Goal: Task Accomplishment & Management: Use online tool/utility

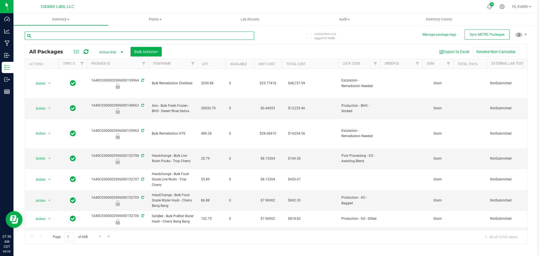
click at [203, 35] on input "text" at bounding box center [139, 35] width 229 height 8
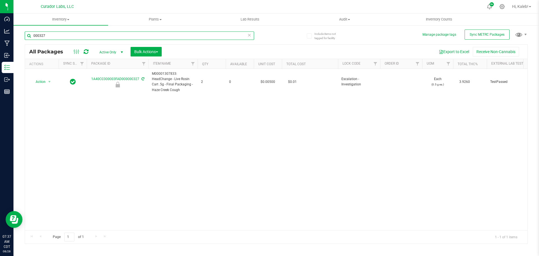
type input "000327"
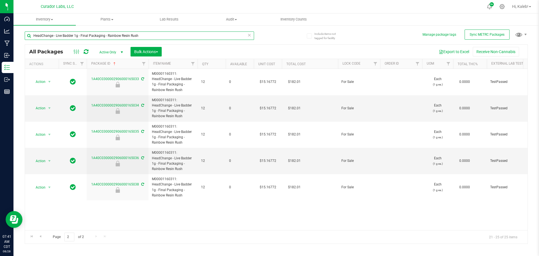
drag, startPoint x: 139, startPoint y: 34, endPoint x: -74, endPoint y: 44, distance: 213.5
click at [0, 44] on html "Dashboard Analytics Manufacturing Inbound Inventory Outbound Reports 07:41 AM C…" at bounding box center [269, 128] width 539 height 256
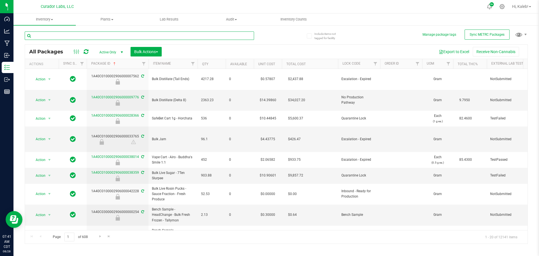
click at [95, 36] on input "text" at bounding box center [139, 35] width 229 height 8
paste input "M00001252204: HeadChange - Live Badder 1g - Final Packaging - Cabana Bonga"
type input "M00001252204: HeadChange - Live Badder 1g - Final Packaging - Cabana Bonga"
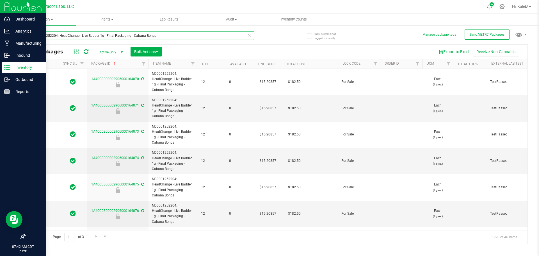
type input "2026-06-30"
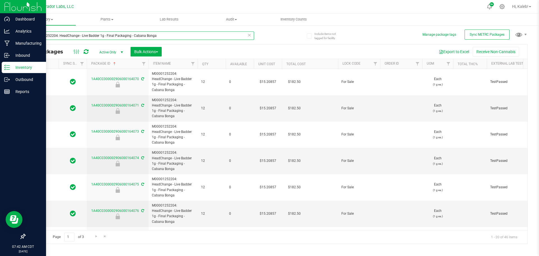
type input "2026-06-30"
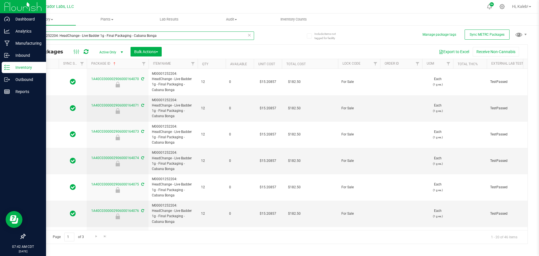
type input "2026-06-30"
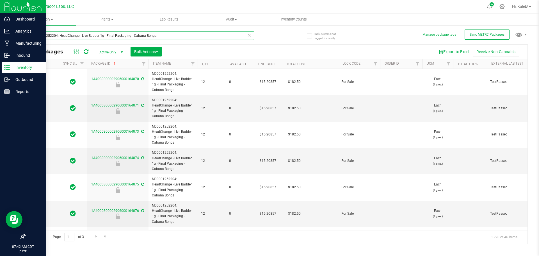
type input "2026-06-30"
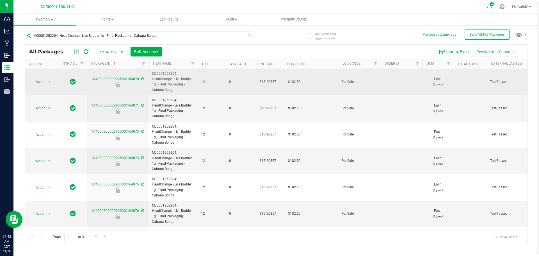
click at [267, 82] on td "$15.20857" at bounding box center [268, 82] width 28 height 26
click at [267, 82] on input "15.20857" at bounding box center [267, 82] width 26 height 8
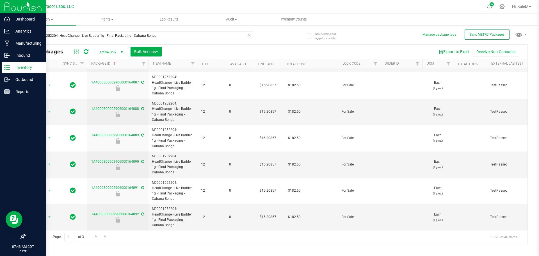
scroll to position [369, 0]
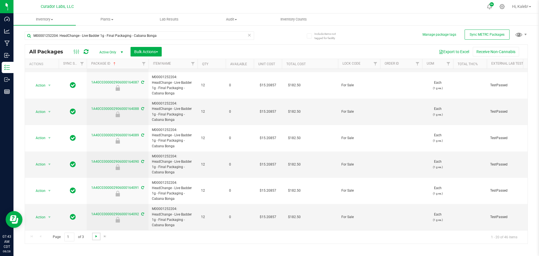
click at [97, 236] on span "Go to the next page" at bounding box center [96, 236] width 4 height 4
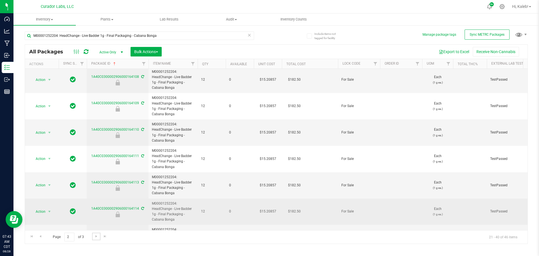
scroll to position [369, 0]
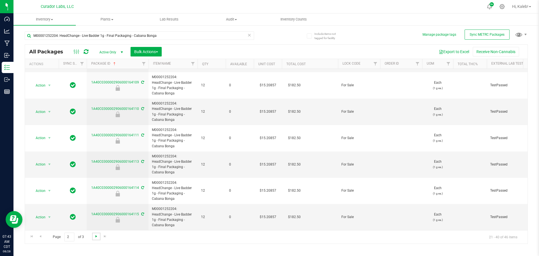
click at [96, 236] on span "Go to the next page" at bounding box center [96, 236] width 4 height 4
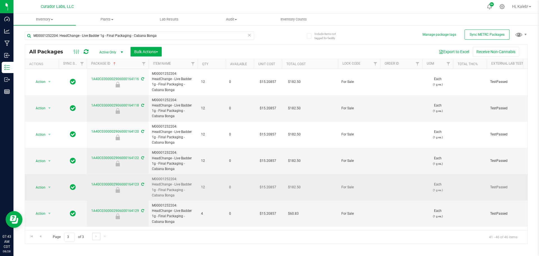
scroll to position [1, 0]
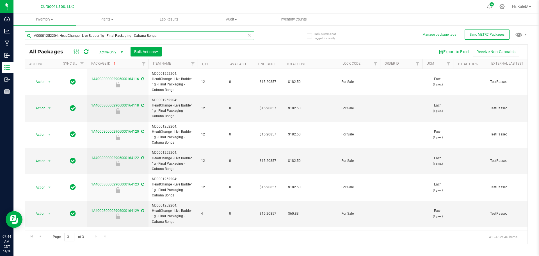
drag, startPoint x: 156, startPoint y: 36, endPoint x: -27, endPoint y: 45, distance: 182.6
click at [0, 45] on html "Dashboard Analytics Manufacturing Inbound Inventory Outbound Reports 07:44 AM C…" at bounding box center [269, 128] width 539 height 256
paste input "HeadChange - Live Badder 1g - Final Packaging - Terp Guru"
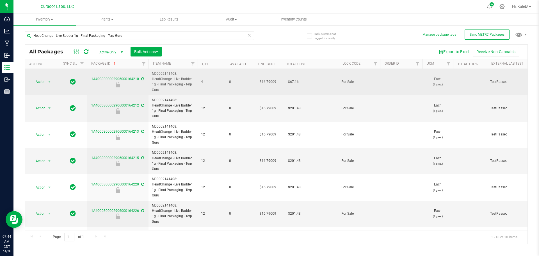
click at [270, 81] on td "$16.79009" at bounding box center [268, 82] width 28 height 26
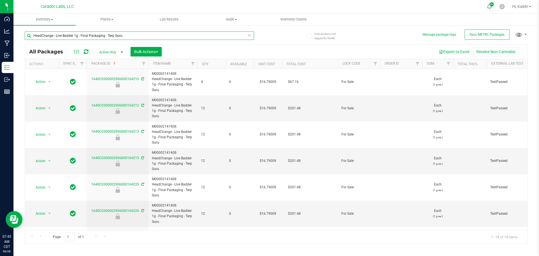
drag, startPoint x: 133, startPoint y: 35, endPoint x: -108, endPoint y: 40, distance: 241.1
click at [0, 40] on html "Dashboard Analytics Manufacturing Inbound Inventory Outbound Reports 07:45 AM C…" at bounding box center [269, 128] width 539 height 256
paste input "Koolade & Colodas"
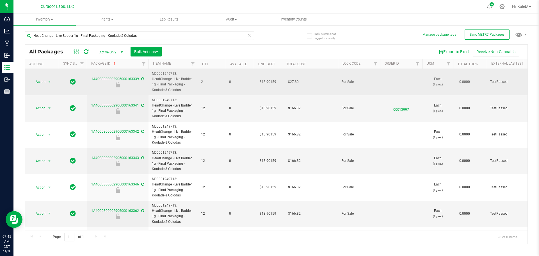
click at [271, 83] on td "$13.90159" at bounding box center [268, 82] width 28 height 26
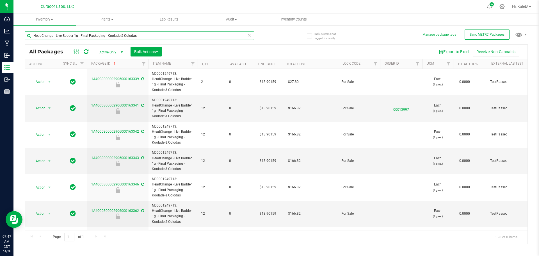
drag, startPoint x: 137, startPoint y: 35, endPoint x: 17, endPoint y: 38, distance: 119.9
click at [17, 38] on div "Include items not tagged for facility Manage package tags Sync METRC Packages H…" at bounding box center [275, 110] width 525 height 171
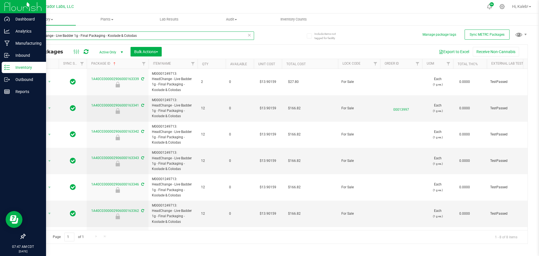
paste input "AIO Live Resin Vape .5"
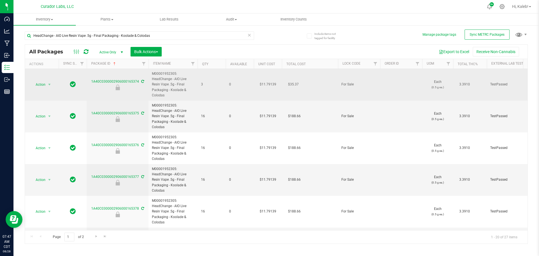
click at [264, 83] on td "$11.79139" at bounding box center [268, 85] width 28 height 32
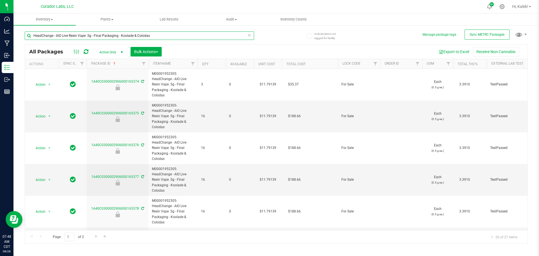
drag, startPoint x: 67, startPoint y: 34, endPoint x: -27, endPoint y: 40, distance: 93.6
click at [0, 40] on html "Dashboard Analytics Manufacturing Inbound Inventory Outbound Reports 07:48 AM C…" at bounding box center [269, 128] width 539 height 256
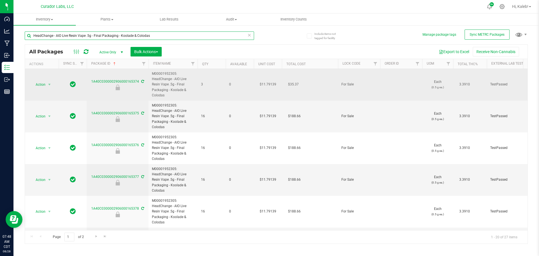
paste input "Live Badder 2"
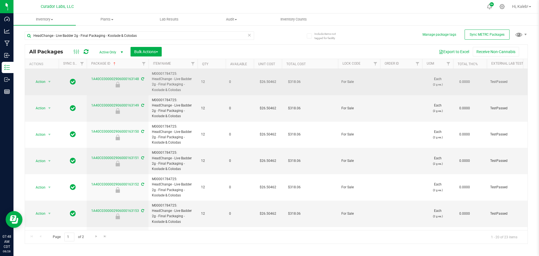
click at [265, 81] on td "$26.50462" at bounding box center [268, 82] width 28 height 26
click at [265, 81] on input "26.50462" at bounding box center [267, 82] width 26 height 8
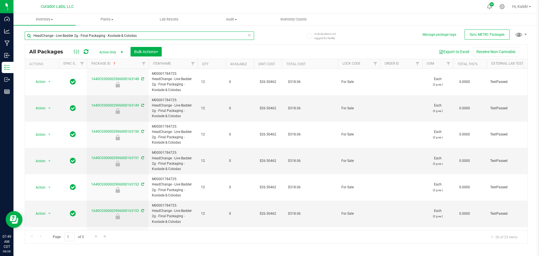
drag, startPoint x: 140, startPoint y: 36, endPoint x: -77, endPoint y: 38, distance: 216.7
click at [0, 38] on html "Dashboard Analytics Manufacturing Inbound Inventory Outbound Reports 07:49 AM C…" at bounding box center [269, 128] width 539 height 256
paste input "1g - Final Packaging - Pienana"
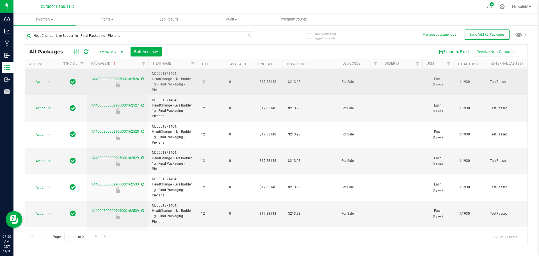
click at [267, 82] on td "$17.83148" at bounding box center [268, 82] width 28 height 26
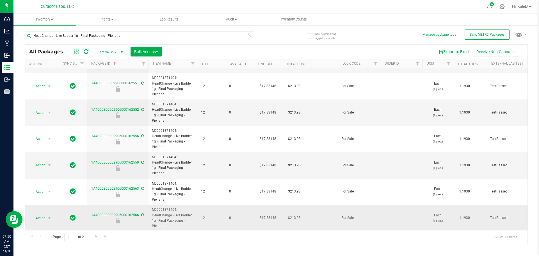
scroll to position [369, 0]
click at [93, 236] on link "Go to the next page" at bounding box center [96, 236] width 8 height 8
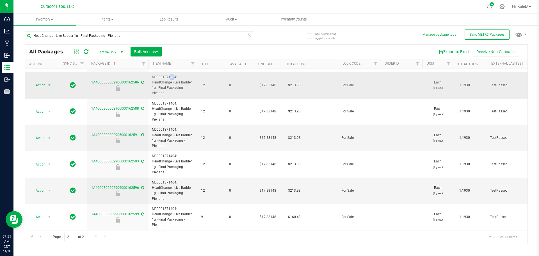
scroll to position [184, 0]
drag, startPoint x: 152, startPoint y: 72, endPoint x: 166, endPoint y: 90, distance: 22.4
click at [166, 90] on span "M00001371404: HeadChange - Live Badder 1g - Final Packaging - Pienana" at bounding box center [173, 85] width 42 height 22
drag, startPoint x: 138, startPoint y: 35, endPoint x: -32, endPoint y: 49, distance: 170.3
click at [0, 49] on html "Dashboard Analytics Manufacturing Inbound Inventory Outbound Reports 07:52 AM C…" at bounding box center [269, 128] width 539 height 256
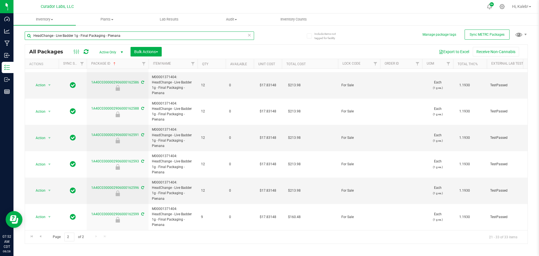
paste input "M00001416340"
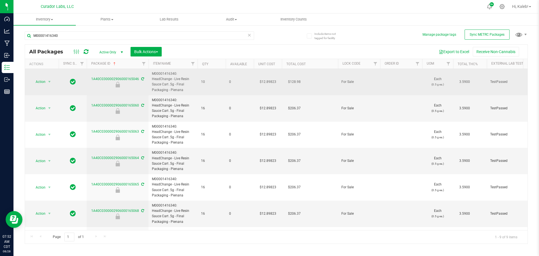
drag, startPoint x: 152, startPoint y: 73, endPoint x: 186, endPoint y: 92, distance: 38.2
click at [186, 92] on span "M00001416340: HeadChange - Live Resin Sauce Cart .5g - Final Packaging - Pienana" at bounding box center [173, 82] width 42 height 22
copy span "M00001416340: HeadChange - Live Resin Sauce Cart .5g - Final Packaging - Pienana"
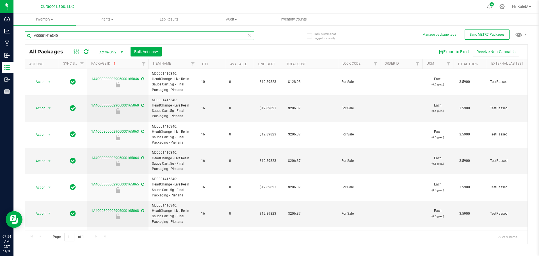
drag, startPoint x: 109, startPoint y: 35, endPoint x: 16, endPoint y: 38, distance: 92.7
click at [16, 38] on div "Include items not tagged for facility Manage package tags Sync METRC Packages M…" at bounding box center [275, 110] width 525 height 171
paste input "HeadChange - Live Badder 1g - Final Packaging - Lemonji"
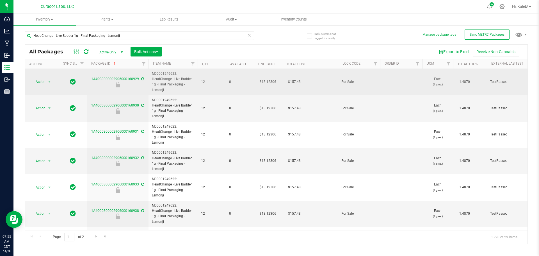
click at [265, 81] on td "$13.12306" at bounding box center [268, 82] width 28 height 26
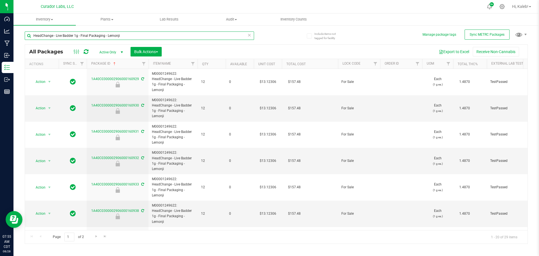
drag, startPoint x: 28, startPoint y: 31, endPoint x: -18, endPoint y: 31, distance: 45.5
click at [0, 31] on html "Dashboard Analytics Manufacturing Inbound Inventory Outbound Reports 07:55 AM C…" at bounding box center [269, 128] width 539 height 256
paste input "Resin Sauce Cart .5"
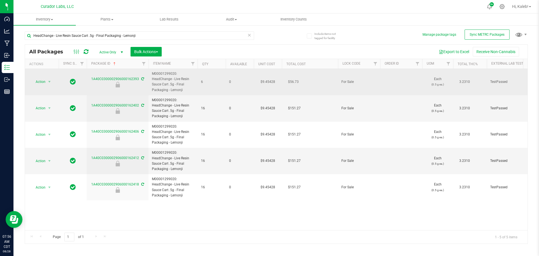
click at [270, 83] on td "$9.45428" at bounding box center [268, 82] width 28 height 26
click at [270, 83] on input "9.45428" at bounding box center [267, 82] width 26 height 8
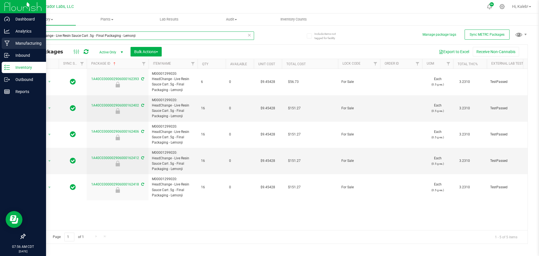
drag, startPoint x: 64, startPoint y: 40, endPoint x: 10, endPoint y: 48, distance: 54.8
click at [10, 48] on div "Dashboard Analytics Manufacturing Inbound Inventory Outbound Reports 07:56 AM C…" at bounding box center [269, 128] width 539 height 256
paste input "Badder 3"
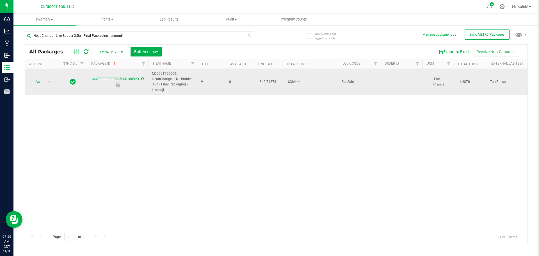
click at [267, 80] on td "$42.71573" at bounding box center [268, 82] width 28 height 26
click at [267, 80] on input "42.71573" at bounding box center [267, 82] width 26 height 8
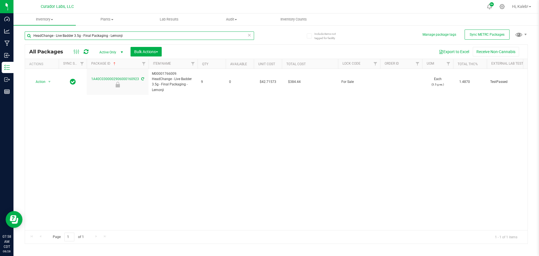
drag, startPoint x: 75, startPoint y: 35, endPoint x: 62, endPoint y: 26, distance: 15.9
click at [35, 36] on input "HeadChange - Live Badder 3.5g - Final Packaging - Lemonji" at bounding box center [139, 35] width 229 height 8
paste input "1g - Final Packaging - Lemon Lunar Bliss"
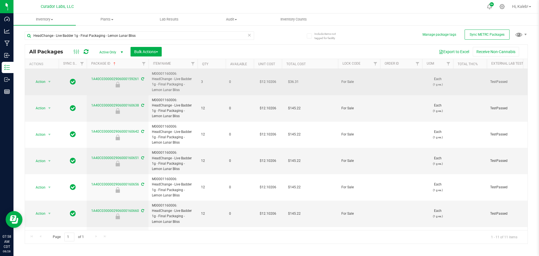
click at [265, 81] on td "$12.10206" at bounding box center [268, 82] width 28 height 26
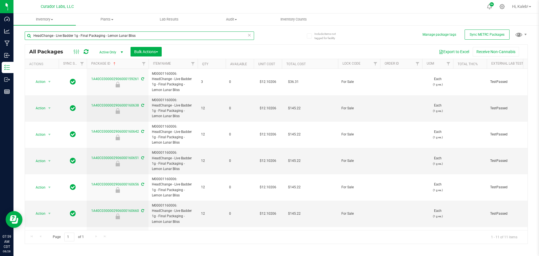
drag, startPoint x: 146, startPoint y: 36, endPoint x: -21, endPoint y: 37, distance: 167.0
click at [0, 37] on html "Dashboard Analytics Manufacturing Inbound Inventory Outbound Reports 07:59 AM C…" at bounding box center [269, 128] width 539 height 256
paste input "2"
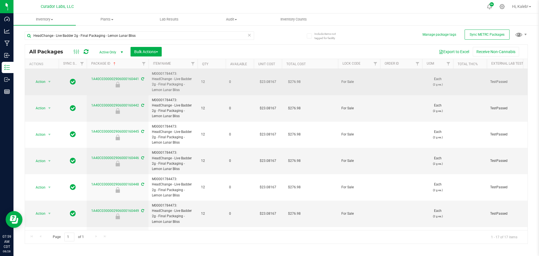
click at [271, 81] on td "$23.08167" at bounding box center [268, 82] width 28 height 26
click at [271, 81] on input "23.08167" at bounding box center [267, 82] width 26 height 8
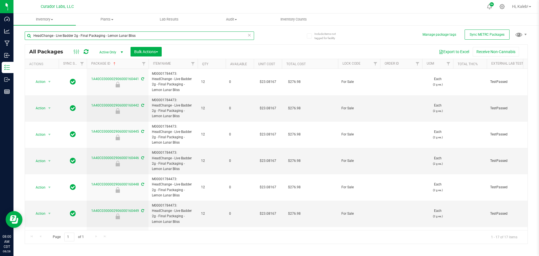
drag, startPoint x: 36, startPoint y: 49, endPoint x: -28, endPoint y: 55, distance: 64.3
click at [0, 55] on html "Dashboard Analytics Manufacturing Inbound Inventory Outbound Reports 08:00 AM C…" at bounding box center [269, 128] width 539 height 256
paste input "1g - Final Packaging - Ze Lean"
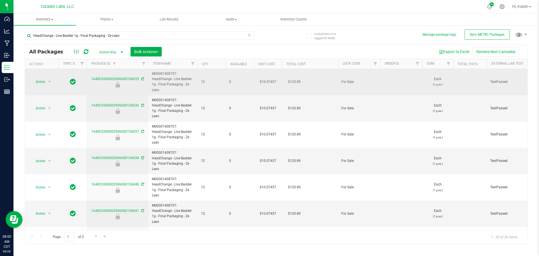
click at [268, 81] on td "$10.07457" at bounding box center [268, 82] width 28 height 26
click at [268, 81] on span "10.07457 10.07457" at bounding box center [266, 81] width 26 height 8
click at [259, 82] on input "10.07457" at bounding box center [267, 82] width 26 height 8
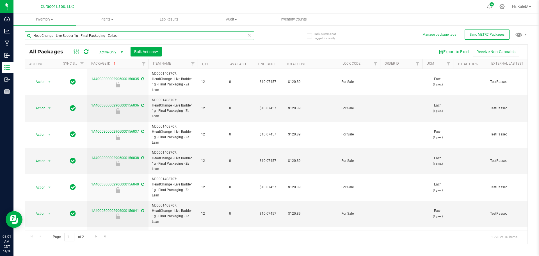
drag, startPoint x: 31, startPoint y: 35, endPoint x: -54, endPoint y: 35, distance: 84.8
click at [0, 35] on html "Dashboard Analytics Manufacturing Inbound Inventory Outbound Reports 08:01 AM C…" at bounding box center [269, 128] width 539 height 256
paste input "2"
type input "HeadChange - Live Badder 2g - Final Packaging - Ze Lean"
type input "2026-04-22"
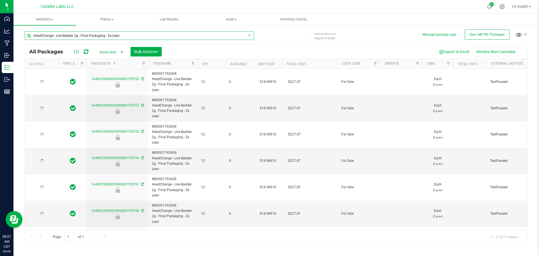
type input "2026-04-22"
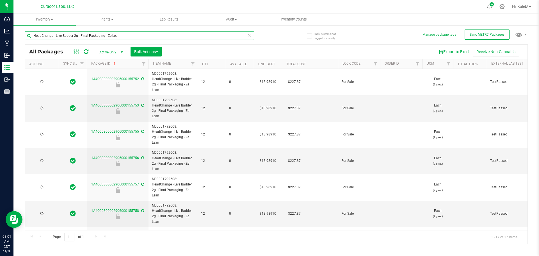
type input "2026-04-22"
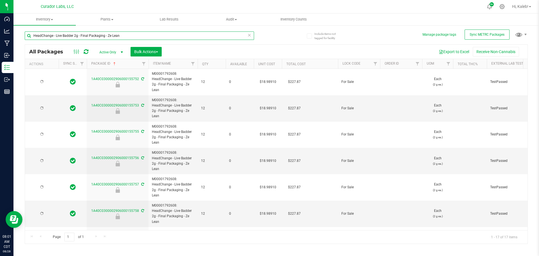
type input "2026-04-22"
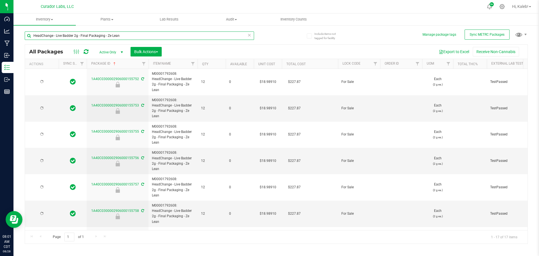
type input "2026-04-22"
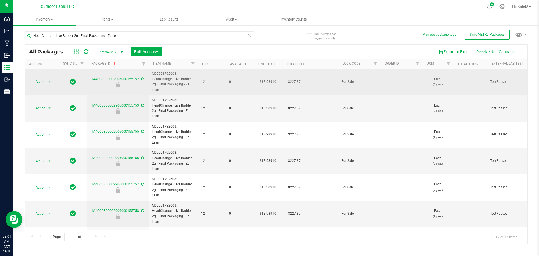
click at [268, 82] on td "$18.98910" at bounding box center [268, 82] width 28 height 26
click at [268, 82] on input "18.9891" at bounding box center [267, 82] width 26 height 8
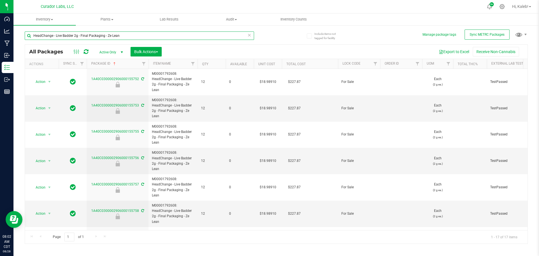
drag, startPoint x: 130, startPoint y: 36, endPoint x: 29, endPoint y: 43, distance: 101.0
click at [29, 43] on div "HeadChange - Live Badder 2g - Final Packaging - Ze Lean" at bounding box center [139, 37] width 229 height 13
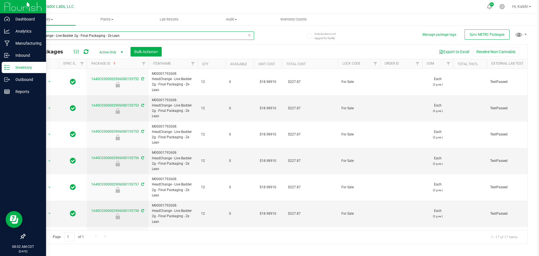
paste input "3.5"
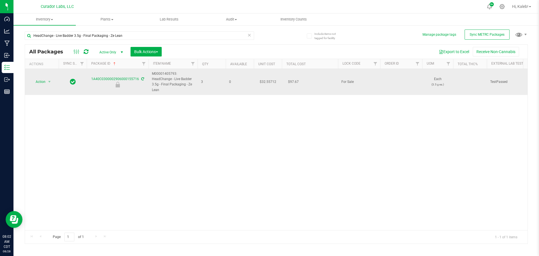
click at [268, 83] on td "$32.55712" at bounding box center [268, 82] width 28 height 26
click at [268, 83] on input "32.55712" at bounding box center [267, 82] width 26 height 8
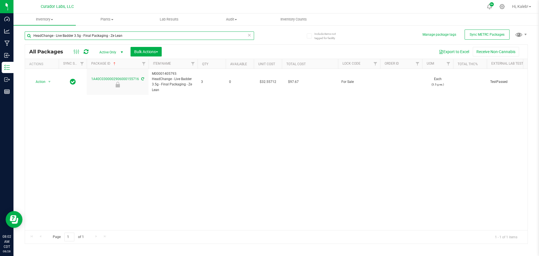
drag, startPoint x: 124, startPoint y: 35, endPoint x: 0, endPoint y: 36, distance: 124.3
click at [0, 36] on html "Dashboard Analytics Manufacturing Inbound Inventory Outbound Reports 08:02 AM C…" at bounding box center [269, 128] width 539 height 256
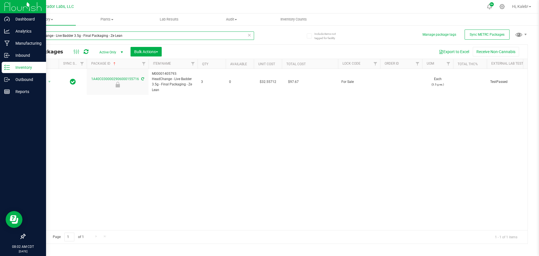
paste input "AIO Live Resin Vape"
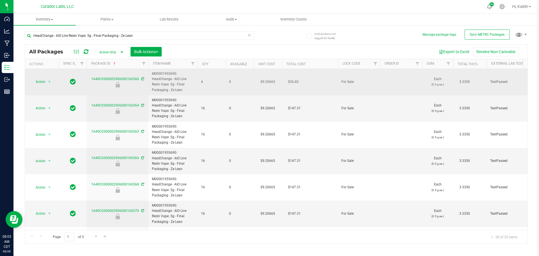
click at [268, 81] on td "$9.20665" at bounding box center [268, 82] width 28 height 26
click at [268, 81] on input "9.20665" at bounding box center [267, 82] width 26 height 8
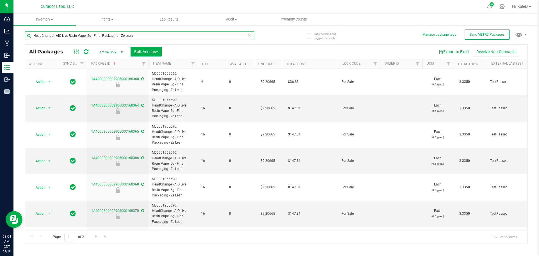
drag, startPoint x: 115, startPoint y: 37, endPoint x: -13, endPoint y: 40, distance: 128.3
click at [0, 40] on html "Dashboard Analytics Manufacturing Inbound Inventory Outbound Reports 08:04 AM C…" at bounding box center [269, 128] width 539 height 256
paste input "Live Badder 1g - Final Packaging - Pineapple Dolewhip"
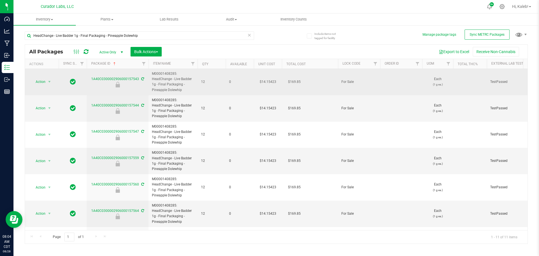
click at [273, 78] on td "$14.15423" at bounding box center [268, 82] width 28 height 26
click at [273, 78] on input "14.15423" at bounding box center [267, 82] width 26 height 8
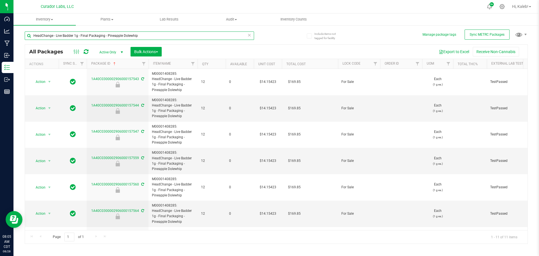
drag, startPoint x: 141, startPoint y: 36, endPoint x: -44, endPoint y: 51, distance: 185.5
click at [0, 51] on html "Dashboard Analytics Manufacturing Inbound Inventory Outbound Reports 08:05 AM C…" at bounding box center [269, 128] width 539 height 256
paste input "Resin Sauce Cart .5"
type input "HeadChange - Live Resin Sauce Cart .5g - Final Packaging - Pineapple Dolewhip"
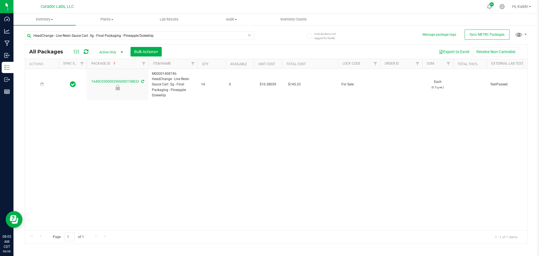
type input "2026-05-30"
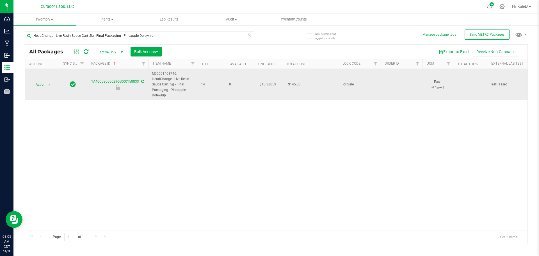
click at [266, 85] on td "$10.38059" at bounding box center [268, 84] width 28 height 31
click at [266, 85] on input "10.38059" at bounding box center [267, 85] width 26 height 8
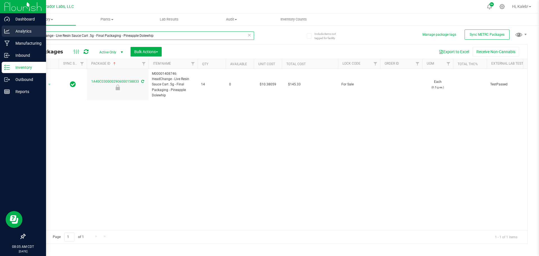
drag, startPoint x: 162, startPoint y: 32, endPoint x: 11, endPoint y: 34, distance: 151.3
click at [12, 34] on div "Dashboard Analytics Manufacturing Inbound Inventory Outbound Reports 08:05 AM C…" at bounding box center [269, 128] width 539 height 256
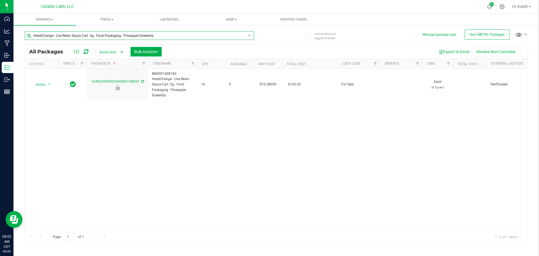
paste input "M00001485027"
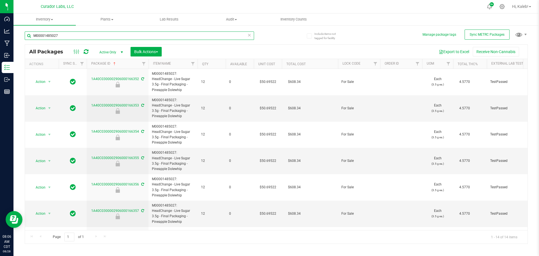
click at [54, 34] on input "M00001485027" at bounding box center [139, 35] width 229 height 8
drag, startPoint x: 54, startPoint y: 34, endPoint x: 112, endPoint y: 27, distance: 58.5
click at [54, 34] on input "M00001485027" at bounding box center [139, 35] width 229 height 8
paste input "HeadChange - Live Sugar 3.5g - Final Packaging - Pineapple Dolewhip"
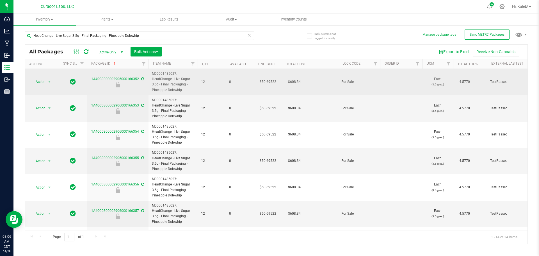
click at [267, 82] on td "$50.69522" at bounding box center [268, 82] width 28 height 26
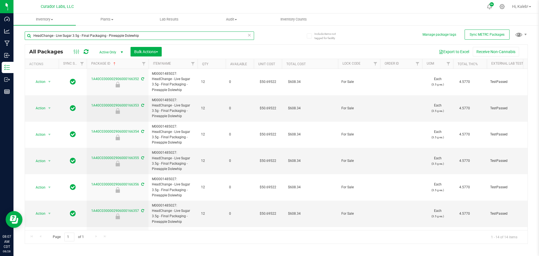
drag, startPoint x: 141, startPoint y: 35, endPoint x: -19, endPoint y: 46, distance: 160.1
click at [0, 46] on html "Dashboard Analytics Manufacturing Inbound Inventory Outbound Reports 08:07 AM C…" at bounding box center [269, 128] width 539 height 256
paste input "Badder 1g - Final Packaging - Evergreen Reefer"
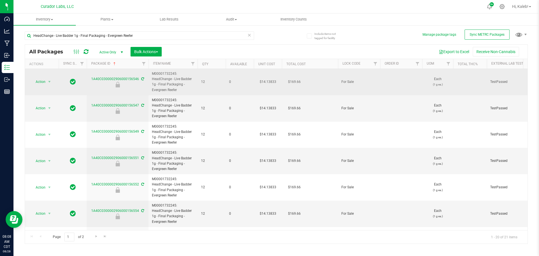
click at [269, 83] on td "$14.13833" at bounding box center [268, 82] width 28 height 26
click at [269, 83] on input "14.13833" at bounding box center [267, 82] width 26 height 8
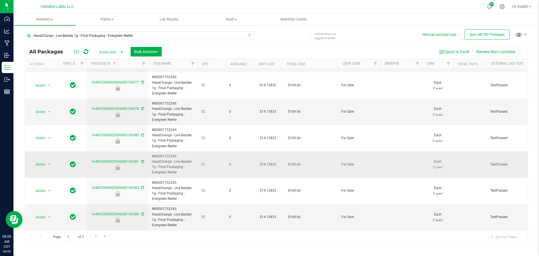
scroll to position [369, 0]
click at [97, 236] on span "Go to the next page" at bounding box center [96, 236] width 4 height 4
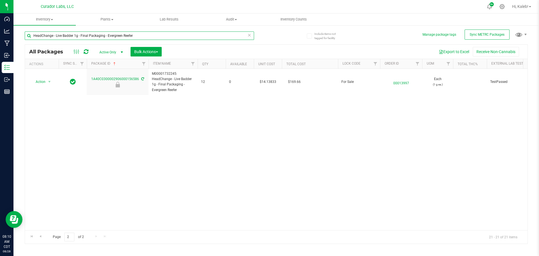
drag, startPoint x: 128, startPoint y: 34, endPoint x: -59, endPoint y: 46, distance: 187.8
click at [0, 46] on html "Dashboard Analytics Manufacturing Inbound Inventory Outbound Reports 08:10 AM C…" at bounding box center [269, 128] width 539 height 256
paste input "Hashburger 'n' Paradise"
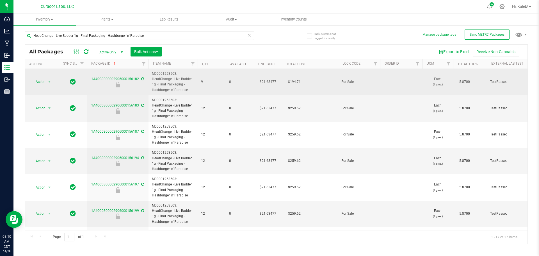
click at [266, 81] on td "$21.63477" at bounding box center [268, 82] width 28 height 26
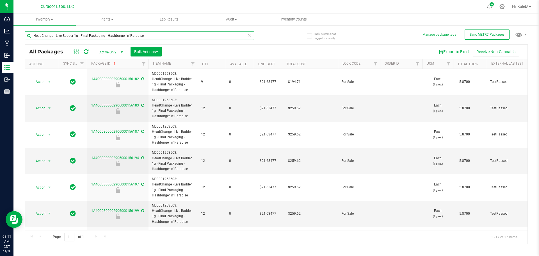
drag, startPoint x: 141, startPoint y: 35, endPoint x: -7, endPoint y: 43, distance: 147.8
click at [0, 43] on html "Dashboard Analytics Manufacturing Inbound Inventory Outbound Reports 08:11 AM C…" at bounding box center [269, 128] width 539 height 256
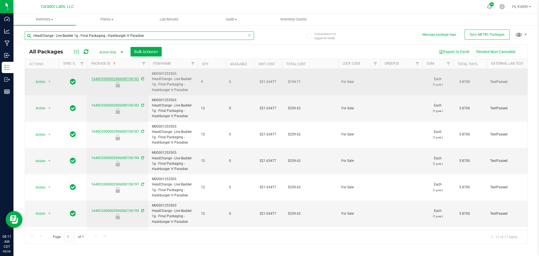
paste input "AIO Live Resin Vape .5"
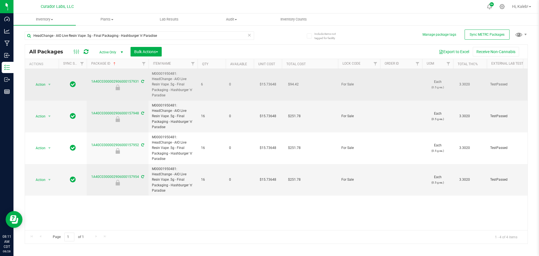
click at [264, 83] on td "$15.73648" at bounding box center [268, 85] width 28 height 32
click at [263, 83] on input "15.73648" at bounding box center [267, 85] width 26 height 8
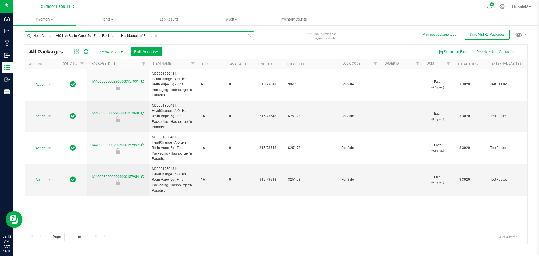
drag, startPoint x: 121, startPoint y: 35, endPoint x: 184, endPoint y: 36, distance: 63.4
click at [184, 36] on input "HeadChange - AIO Live Resin Vape .5g - Final Packaging - Hashburger 'n' Paradise" at bounding box center [139, 35] width 229 height 8
paste input "Ze Lean"
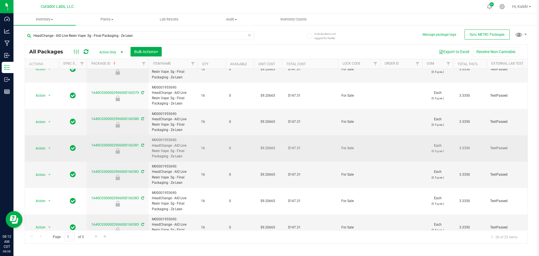
scroll to position [369, 0]
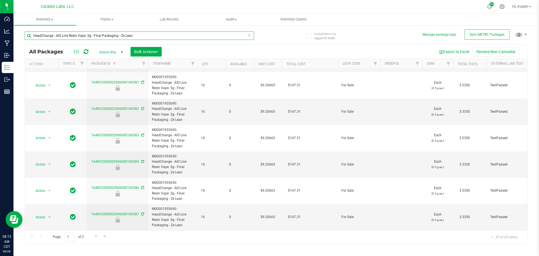
drag, startPoint x: 94, startPoint y: 35, endPoint x: -79, endPoint y: 37, distance: 173.7
click at [0, 37] on html "Dashboard Analytics Manufacturing Inbound Inventory Outbound Reports 08:13 AM C…" at bounding box center [269, 128] width 539 height 256
click at [91, 36] on input "HeadChange - AIO Live Resin Vape .5g - Final Packaging - Ze Lean" at bounding box center [139, 35] width 229 height 8
drag, startPoint x: 89, startPoint y: 35, endPoint x: 31, endPoint y: 35, distance: 58.1
click at [31, 35] on input "HeadChange - AIO Live Resin Vape .5g - Final Packaging - Ze Lean" at bounding box center [139, 35] width 229 height 8
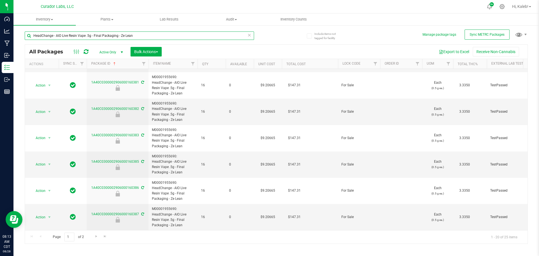
type input "1g - Final Packaging - Ze Lean"
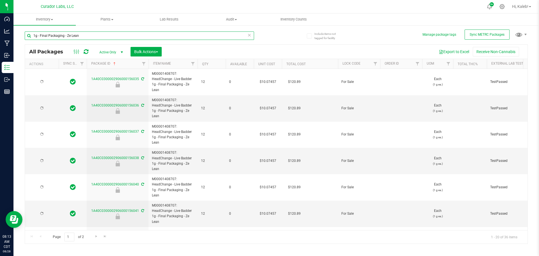
type input "2026-04-22"
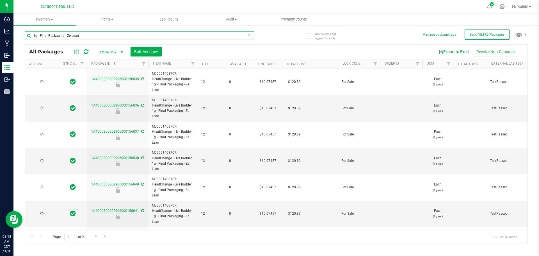
type input "2026-04-22"
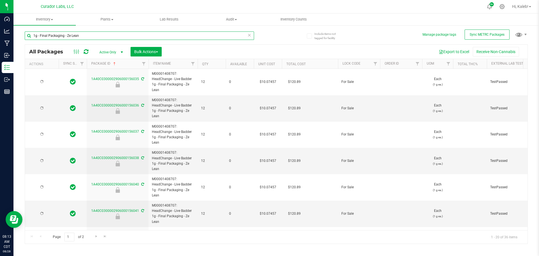
type input "2026-04-22"
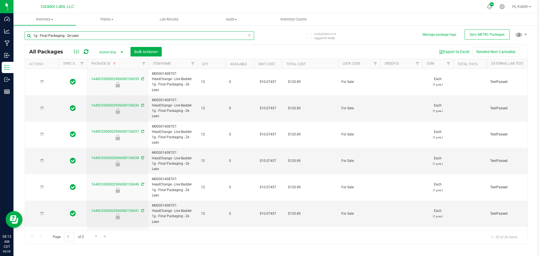
type input "2026-04-22"
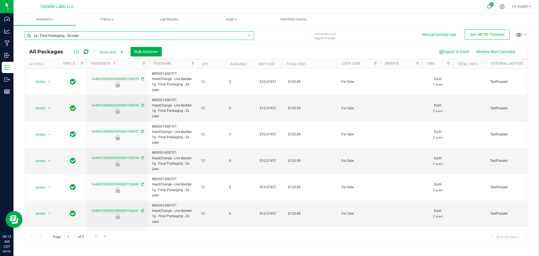
drag, startPoint x: 66, startPoint y: 36, endPoint x: -33, endPoint y: 44, distance: 98.8
click at [0, 44] on html "Dashboard Analytics Manufacturing Inbound Inventory Outbound Reports 08:13 AM C…" at bounding box center [269, 128] width 539 height 256
paste input "HeadChange - Live Resin Sauce Cart .5g - Final Packaging - Tropollonni"
type input "HeadChange - Live Resin Sauce Cart .5g - Final Packaging - Tropollonni"
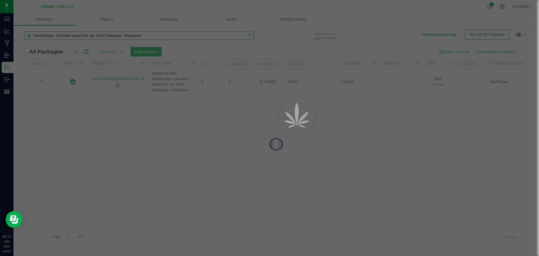
type input "2026-04-24"
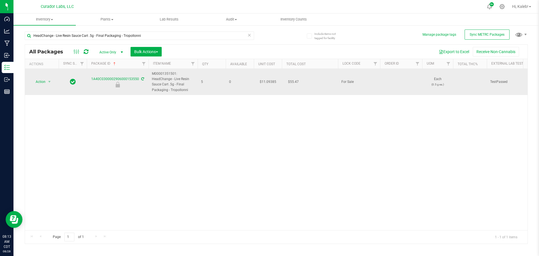
click at [270, 82] on td "$11.09385" at bounding box center [268, 82] width 28 height 26
click at [270, 82] on input "11.09385" at bounding box center [267, 82] width 26 height 8
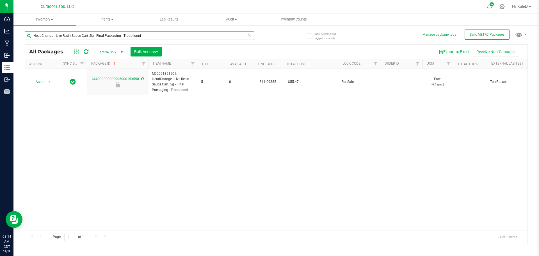
drag, startPoint x: 91, startPoint y: 35, endPoint x: 32, endPoint y: 36, distance: 59.2
click at [32, 36] on input "HeadChange - Live Resin Sauce Cart .5g - Final Packaging - Tropollonni" at bounding box center [139, 35] width 229 height 8
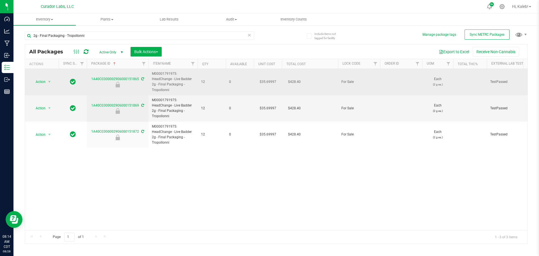
click at [263, 80] on td "$35.69997" at bounding box center [268, 82] width 28 height 26
click at [263, 80] on input "35.69997" at bounding box center [267, 82] width 26 height 8
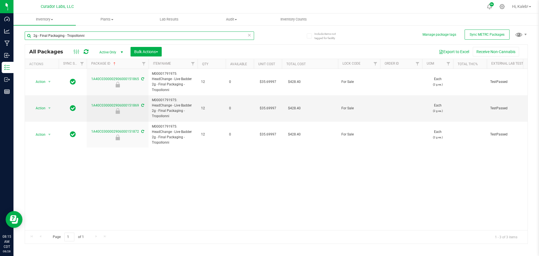
drag, startPoint x: 36, startPoint y: 36, endPoint x: 31, endPoint y: 36, distance: 4.8
click at [31, 36] on input "2g - Final Packaging - Tropollonni" at bounding box center [139, 35] width 229 height 8
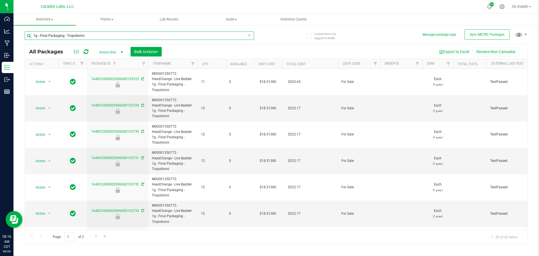
drag, startPoint x: 64, startPoint y: 35, endPoint x: 18, endPoint y: 35, distance: 46.3
click at [18, 35] on div "Include items not tagged for facility Manage package tags Sync METRC Packages 1…" at bounding box center [275, 110] width 525 height 171
paste input "HeadChange - Live Sugar 3.5g - Final Packaging -"
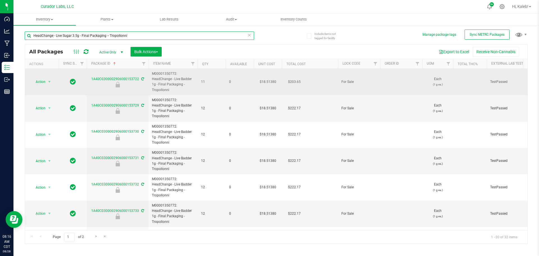
type input "HeadChange - Live Sugar 3.5g - Final Packaging - Tropollonni"
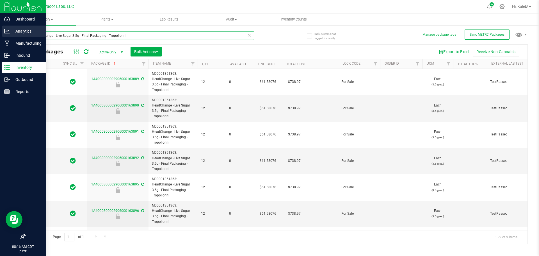
type input "2026-04-15"
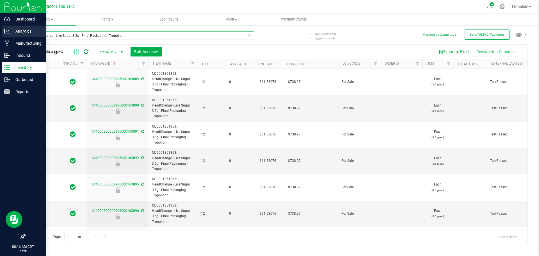
type input "2026-04-15"
drag, startPoint x: 107, startPoint y: 35, endPoint x: 13, endPoint y: 42, distance: 94.3
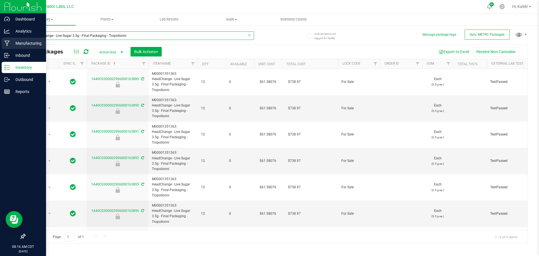
click at [13, 42] on div "Dashboard Analytics Manufacturing Inbound Inventory Outbound Reports 08:16 AM C…" at bounding box center [269, 128] width 539 height 256
paste input "Badder 2"
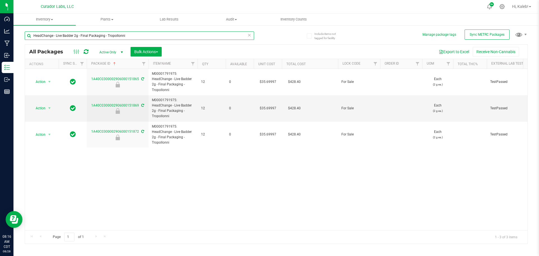
drag, startPoint x: 105, startPoint y: 36, endPoint x: 19, endPoint y: 40, distance: 86.0
click at [19, 40] on div "Include items not tagged for facility Manage package tags Sync METRC Packages H…" at bounding box center [275, 110] width 525 height 171
paste input "1"
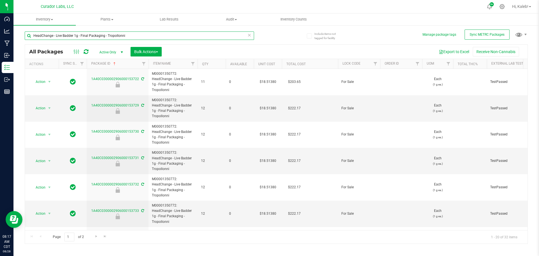
drag, startPoint x: 26, startPoint y: 42, endPoint x: -22, endPoint y: 49, distance: 48.3
click at [0, 49] on html "Dashboard Analytics Manufacturing Inbound Inventory Outbound Reports 08:17 AM C…" at bounding box center [269, 128] width 539 height 256
paste input "Resin Sauce Cart .5g - Final Packaging - Drip Drop"
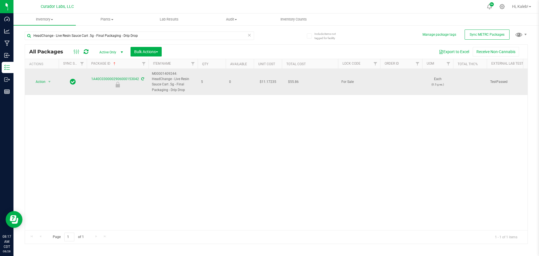
click at [267, 82] on td "$11.17235" at bounding box center [268, 82] width 28 height 26
click at [267, 82] on input "11.17235" at bounding box center [267, 82] width 26 height 8
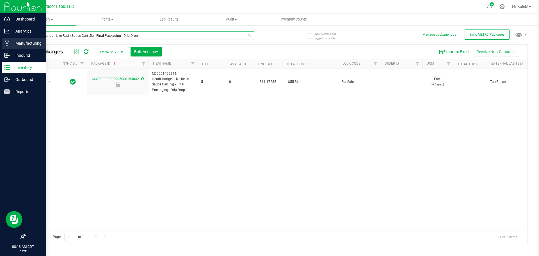
drag, startPoint x: 95, startPoint y: 35, endPoint x: 10, endPoint y: 38, distance: 85.1
click at [10, 38] on div "Dashboard Analytics Manufacturing Inbound Inventory Outbound Reports 08:18 AM C…" at bounding box center [269, 128] width 539 height 256
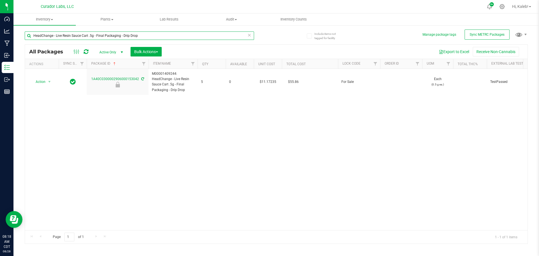
paste input "Sugar 1"
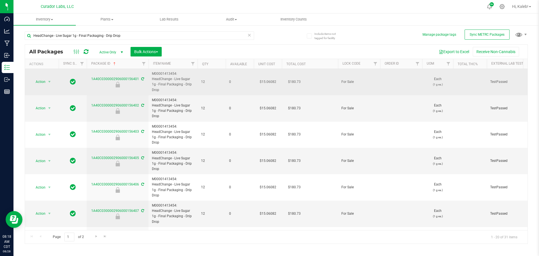
click at [269, 79] on td "$15.06082" at bounding box center [268, 82] width 28 height 26
click at [264, 78] on input "15.06082" at bounding box center [267, 82] width 26 height 8
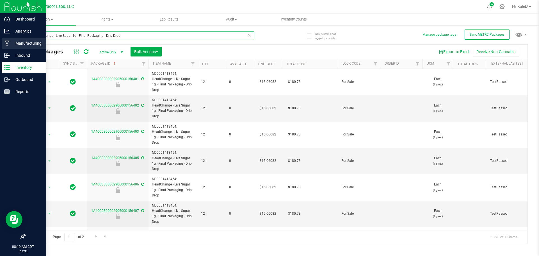
drag, startPoint x: 86, startPoint y: 35, endPoint x: 6, endPoint y: 38, distance: 80.3
click at [6, 38] on div "Dashboard Analytics Manufacturing Inbound Inventory Outbound Reports 08:19 AM C…" at bounding box center [269, 128] width 539 height 256
paste input "Badder 2"
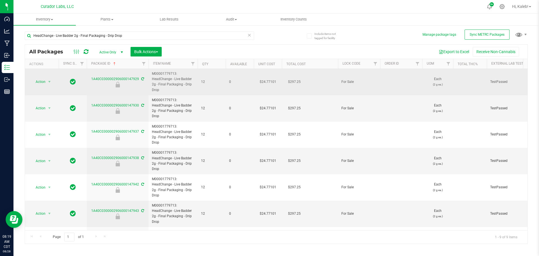
click at [266, 80] on td "$24.77101" at bounding box center [268, 82] width 28 height 26
click at [266, 80] on input "24.77101" at bounding box center [267, 82] width 26 height 8
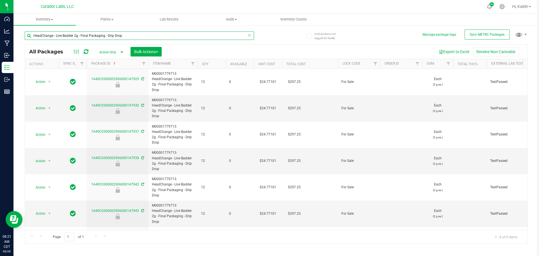
drag, startPoint x: 80, startPoint y: 35, endPoint x: -17, endPoint y: 35, distance: 96.5
click at [0, 35] on html "Dashboard Analytics Manufacturing Inbound Inventory Outbound Reports 08:21 AM C…" at bounding box center [269, 128] width 539 height 256
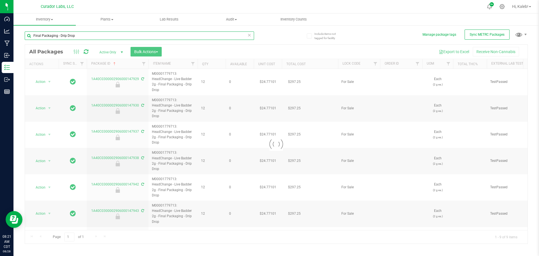
drag, startPoint x: 61, startPoint y: 33, endPoint x: 176, endPoint y: 36, distance: 114.6
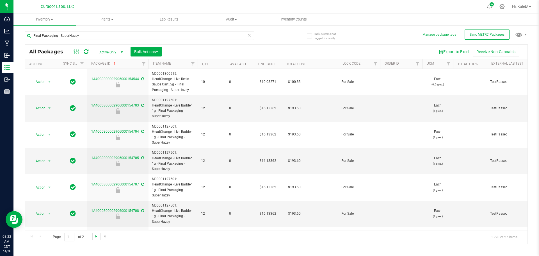
click at [94, 236] on span "Go to the next page" at bounding box center [96, 236] width 4 height 4
click at [41, 237] on span "Go to the previous page" at bounding box center [40, 236] width 4 height 4
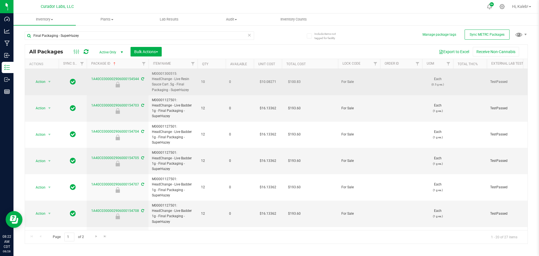
drag, startPoint x: 176, startPoint y: 84, endPoint x: 188, endPoint y: 89, distance: 12.6
click at [190, 89] on span "M00001300515: HeadChange - Live Resin Sauce Cart .5g - Final Packaging - SuperH…" at bounding box center [173, 82] width 42 height 22
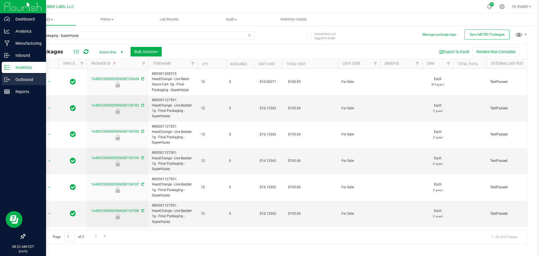
copy span "Final Packaging - SuperHazey"
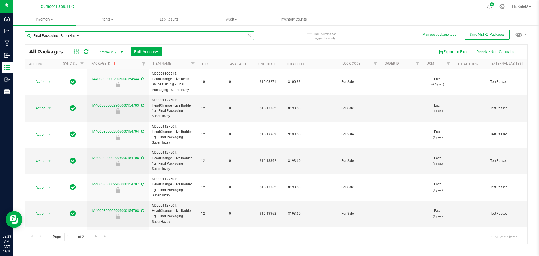
drag, startPoint x: 85, startPoint y: 36, endPoint x: -3, endPoint y: 36, distance: 87.8
click at [0, 36] on html "Dashboard Analytics Manufacturing Inbound Inventory Outbound Reports 08:23 AM C…" at bounding box center [269, 128] width 539 height 256
paste input "HeadChange - Live Badder 1g -"
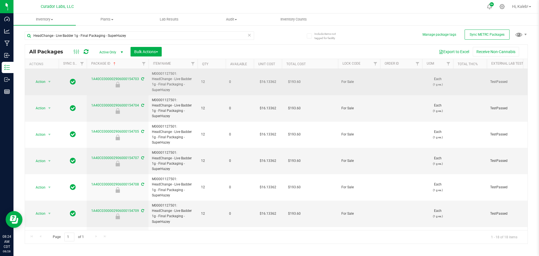
click at [266, 83] on td "$16.13362" at bounding box center [268, 82] width 28 height 26
click at [266, 83] on span "16.13362 16.13362" at bounding box center [266, 81] width 26 height 8
click at [265, 81] on input "16.13362" at bounding box center [267, 82] width 26 height 8
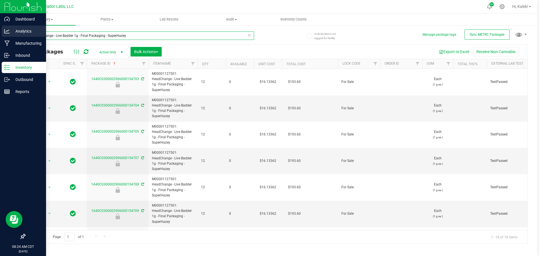
drag, startPoint x: 11, startPoint y: 36, endPoint x: 0, endPoint y: 36, distance: 10.9
click at [0, 36] on div "Dashboard Analytics Manufacturing Inbound Inventory Outbound Reports 08:24 AM C…" at bounding box center [269, 128] width 539 height 256
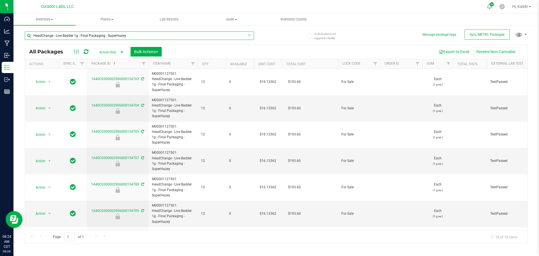
paste input "HeadChange - Live Resin Sauce Cart .5"
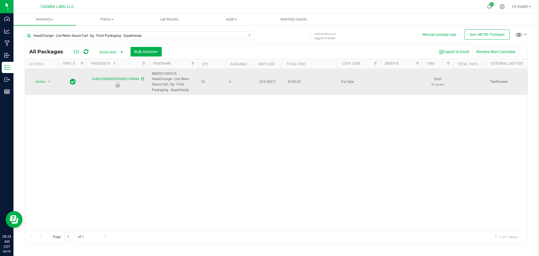
click at [269, 81] on td "$10.08271" at bounding box center [268, 82] width 28 height 26
click at [269, 81] on input "10.08271" at bounding box center [267, 82] width 26 height 8
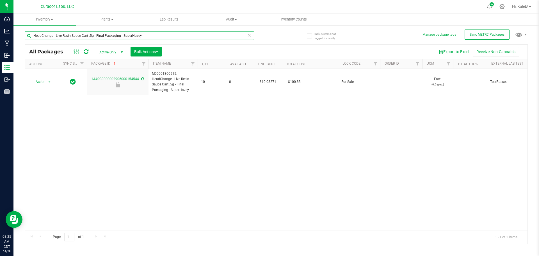
drag, startPoint x: 58, startPoint y: 36, endPoint x: -17, endPoint y: 38, distance: 74.1
click at [0, 38] on html "Dashboard Analytics Manufacturing Inbound Inventory Outbound Reports 08:25 AM C…" at bounding box center [269, 128] width 539 height 256
paste input "HeadChange - Live Sugar 3"
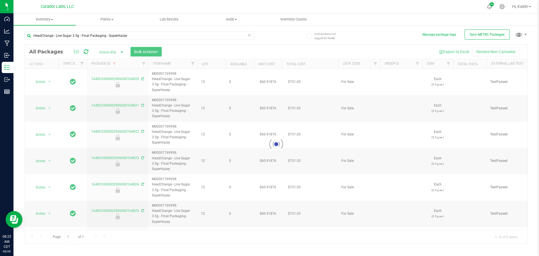
click at [268, 81] on div at bounding box center [276, 144] width 502 height 199
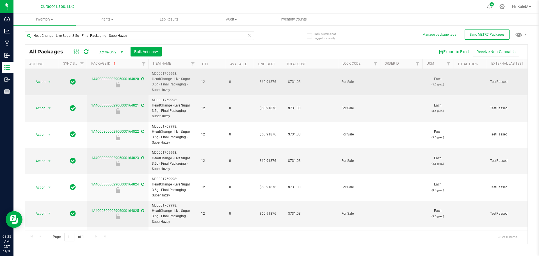
click at [267, 81] on td "$60.91876" at bounding box center [268, 82] width 28 height 26
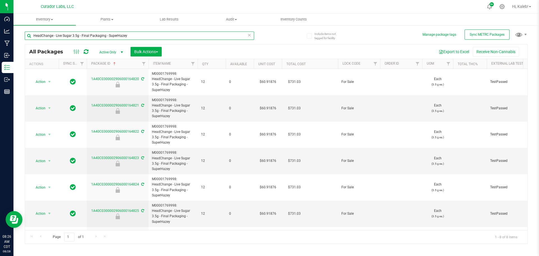
drag, startPoint x: 108, startPoint y: 35, endPoint x: 162, endPoint y: 34, distance: 54.2
click at [159, 34] on input "HeadChange - Live Sugar 3.5g - Final Packaging - SuperHazey" at bounding box center [139, 35] width 229 height 8
click at [137, 35] on input "HeadChange - Live Sugar 3.5g - Final Packaging - SuperHazey" at bounding box center [139, 35] width 229 height 8
paste input "Badder 1g - Final Packaging - Fatkids Cake"
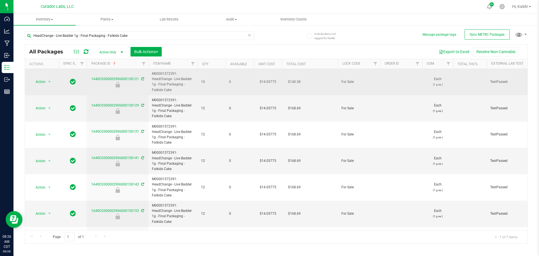
click at [267, 82] on td "$14.05775" at bounding box center [268, 82] width 28 height 26
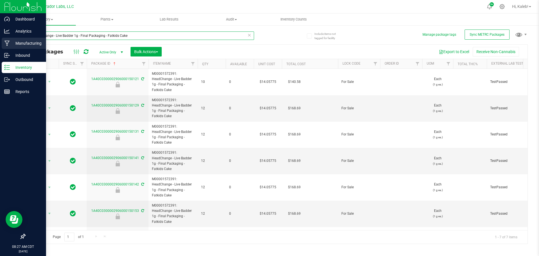
drag, startPoint x: 128, startPoint y: 36, endPoint x: 11, endPoint y: 38, distance: 117.3
click at [11, 38] on div "Dashboard Analytics Manufacturing Inbound Inventory Outbound Reports 08:27 AM C…" at bounding box center [269, 128] width 539 height 256
paste input "Suga"
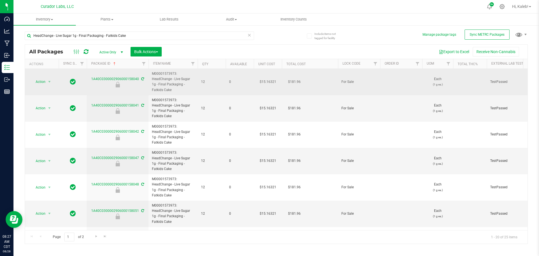
click at [270, 82] on td "$15.16321" at bounding box center [268, 82] width 28 height 26
click at [270, 82] on input "15.16321" at bounding box center [267, 82] width 26 height 8
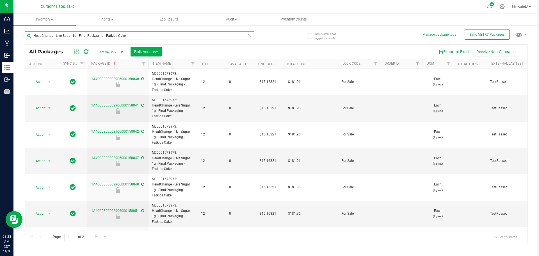
drag, startPoint x: 75, startPoint y: 36, endPoint x: 17, endPoint y: 36, distance: 58.4
click at [17, 36] on div "Include items not tagged for facility Manage package tags Sync METRC Packages H…" at bounding box center [275, 110] width 525 height 171
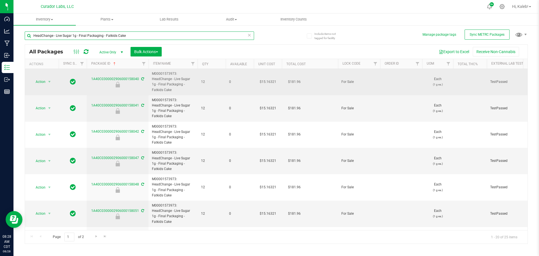
paste input "2"
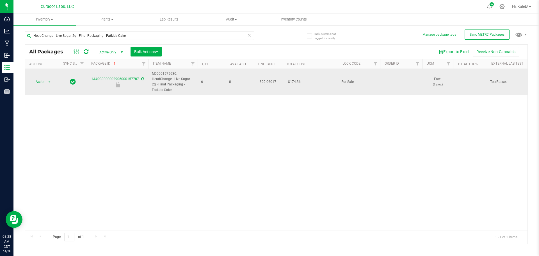
drag, startPoint x: 152, startPoint y: 73, endPoint x: 162, endPoint y: 91, distance: 20.5
click at [162, 91] on span "M00001575630: HeadChange - Live Sugar 2g - Final Packaging - Fatkids Cake" at bounding box center [173, 82] width 42 height 22
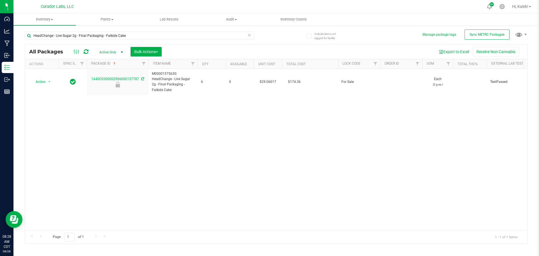
copy span "M00001575630: HeadChange - Live Sugar 2g - Final Packaging - Fatkids Cake"
drag, startPoint x: 54, startPoint y: 36, endPoint x: 19, endPoint y: 38, distance: 35.2
click at [19, 38] on div "Include items not tagged for facility Manage package tags Sync METRC Packages H…" at bounding box center [275, 110] width 525 height 171
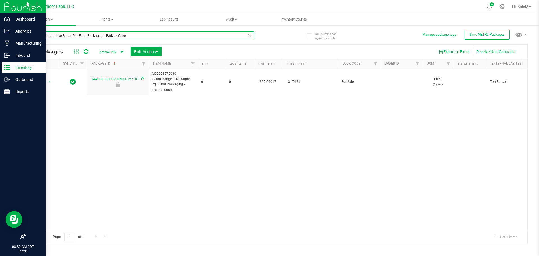
paste input "Resin Sauce Cart .5"
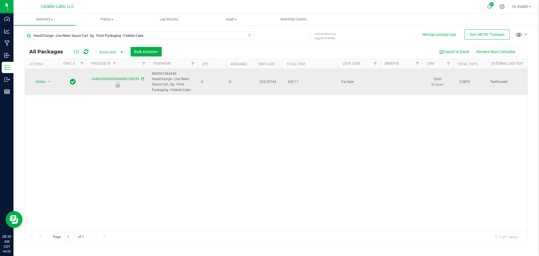
click at [265, 83] on td "$10.52744" at bounding box center [268, 82] width 28 height 26
click at [265, 83] on input "10.52744" at bounding box center [267, 82] width 26 height 8
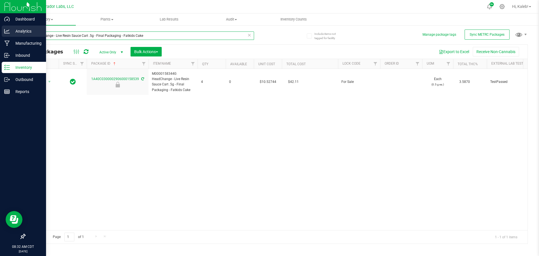
drag, startPoint x: 148, startPoint y: 33, endPoint x: 1, endPoint y: 36, distance: 146.8
click at [1, 38] on div "Dashboard Analytics Manufacturing Inbound Inventory Outbound Reports 08:32 AM C…" at bounding box center [269, 128] width 539 height 256
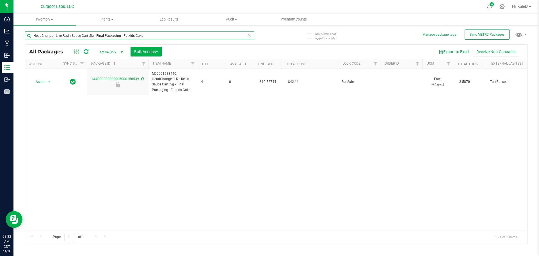
paste input "Sugar 1g - Final Packaging - Poke Punch"
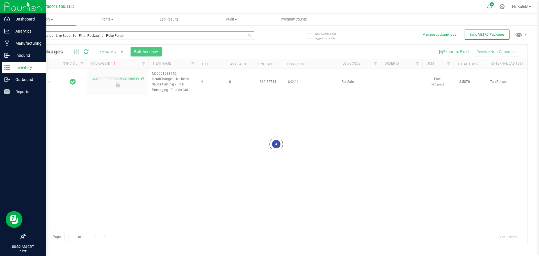
type input "HeadChange - Live Sugar 1g - Final Packaging - Poke Punch"
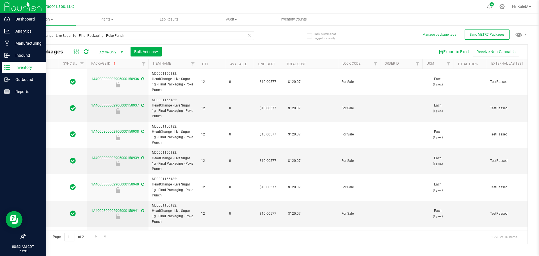
type input "2026-03-31"
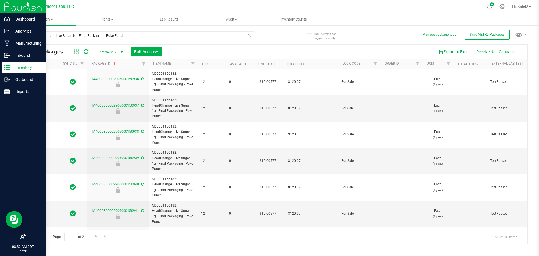
type input "2026-03-31"
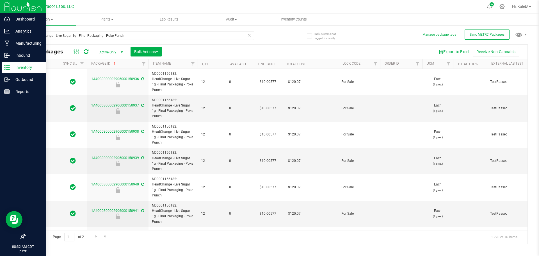
type input "2026-03-31"
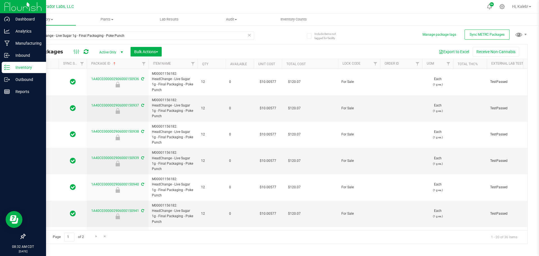
type input "2026-03-31"
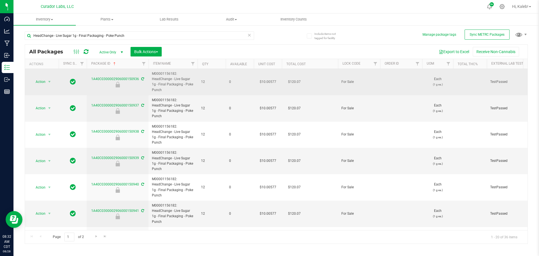
click at [264, 81] on td "$10.00577" at bounding box center [268, 82] width 28 height 26
click at [264, 81] on input "10.00577" at bounding box center [267, 82] width 26 height 8
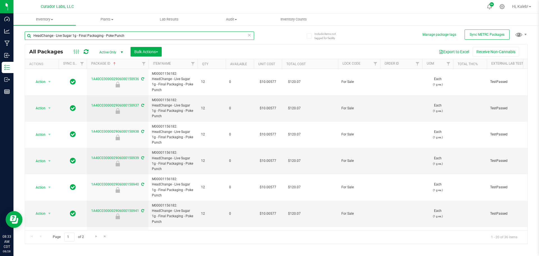
drag, startPoint x: 24, startPoint y: 38, endPoint x: 0, endPoint y: 38, distance: 24.4
click at [0, 38] on html "Dashboard Analytics Manufacturing Inbound Inventory Outbound Reports 08:33 AM C…" at bounding box center [269, 128] width 539 height 256
paste input "AIO Live Resin Vape .5"
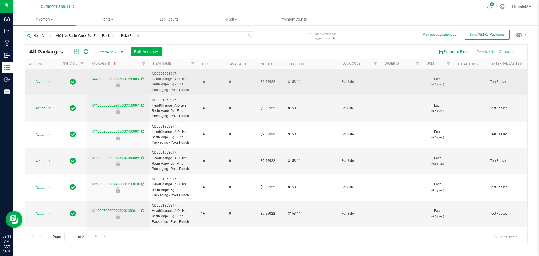
click at [267, 81] on td "$9.56922" at bounding box center [268, 82] width 28 height 26
click at [260, 80] on input "9.56922" at bounding box center [267, 82] width 26 height 8
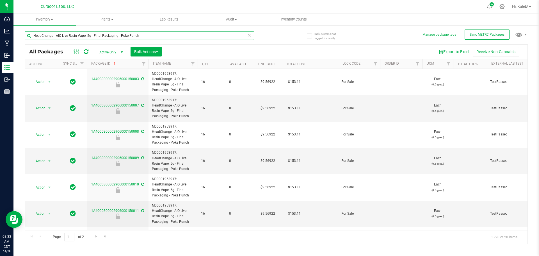
drag, startPoint x: 140, startPoint y: 36, endPoint x: -14, endPoint y: 35, distance: 154.1
click at [0, 35] on html "Dashboard Analytics Manufacturing Inbound Inventory Outbound Reports 08:33 AM C…" at bounding box center [269, 128] width 539 height 256
paste input "Live Sugar 2"
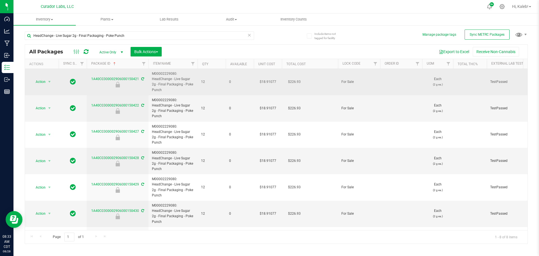
click at [267, 80] on td "$18.91077" at bounding box center [268, 82] width 28 height 26
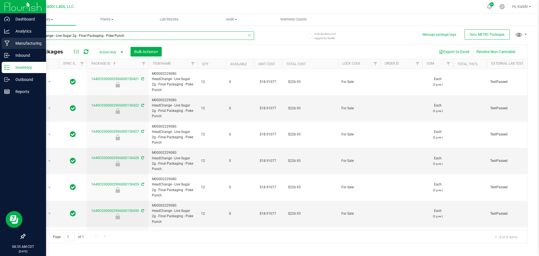
drag, startPoint x: 121, startPoint y: 36, endPoint x: 11, endPoint y: 44, distance: 110.5
click at [17, 42] on div "Include items not tagged for facility Manage package tags Sync METRC Packages H…" at bounding box center [275, 110] width 525 height 171
type input "h"
paste input "HeadChange - Live Sugar 3.5g - Final Packaging - FrootRot"
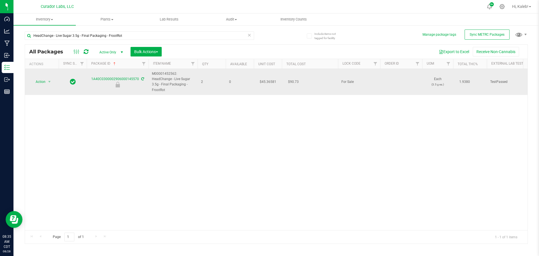
click at [265, 81] on td "$45.36581" at bounding box center [268, 82] width 28 height 26
click at [265, 81] on input "45.36581" at bounding box center [267, 82] width 26 height 8
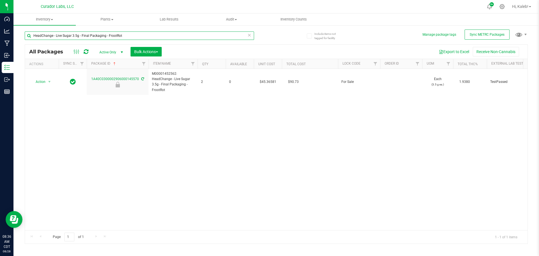
drag, startPoint x: 122, startPoint y: 34, endPoint x: 26, endPoint y: 39, distance: 95.5
click at [26, 39] on input "HeadChange - Live Sugar 3.5g - Final Packaging - FrootRot" at bounding box center [139, 35] width 229 height 8
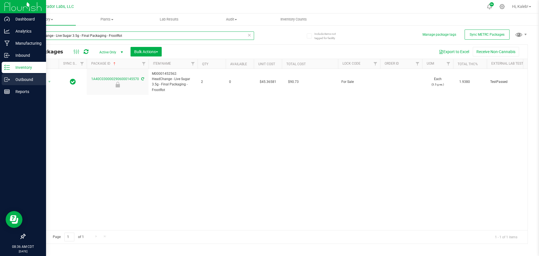
paste input "Badder 1"
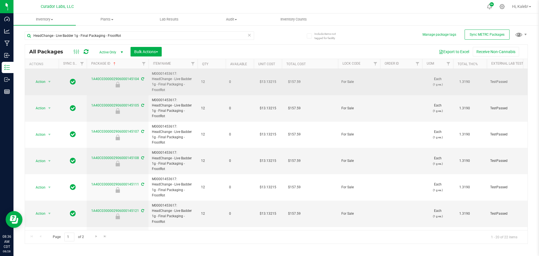
click at [265, 82] on td "$13.13215" at bounding box center [268, 82] width 28 height 26
click at [265, 82] on span "13.13215 13.13215" at bounding box center [266, 81] width 26 height 8
click at [265, 82] on input "13.13215" at bounding box center [267, 82] width 26 height 8
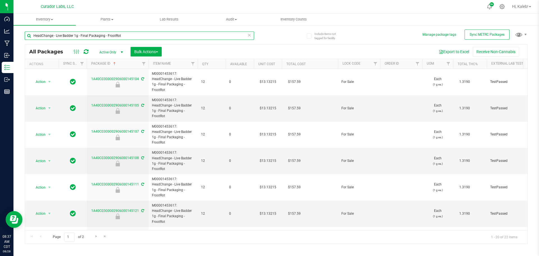
drag, startPoint x: 132, startPoint y: 35, endPoint x: -34, endPoint y: 42, distance: 165.8
click at [0, 42] on html "Dashboard Analytics Manufacturing Inbound Inventory Outbound Reports 08:37 AM C…" at bounding box center [269, 128] width 539 height 256
paste input "Suga"
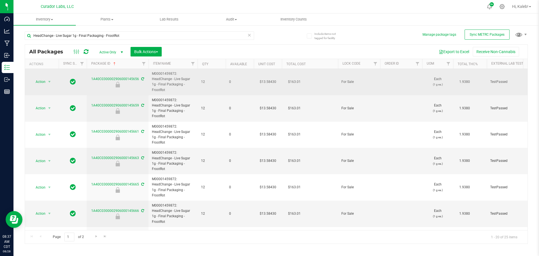
click at [267, 78] on td "$13.58430" at bounding box center [268, 82] width 28 height 26
click at [262, 78] on input "13.5843" at bounding box center [267, 82] width 26 height 8
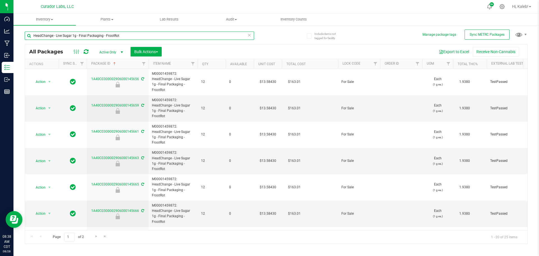
click at [111, 35] on input "HeadChange - Live Sugar 1g - Final Packaging - FrootRot" at bounding box center [139, 35] width 229 height 8
paste input "Crepes"
type input "HeadChange - Live Sugar 1g - Final Packaging - Crepes"
type input "2026-03-31"
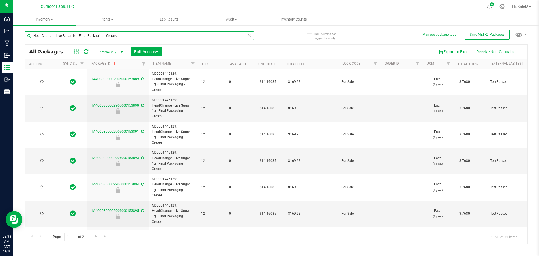
type input "2026-03-31"
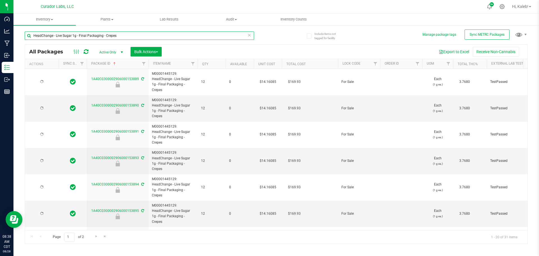
type input "2026-03-31"
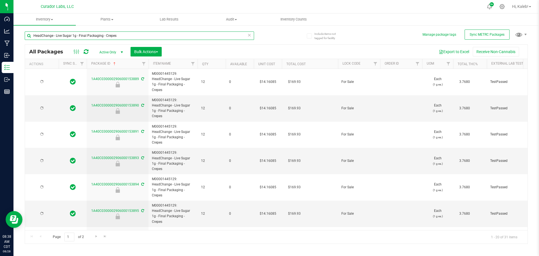
type input "2026-03-31"
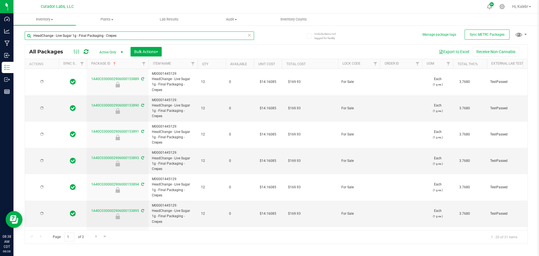
type input "2026-03-31"
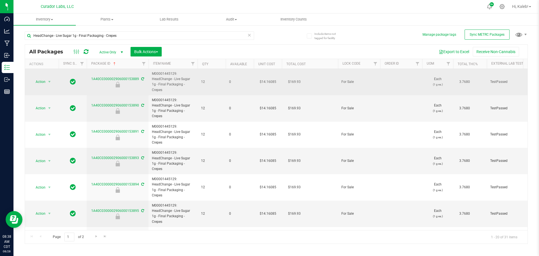
drag, startPoint x: 180, startPoint y: 83, endPoint x: 191, endPoint y: 84, distance: 11.2
click at [191, 84] on span "M00001445129: HeadChange - Live Sugar 1g - Final Packaging - Crepes" at bounding box center [173, 82] width 42 height 22
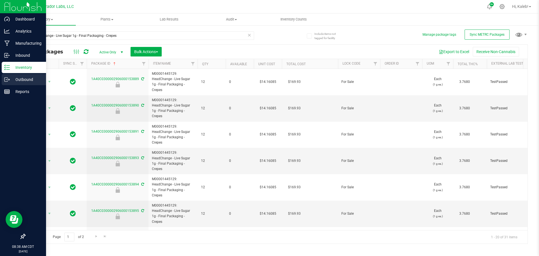
copy span "Crepes"
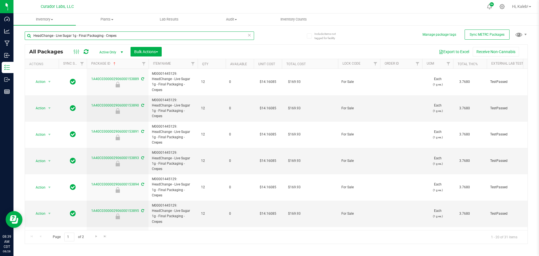
drag, startPoint x: 121, startPoint y: 34, endPoint x: 33, endPoint y: 36, distance: 88.2
click at [33, 36] on input "HeadChange - Live Sugar 1g - Final Packaging - Crepes" at bounding box center [139, 35] width 229 height 8
paste input "Badde"
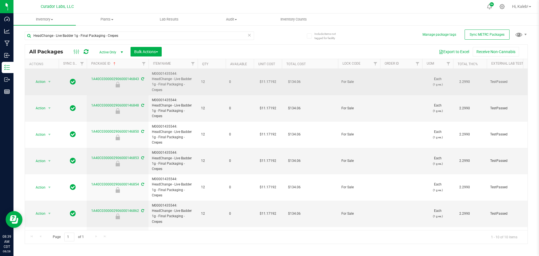
click at [267, 81] on td "$11.17192" at bounding box center [268, 82] width 28 height 26
click at [267, 81] on input "11.17192" at bounding box center [267, 82] width 26 height 8
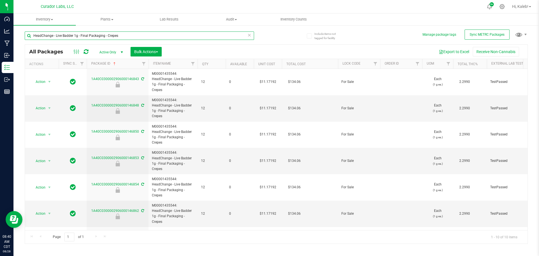
drag, startPoint x: 113, startPoint y: 36, endPoint x: 31, endPoint y: 39, distance: 82.0
click at [31, 39] on input "HeadChange - Live Badder 1g - Final Packaging - Crepes" at bounding box center [139, 35] width 229 height 8
paste input "Suga"
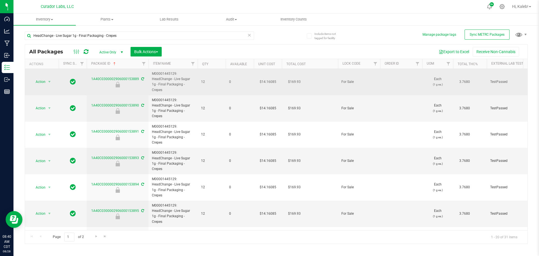
click at [273, 80] on td "$14.16085" at bounding box center [268, 82] width 28 height 26
click at [274, 80] on input "14.16085" at bounding box center [267, 82] width 26 height 8
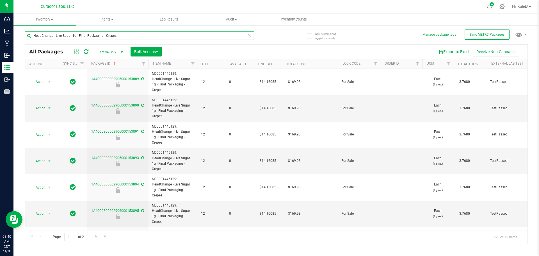
drag, startPoint x: 104, startPoint y: 35, endPoint x: -19, endPoint y: 38, distance: 123.5
click at [0, 38] on html "Dashboard Analytics Manufacturing Inbound Inventory Outbound Reports 08:40 AM C…" at bounding box center [269, 128] width 539 height 256
paste input "Resin Sauce Cart .5"
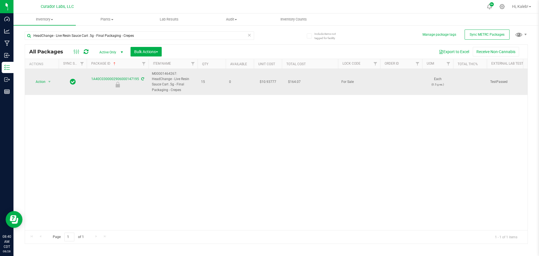
click at [267, 81] on td "$10.93777" at bounding box center [268, 82] width 28 height 26
click at [267, 81] on input "10.93777" at bounding box center [267, 82] width 26 height 8
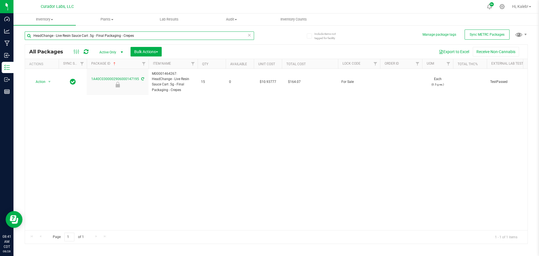
drag, startPoint x: 136, startPoint y: 36, endPoint x: 28, endPoint y: 35, distance: 107.8
click at [28, 35] on input "HeadChange - Live Resin Sauce Cart .5g - Final Packaging - Crepes" at bounding box center [139, 35] width 229 height 8
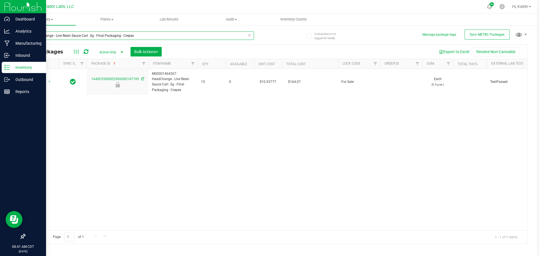
paste input "Badder 2"
type input "HeadChange - Live Badder 2g - Final Packaging - Crepes"
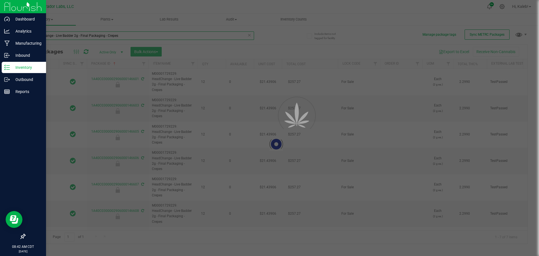
type input "2026-03-25"
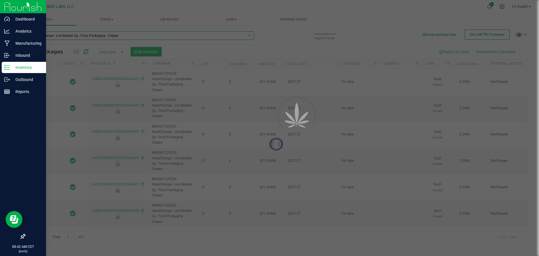
type input "2026-03-25"
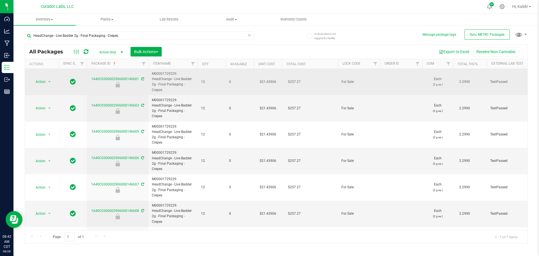
click at [266, 82] on td "$21.43906" at bounding box center [268, 82] width 28 height 26
click at [266, 82] on input "21.43906" at bounding box center [267, 82] width 26 height 8
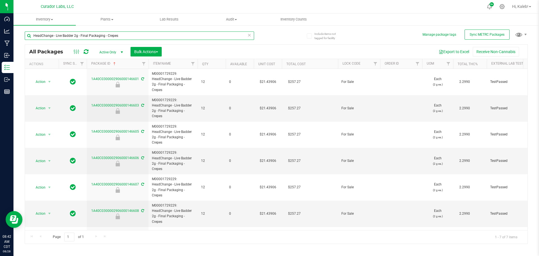
drag, startPoint x: 65, startPoint y: 37, endPoint x: 29, endPoint y: 36, distance: 36.2
click at [29, 36] on input "HeadChange - Live Badder 2g - Final Packaging - Crepes" at bounding box center [139, 35] width 229 height 8
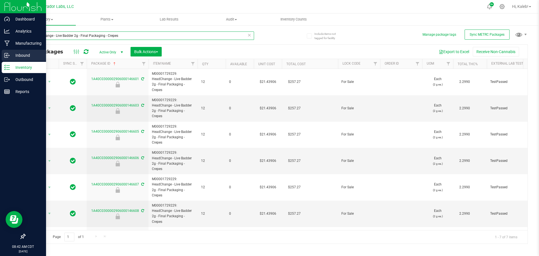
paste input "Suga"
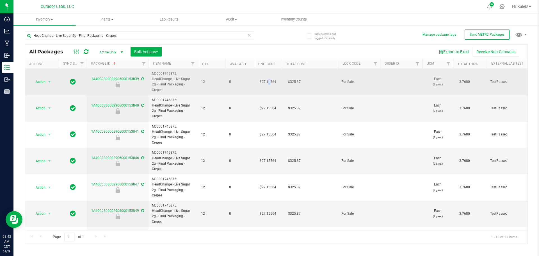
click at [269, 77] on td "$27.15564" at bounding box center [268, 82] width 28 height 26
click at [269, 78] on input "27.15564" at bounding box center [267, 82] width 26 height 8
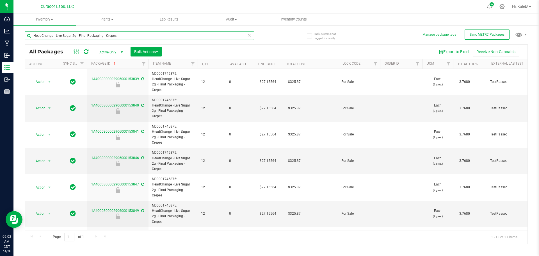
click at [0, 42] on html "Dashboard Analytics Manufacturing Inbound Inventory Outbound Reports 09:02 AM C…" at bounding box center [269, 128] width 539 height 256
paste input "Bulk Live Resin Sauce Cart .5g Each - Slick Back's Muffin"
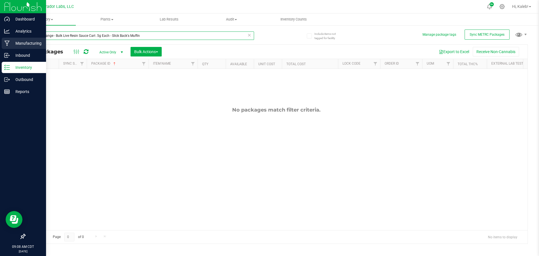
drag, startPoint x: 140, startPoint y: 35, endPoint x: 12, endPoint y: 40, distance: 128.4
click at [12, 40] on div "Dashboard Analytics Manufacturing Inbound Inventory Outbound Reports 09:08 AM C…" at bounding box center [269, 128] width 539 height 256
paste input "Live Badder 1g - Final Packaging - No Hash No Cry"
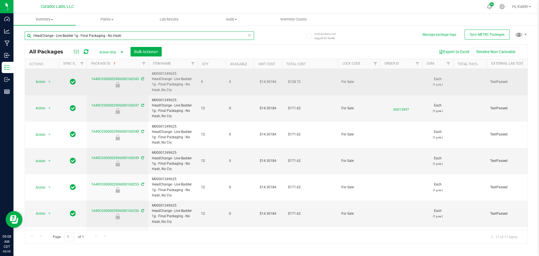
type input "HeadChange - Live Badder 1g - Final Packaging - No Hash"
click at [268, 82] on td "$14.30184" at bounding box center [268, 82] width 28 height 26
click at [268, 82] on input "14.30184" at bounding box center [267, 82] width 26 height 8
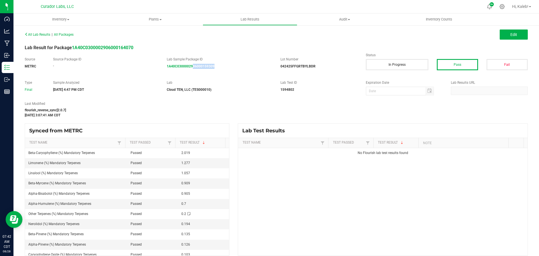
drag, startPoint x: 231, startPoint y: 70, endPoint x: 191, endPoint y: 71, distance: 39.3
click at [191, 71] on div "Source METRC Source Package ID - Lab Sample Package ID 1A40C0300002906000159309…" at bounding box center [275, 66] width 511 height 18
copy strong "06000159309"
drag, startPoint x: 220, startPoint y: 74, endPoint x: 189, endPoint y: 70, distance: 31.7
click at [189, 70] on div "Source METRC Source Package ID - Lab Sample Package ID 1A40C0300002906000159303…" at bounding box center [275, 66] width 511 height 18
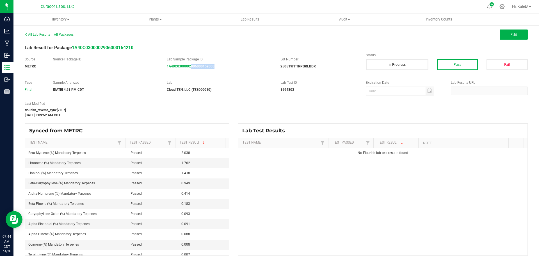
copy strong "906000159303"
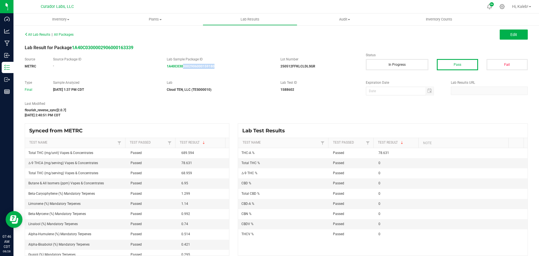
drag, startPoint x: 213, startPoint y: 71, endPoint x: 181, endPoint y: 71, distance: 31.7
click at [181, 71] on div "Source METRC Source Package ID - Lab Sample Package ID 1A40C0300002906000159180…" at bounding box center [275, 66] width 511 height 18
copy strong "0002906000159180"
drag, startPoint x: 217, startPoint y: 69, endPoint x: 188, endPoint y: 68, distance: 28.9
click at [188, 68] on div "Source METRC Source Package ID - Lab Sample Package ID 1A40C0300002906000159455…" at bounding box center [275, 66] width 511 height 18
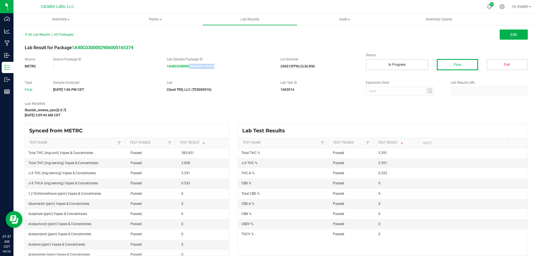
copy strong "2906000159455"
drag, startPoint x: 205, startPoint y: 70, endPoint x: 192, endPoint y: 70, distance: 12.9
click at [192, 70] on div "Source METRC Source Package ID - Lab Sample Package ID 1A40C0300002906000159180…" at bounding box center [275, 66] width 511 height 18
copy strong "06000159180"
drag, startPoint x: 202, startPoint y: 70, endPoint x: 187, endPoint y: 69, distance: 15.7
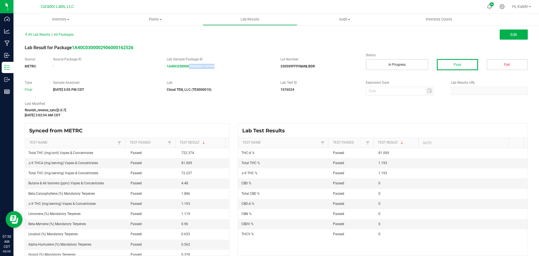
click at [187, 69] on div "Source METRC Source Package ID - Lab Sample Package ID 1A40C0300002906000142949…" at bounding box center [275, 66] width 511 height 18
copy strong "2906000142949"
click at [189, 65] on div "1A40C0300002906000142848" at bounding box center [219, 66] width 105 height 5
drag, startPoint x: 227, startPoint y: 65, endPoint x: 193, endPoint y: 71, distance: 34.1
click at [193, 71] on div "Source METRC Source Package ID - Lab Sample Package ID 1A40C0300002906000159167…" at bounding box center [275, 66] width 511 height 18
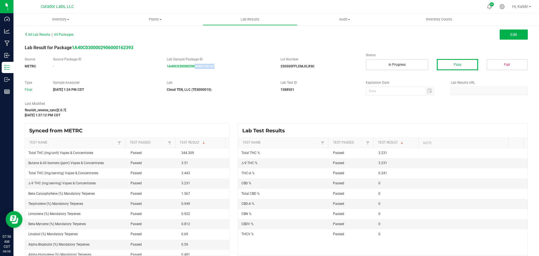
copy strong "6000159167"
drag, startPoint x: 219, startPoint y: 69, endPoint x: 182, endPoint y: 69, distance: 36.8
click at [182, 69] on div "Source METRC Source Package ID - Lab Sample Package ID 1A40C0300002906000142848…" at bounding box center [275, 66] width 511 height 18
copy strong "0002906000142848"
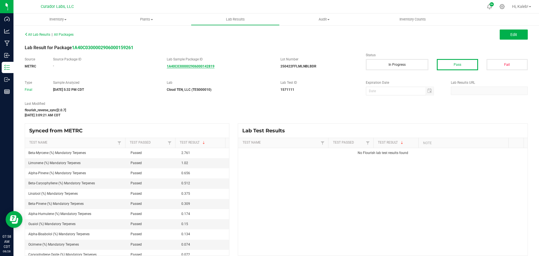
drag, startPoint x: 218, startPoint y: 69, endPoint x: 187, endPoint y: 68, distance: 30.9
click at [187, 68] on div "Source METRC Source Package ID - Lab Sample Package ID 1A40C0300002906000142819…" at bounding box center [275, 66] width 511 height 18
drag, startPoint x: 216, startPoint y: 76, endPoint x: 188, endPoint y: 65, distance: 29.7
click at [188, 65] on div "All Lab Results | All Packages Edit Lab Result for Package 1A40C030000290600015…" at bounding box center [276, 142] width 503 height 225
click at [225, 74] on div "Source METRC Source Package ID - Lab Sample Package ID 1A40C0300002906000142819…" at bounding box center [275, 66] width 511 height 18
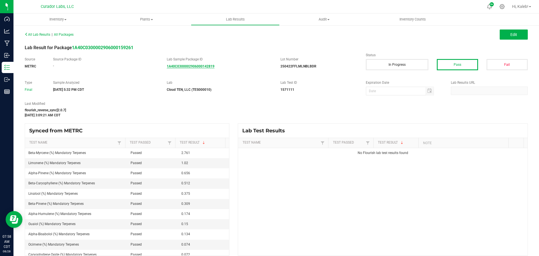
drag, startPoint x: 213, startPoint y: 65, endPoint x: 185, endPoint y: 68, distance: 28.3
click at [185, 68] on div "1A40C0300002906000142819" at bounding box center [219, 66] width 105 height 5
click at [185, 68] on link "1A40C0300002906000142819" at bounding box center [191, 66] width 48 height 4
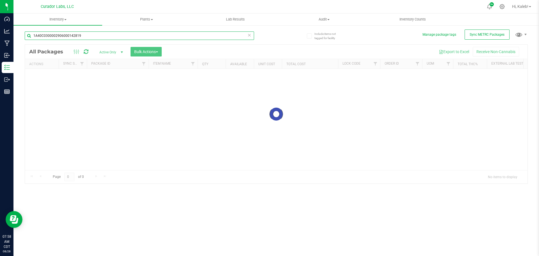
drag, startPoint x: 61, startPoint y: 35, endPoint x: 88, endPoint y: 36, distance: 26.7
click at [88, 36] on input "1A40C0300002906000142819" at bounding box center [139, 35] width 229 height 8
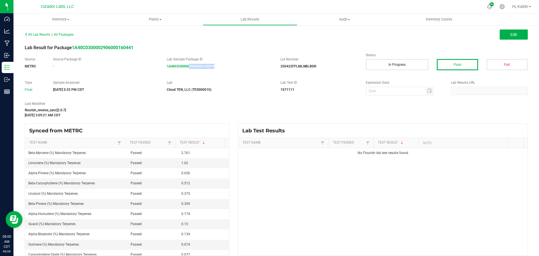
drag, startPoint x: 219, startPoint y: 68, endPoint x: 187, endPoint y: 72, distance: 32.1
click at [187, 72] on div "Source METRC Source Package ID - Lab Sample Package ID 1A40C0300002906000142819…" at bounding box center [275, 66] width 511 height 18
copy strong "2906000142819"
drag, startPoint x: 225, startPoint y: 64, endPoint x: 193, endPoint y: 67, distance: 32.4
click at [193, 67] on div "1A40C0300002906000142429" at bounding box center [219, 66] width 105 height 5
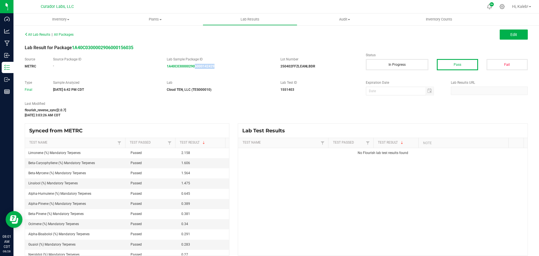
copy strong "6000142429"
drag, startPoint x: 198, startPoint y: 70, endPoint x: 189, endPoint y: 71, distance: 8.8
click at [189, 71] on div "Source METRC Source Package ID - Lab Sample Package ID 1A40C0300002906000142429…" at bounding box center [275, 66] width 511 height 18
copy strong "906000142429"
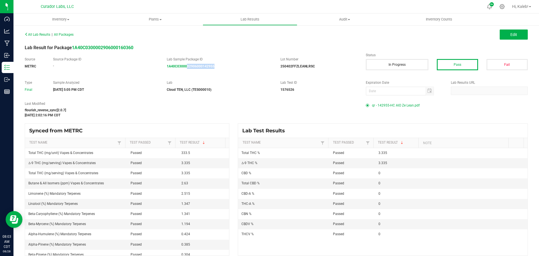
drag, startPoint x: 203, startPoint y: 67, endPoint x: 186, endPoint y: 71, distance: 17.5
click at [186, 71] on div "Source METRC Source Package ID - Lab Sample Package ID 1A40C0300002906000142955…" at bounding box center [275, 66] width 511 height 18
copy strong "02906000142955"
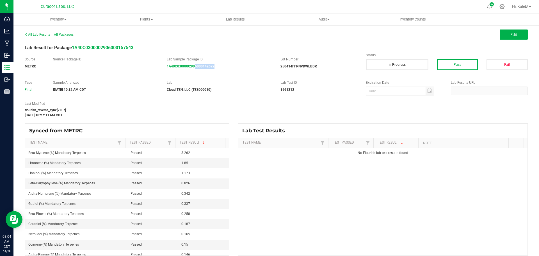
drag, startPoint x: 226, startPoint y: 67, endPoint x: 193, endPoint y: 70, distance: 33.6
click at [193, 70] on div "Source METRC Source Package ID - Lab Sample Package ID 1A40C0300002906000142622…" at bounding box center [275, 66] width 511 height 18
copy strong "6000142622"
drag, startPoint x: 222, startPoint y: 70, endPoint x: 191, endPoint y: 65, distance: 31.3
click at [190, 68] on div "Source METRC Source Package ID - Lab Sample Package ID 1A40C0300002906000142912…" at bounding box center [275, 66] width 511 height 18
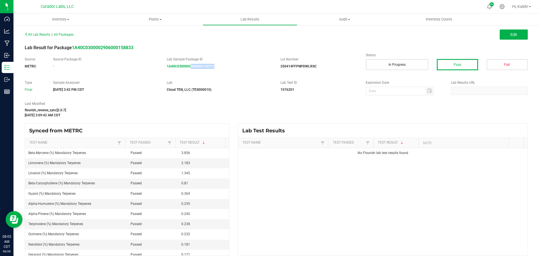
copy strong "906000142912"
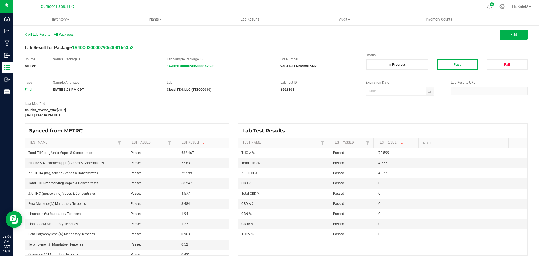
drag, startPoint x: 219, startPoint y: 67, endPoint x: 198, endPoint y: 33, distance: 40.3
click at [181, 74] on div "All Lab Results | All Packages Edit Lab Result for Package 1A40C030000290600016…" at bounding box center [276, 142] width 503 height 225
click at [226, 56] on div "All Lab Results | All Packages Edit Lab Result for Package 1A40C030000290600016…" at bounding box center [276, 142] width 503 height 225
drag, startPoint x: 223, startPoint y: 70, endPoint x: 192, endPoint y: 69, distance: 31.7
click at [192, 69] on div "Source METRC Source Package ID - Lab Sample Package ID 1A40C0300002906000142636…" at bounding box center [275, 66] width 511 height 18
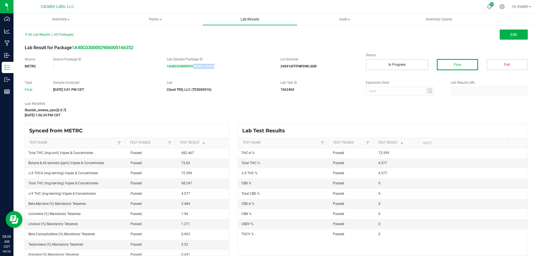
copy strong "06000142636"
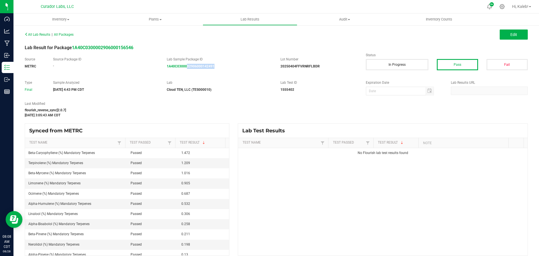
drag, startPoint x: 215, startPoint y: 70, endPoint x: 186, endPoint y: 70, distance: 29.7
click at [186, 70] on div "Source METRC Source Package ID - Lab Sample Package ID 1A40C0300002906000142491…" at bounding box center [275, 66] width 511 height 18
copy strong "02906000142491"
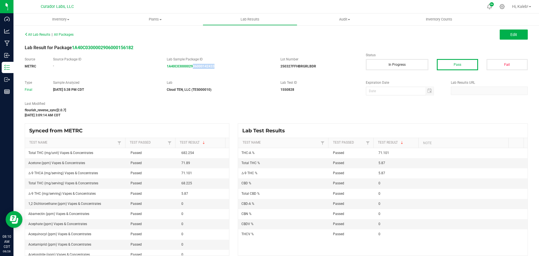
drag, startPoint x: 225, startPoint y: 68, endPoint x: 191, endPoint y: 69, distance: 33.1
click at [191, 69] on div "Source METRC Source Package ID - Lab Sample Package ID 1A40C0300002906000142433…" at bounding box center [275, 66] width 511 height 18
copy strong "06000142433"
drag, startPoint x: 215, startPoint y: 66, endPoint x: 183, endPoint y: 70, distance: 32.3
click at [183, 70] on div "Source METRC Source Package ID - Lab Sample Package ID 1A40C0300002906000142693…" at bounding box center [275, 66] width 511 height 18
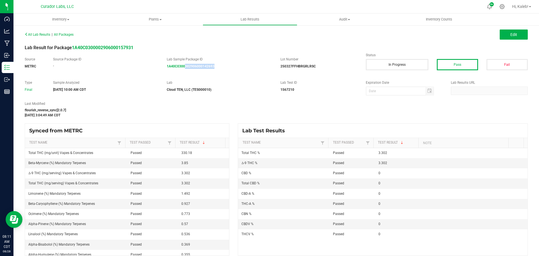
copy strong "002906000142693"
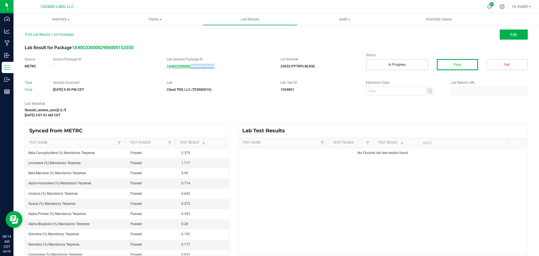
drag, startPoint x: 222, startPoint y: 65, endPoint x: 190, endPoint y: 67, distance: 32.3
click at [190, 67] on div "1A40C0300002906000142526" at bounding box center [219, 66] width 105 height 5
copy strong "906000142526"
drag, startPoint x: 212, startPoint y: 67, endPoint x: 180, endPoint y: 70, distance: 32.1
click at [180, 70] on div "Source METRC Source Package ID - Lab Sample Package ID 1A40C0300002906000142224…" at bounding box center [275, 66] width 511 height 18
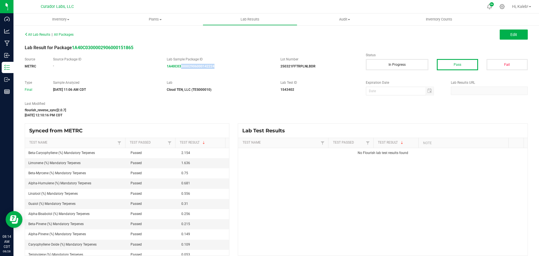
copy strong "00002906000142224"
drag, startPoint x: 221, startPoint y: 68, endPoint x: 193, endPoint y: 71, distance: 27.9
click at [193, 71] on div "Source METRC Source Package ID - Lab Sample Package ID 1A40C0300002906000142340…" at bounding box center [275, 66] width 511 height 18
copy strong "6000142340"
drag, startPoint x: 203, startPoint y: 71, endPoint x: 196, endPoint y: 72, distance: 6.3
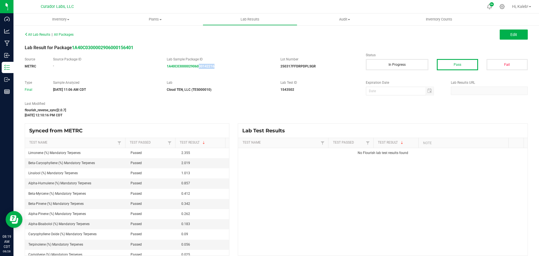
click at [196, 72] on div "Source METRC Source Package ID - Lab Sample Package ID 1A40C0300002906000142216…" at bounding box center [275, 66] width 511 height 18
copy strong "00142216"
drag, startPoint x: 217, startPoint y: 66, endPoint x: 186, endPoint y: 70, distance: 32.0
click at [186, 70] on div "Source METRC Source Package ID - Lab Sample Package ID 1A40C0300002906000142212…" at bounding box center [275, 66] width 511 height 18
copy strong "02906000142212"
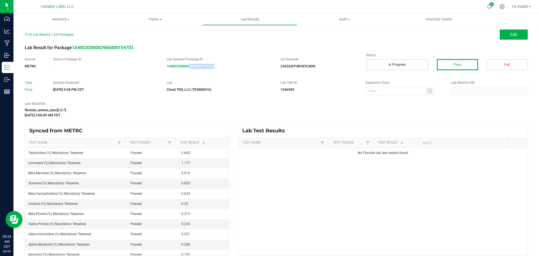
drag, startPoint x: 214, startPoint y: 71, endPoint x: 187, endPoint y: 71, distance: 26.9
click at [187, 71] on div "Source METRC Source Package ID - Lab Sample Package ID 1A40C0300002906000142334…" at bounding box center [275, 66] width 511 height 18
copy strong "2906000142334"
drag, startPoint x: 210, startPoint y: 72, endPoint x: 191, endPoint y: 72, distance: 18.2
click at [191, 72] on div "Source METRC Source Package ID - Lab Sample Package ID 1A40C0300002906000142547…" at bounding box center [275, 66] width 511 height 18
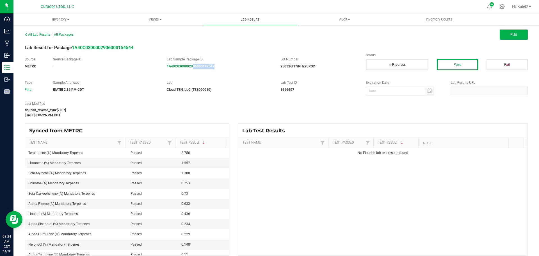
copy strong "06000142547"
drag, startPoint x: 226, startPoint y: 66, endPoint x: 186, endPoint y: 73, distance: 41.0
click at [186, 73] on div "Source METRC Source Package ID - Lab Sample Package ID 1A40C0300002906000142336…" at bounding box center [275, 66] width 511 height 18
copy strong "02906000142336"
drag, startPoint x: 225, startPoint y: 69, endPoint x: 178, endPoint y: 74, distance: 46.6
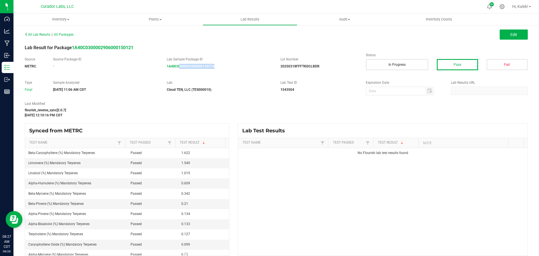
click at [178, 74] on div "Source METRC Source Package ID - Lab Sample Package ID 1A40C0300002906000142210…" at bounding box center [275, 66] width 511 height 18
copy strong "300002906000142210"
drag, startPoint x: 230, startPoint y: 70, endPoint x: 194, endPoint y: 72, distance: 36.5
click at [192, 73] on div "Source METRC Source Package ID - Lab Sample Package ID 1A40C0300002906000142214…" at bounding box center [275, 66] width 511 height 18
copy strong "06000142214"
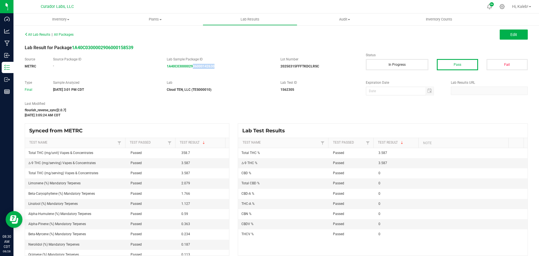
drag, startPoint x: 228, startPoint y: 65, endPoint x: 191, endPoint y: 70, distance: 38.0
click at [191, 71] on div "Source METRC Source Package ID - Lab Sample Package ID 1A40C0300002906000142630…" at bounding box center [275, 66] width 511 height 18
copy strong "06000142630"
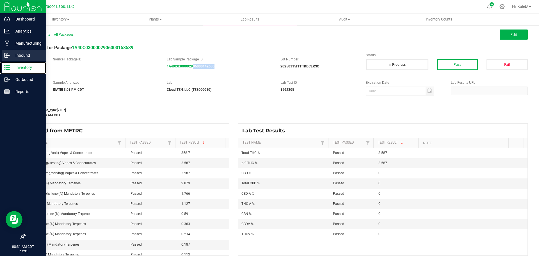
drag, startPoint x: 7, startPoint y: 64, endPoint x: 13, endPoint y: 59, distance: 7.5
click at [7, 64] on div "Inventory" at bounding box center [24, 67] width 44 height 11
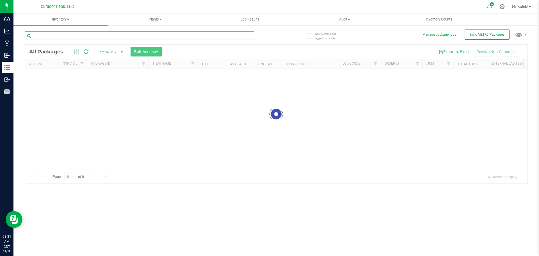
click at [87, 35] on input "text" at bounding box center [139, 35] width 229 height 8
paste input "HeadChange - Live Sugar 1g - Final Packaging - Poke Punch"
click at [66, 35] on input "HeadChange - Live Sugar 1g - Final Packaging - Poke Punch" at bounding box center [139, 35] width 229 height 8
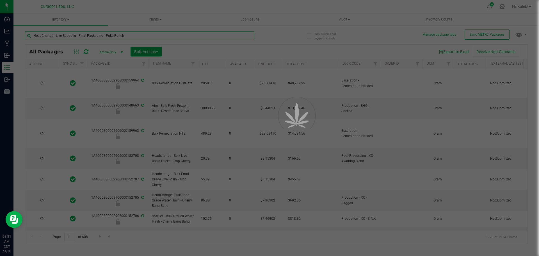
type input "HeadChange - Live Badder1g - Final Packaging - Poke Punch"
type input "2026-08-27"
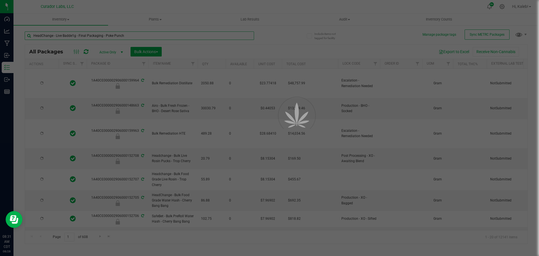
type input "2026-08-27"
type input "2026-08-19"
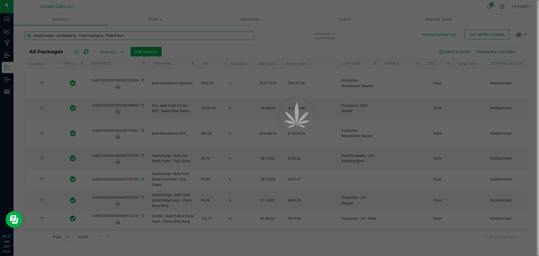
type input "2026-08-19"
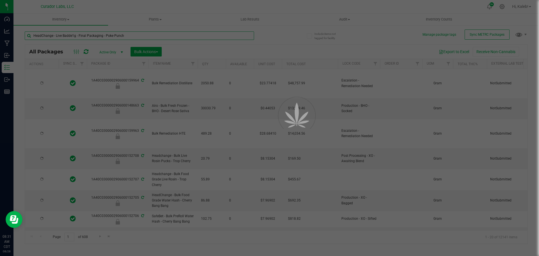
type input "2026-08-19"
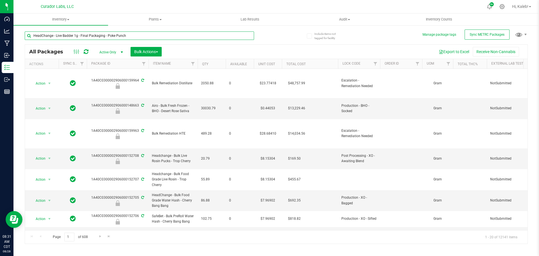
type input "HeadChange - Live Badder 1g - Final Packaging - Poke Punch"
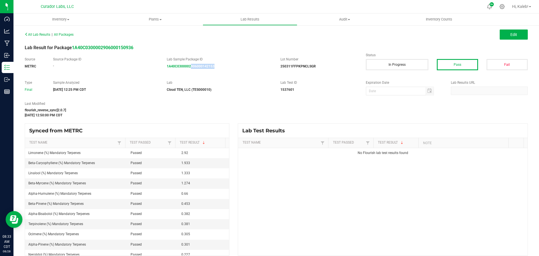
drag, startPoint x: 232, startPoint y: 70, endPoint x: 189, endPoint y: 71, distance: 43.2
click at [189, 71] on div "Source METRC Source Package ID - Lab Sample Package ID 1A40C0300002906000142153…" at bounding box center [275, 66] width 511 height 18
copy strong "906000142153"
drag, startPoint x: 220, startPoint y: 70, endPoint x: 186, endPoint y: 72, distance: 34.6
click at [186, 72] on div "Source METRC Source Package ID - Lab Sample Package ID 1A40C0300002906000142416…" at bounding box center [275, 66] width 511 height 18
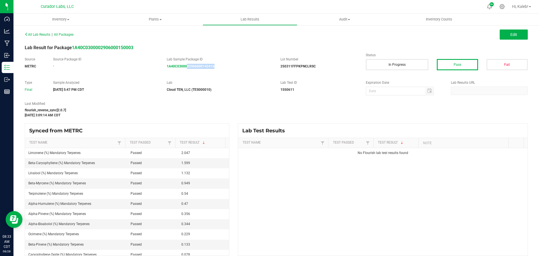
copy strong "02906000142416"
drag, startPoint x: 188, startPoint y: 68, endPoint x: 178, endPoint y: 70, distance: 10.8
click at [178, 70] on div "Source METRC Source Package ID - Lab Sample Package ID 1A40C0300002906000142153…" at bounding box center [275, 66] width 511 height 18
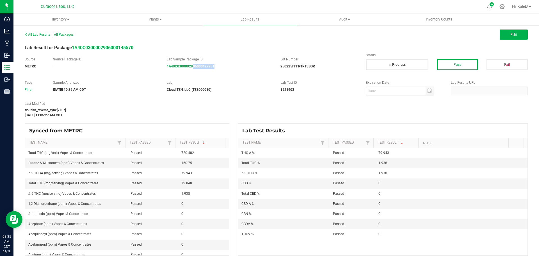
drag, startPoint x: 230, startPoint y: 64, endPoint x: 191, endPoint y: 73, distance: 40.7
click at [191, 73] on div "Source METRC Source Package ID - Lab Sample Package ID 1A40C0300002906000127931…" at bounding box center [275, 66] width 511 height 18
copy strong "06000127931"
drag, startPoint x: 226, startPoint y: 67, endPoint x: 196, endPoint y: 73, distance: 30.8
click at [196, 73] on div "Source METRC Source Package ID - Lab Sample Package ID 1A40C0300002906000127927…" at bounding box center [275, 66] width 511 height 18
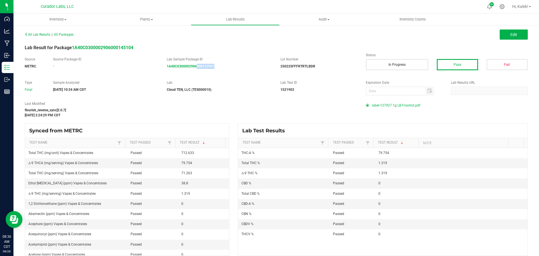
copy strong "000127927"
drag, startPoint x: 214, startPoint y: 74, endPoint x: 194, endPoint y: 74, distance: 19.9
click at [194, 74] on div "All Lab Results | All Packages Edit Lab Result for Package 1A40C030000290600014…" at bounding box center [276, 142] width 503 height 225
click at [209, 75] on div "All Lab Results | All Packages Edit Lab Result for Package 1A40C030000290600014…" at bounding box center [276, 142] width 503 height 225
drag, startPoint x: 217, startPoint y: 68, endPoint x: 185, endPoint y: 68, distance: 32.0
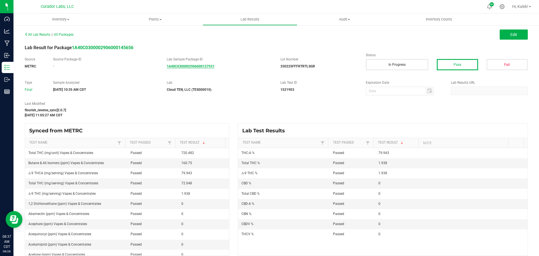
click at [185, 68] on div "Source METRC Source Package ID - Lab Sample Package ID 1A40C0300002906000127931…" at bounding box center [275, 66] width 511 height 18
drag, startPoint x: 206, startPoint y: 72, endPoint x: 196, endPoint y: 66, distance: 10.9
click at [196, 66] on div "All Lab Results | All Packages Edit Lab Result for Package 1A40C030000290600014…" at bounding box center [276, 142] width 503 height 225
click at [214, 73] on div "Source METRC Source Package ID - Lab Sample Package ID 1A40C0300002906000127931…" at bounding box center [275, 66] width 511 height 18
drag, startPoint x: 212, startPoint y: 69, endPoint x: 195, endPoint y: 68, distance: 16.6
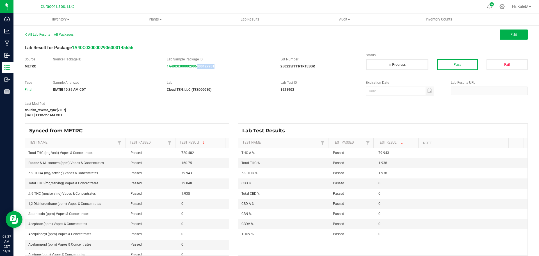
click at [195, 69] on div "Source METRC Source Package ID - Lab Sample Package ID 1A40C0300002906000127931…" at bounding box center [275, 66] width 511 height 18
copy strong "000127931"
drag, startPoint x: 214, startPoint y: 69, endPoint x: 194, endPoint y: 70, distance: 20.5
click at [194, 70] on div "Source METRC Source Package ID - Lab Sample Package ID 1A40C0300002906000142047…" at bounding box center [275, 66] width 511 height 18
copy strong "6000142047"
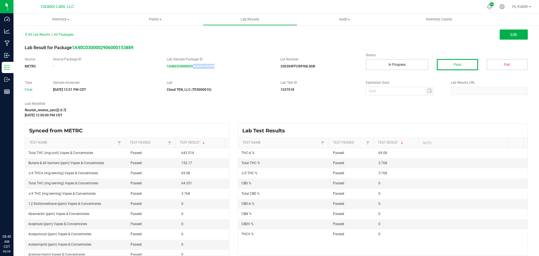
drag, startPoint x: 219, startPoint y: 68, endPoint x: 192, endPoint y: 68, distance: 26.9
click at [192, 68] on div "1A40C0300002906000142099" at bounding box center [219, 66] width 105 height 5
copy strong "06000142099"
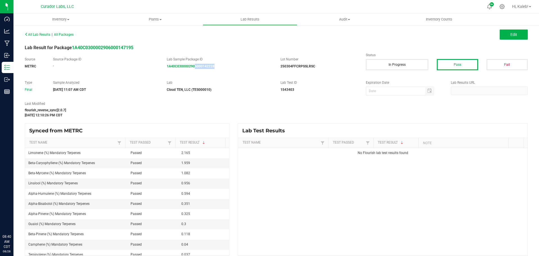
drag, startPoint x: 227, startPoint y: 66, endPoint x: 193, endPoint y: 72, distance: 34.5
click at [193, 72] on div "Source METRC Source Package ID - Lab Sample Package ID 1A40C0300002906000142228…" at bounding box center [275, 66] width 511 height 18
copy strong "6000142228"
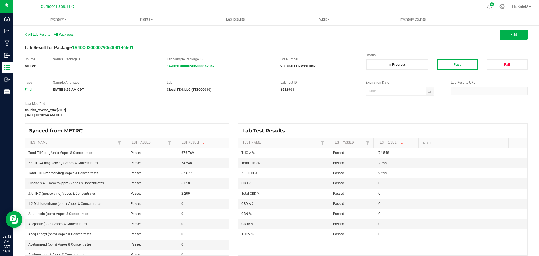
drag, startPoint x: 216, startPoint y: 74, endPoint x: 189, endPoint y: 70, distance: 27.0
click at [189, 70] on div "All Lab Results | All Packages Edit Lab Result for Package 1A40C030000290600014…" at bounding box center [276, 142] width 503 height 225
click at [213, 75] on div "All Lab Results | All Packages Edit Lab Result for Package 1A40C030000290600014…" at bounding box center [276, 142] width 503 height 225
drag, startPoint x: 212, startPoint y: 69, endPoint x: 191, endPoint y: 69, distance: 21.3
click at [191, 69] on div "Source METRC Source Package ID - Lab Sample Package ID 1A40C0300002906000142047…" at bounding box center [275, 66] width 511 height 18
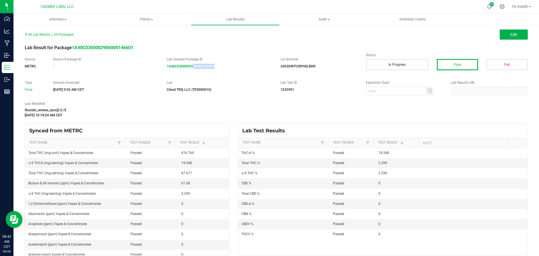
copy strong "06000142047"
drag, startPoint x: 215, startPoint y: 69, endPoint x: 182, endPoint y: 70, distance: 33.1
click at [182, 70] on div "Source METRC Source Package ID - Lab Sample Package ID 1A40C0300002906000142099…" at bounding box center [275, 66] width 511 height 18
copy strong "0002906000142099"
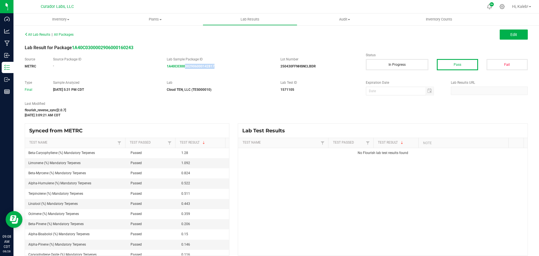
drag, startPoint x: 223, startPoint y: 69, endPoint x: 184, endPoint y: 72, distance: 39.1
click at [184, 72] on div "Source METRC Source Package ID - Lab Sample Package ID 1A40C0300002906000142817…" at bounding box center [275, 66] width 511 height 18
copy strong "002906000142817"
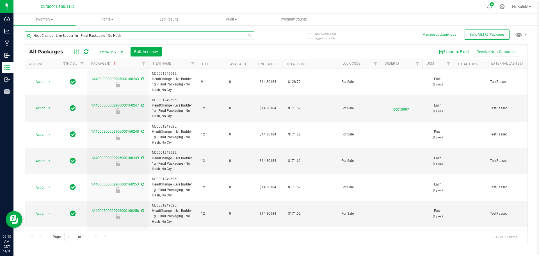
drag, startPoint x: 122, startPoint y: 35, endPoint x: -35, endPoint y: 44, distance: 157.4
click at [0, 44] on html "Dashboard Analytics Manufacturing Inbound Inventory Outbound Reports 09:10 AM C…" at bounding box center [269, 128] width 539 height 256
paste input "M00001299212"
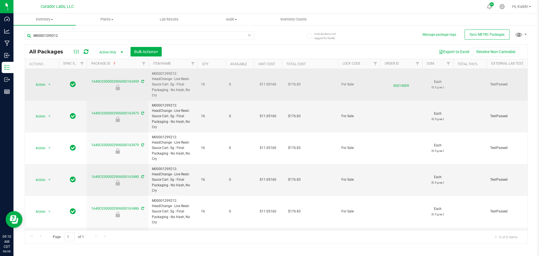
drag, startPoint x: 177, startPoint y: 84, endPoint x: 183, endPoint y: 89, distance: 7.9
click at [183, 89] on span "M00001299212: HeadChange - Live Resin Sauce Cart .5g - Final Packaging - No Has…" at bounding box center [173, 84] width 42 height 27
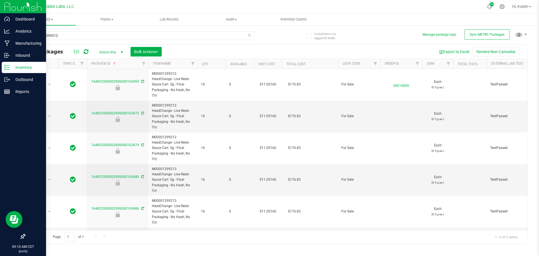
copy span "Final Packaging - No Hash"
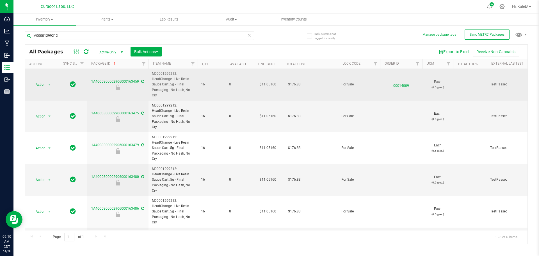
drag, startPoint x: 179, startPoint y: 85, endPoint x: 175, endPoint y: 81, distance: 5.4
click at [179, 85] on span "M00001299212: HeadChange - Live Resin Sauce Cart .5g - Final Packaging - No Has…" at bounding box center [173, 84] width 42 height 27
drag, startPoint x: 174, startPoint y: 79, endPoint x: 183, endPoint y: 88, distance: 12.9
click at [183, 88] on span "M00001299212: HeadChange - Live Resin Sauce Cart .5g - Final Packaging - No Has…" at bounding box center [173, 84] width 42 height 27
copy span "Live Resin Sauce Cart .5g - Final Packaging - No Hash"
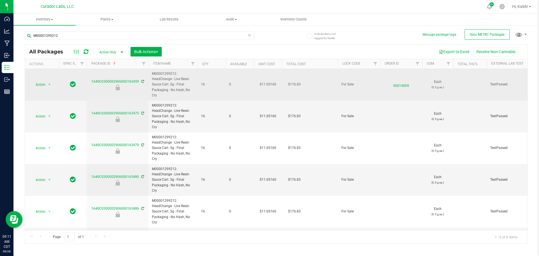
click at [262, 84] on td "$11.05160" at bounding box center [268, 85] width 28 height 32
click at [262, 84] on input "11.0516" at bounding box center [267, 85] width 26 height 8
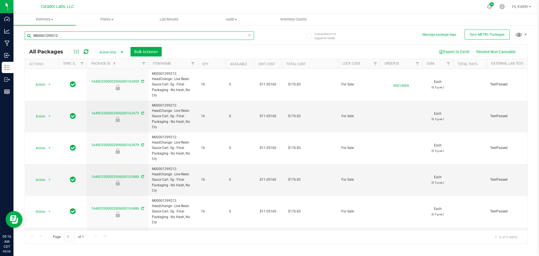
click at [48, 36] on input "M00001299212" at bounding box center [139, 35] width 229 height 8
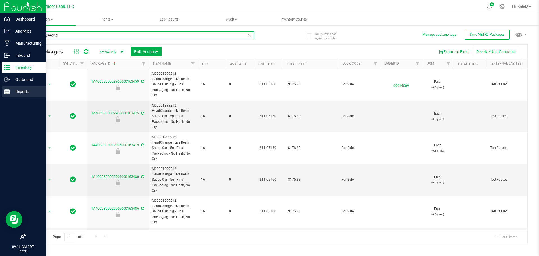
paste input "HeadChange - Live Badder 1g - Final Packaging - Nollie Kush"
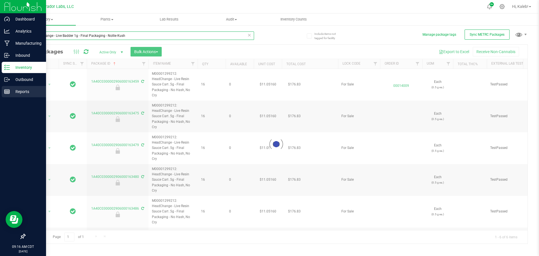
type input "HeadChange - Live Badder 1g - Final Packaging - Nollie Kush"
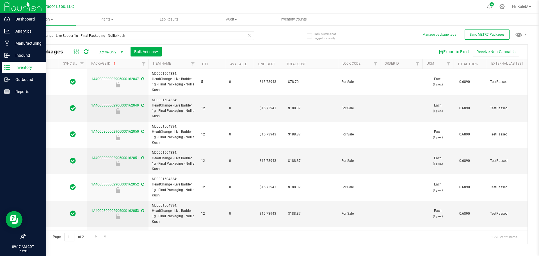
type input "2026-05-29"
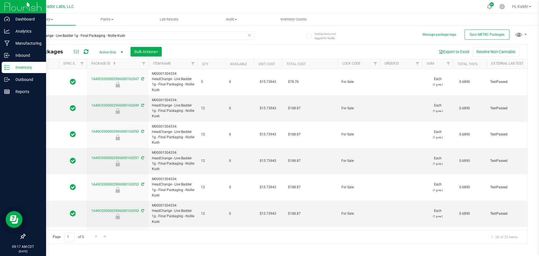
type input "2026-05-29"
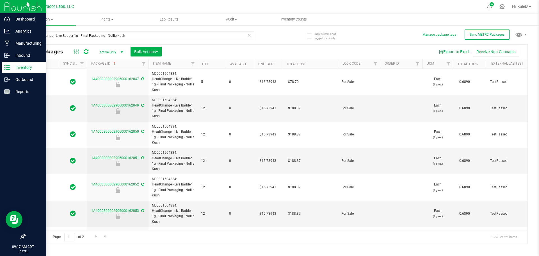
type input "2026-05-29"
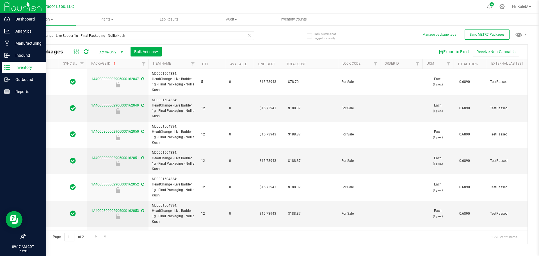
type input "2026-05-29"
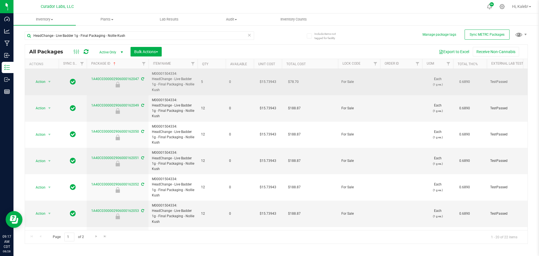
click at [259, 83] on td "$15.73943" at bounding box center [268, 82] width 28 height 26
click at [259, 82] on input "15.73943" at bounding box center [267, 82] width 26 height 8
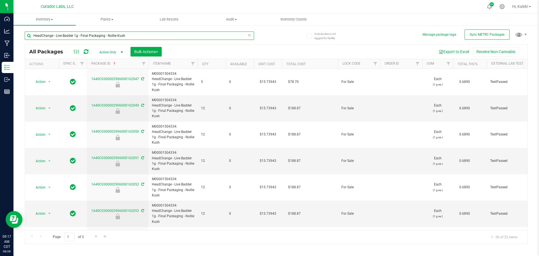
drag, startPoint x: -9, startPoint y: 44, endPoint x: -17, endPoint y: 44, distance: 8.1
click at [0, 44] on html "Dashboard Analytics Manufacturing Inbound Inventory Outbound Reports 09:17 AM C…" at bounding box center [269, 128] width 539 height 256
paste input "M00001507910"
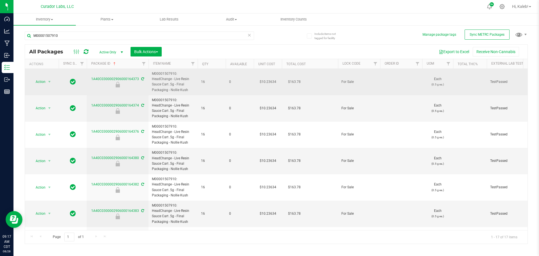
click at [269, 81] on td "$10.23634" at bounding box center [268, 82] width 28 height 26
click at [269, 81] on input "10.23634" at bounding box center [267, 82] width 26 height 8
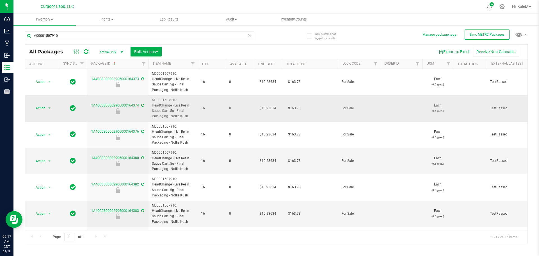
drag, startPoint x: 169, startPoint y: 111, endPoint x: 194, endPoint y: 115, distance: 25.0
click at [194, 115] on span "M00001507910: HeadChange - Live Resin Sauce Cart .5g - Final Packaging - Nollie…" at bounding box center [173, 108] width 42 height 22
copy span ".5g - Final Packaging - Nollie Kush"
click at [269, 108] on td "$10.23634" at bounding box center [268, 108] width 28 height 26
drag, startPoint x: 254, startPoint y: 111, endPoint x: 258, endPoint y: 110, distance: 4.4
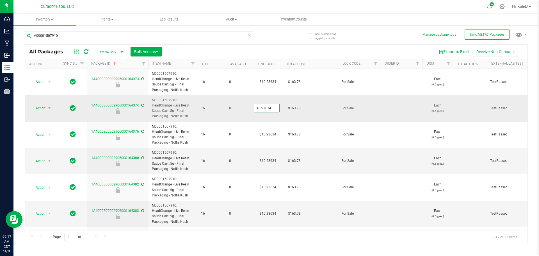
click at [255, 111] on input "10.23634" at bounding box center [267, 108] width 26 height 8
click at [258, 110] on input "10.23634" at bounding box center [267, 108] width 26 height 8
click at [90, 39] on input "M00001507910" at bounding box center [139, 35] width 229 height 8
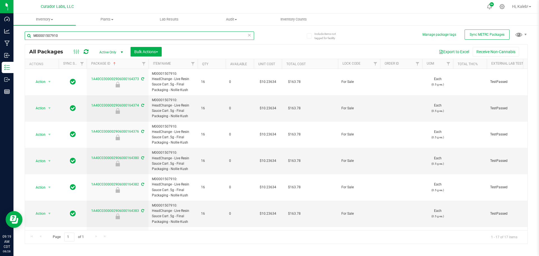
paste input "HeadChange - Live Rosin 2g - Final Packaging - Dub Trop"
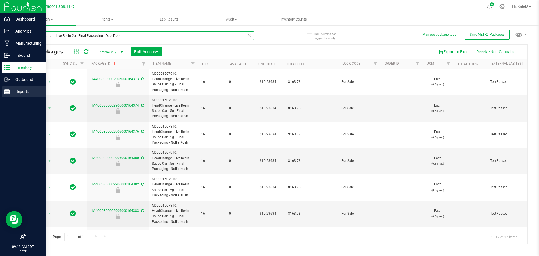
type input "HeadChange - Live Rosin 2g - Final Packaging - Dub Trop"
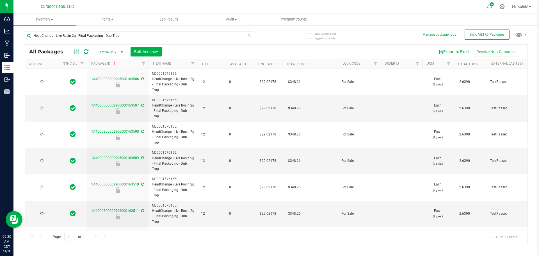
type input "2026-06-23"
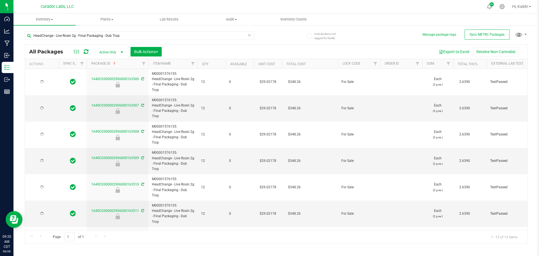
type input "2026-06-23"
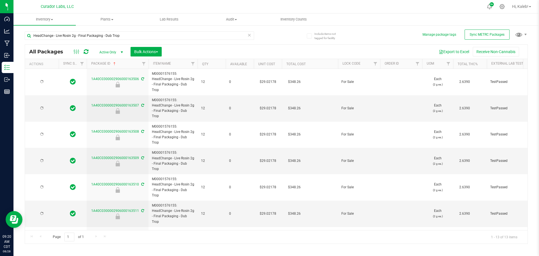
type input "2026-06-23"
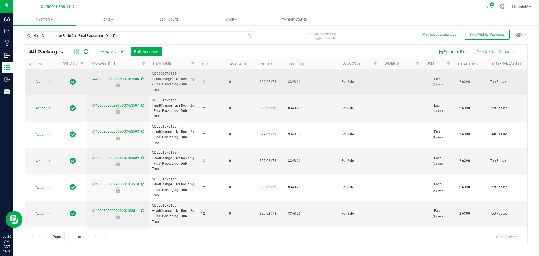
click at [265, 78] on td "$29.02178" at bounding box center [268, 82] width 28 height 26
click at [265, 78] on input "29.02178" at bounding box center [267, 82] width 26 height 8
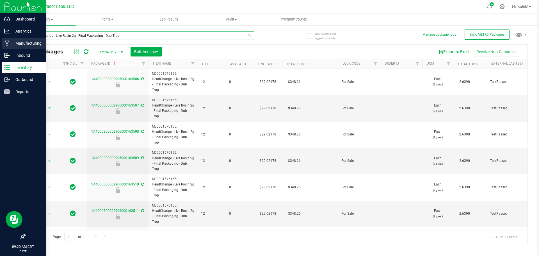
drag, startPoint x: 115, startPoint y: 36, endPoint x: 0, endPoint y: 39, distance: 114.8
click at [1, 38] on div "Dashboard Analytics Manufacturing Inbound Inventory Outbound Reports 09:20 AM C…" at bounding box center [269, 128] width 539 height 256
paste input "1"
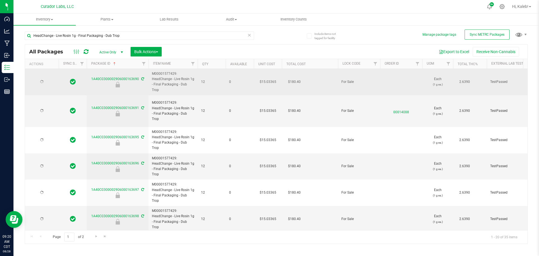
click at [268, 78] on td "$15.03365" at bounding box center [268, 82] width 28 height 26
click at [268, 78] on span "15.03365 15.03365" at bounding box center [266, 81] width 26 height 8
click at [268, 78] on input "15.03365" at bounding box center [267, 82] width 26 height 8
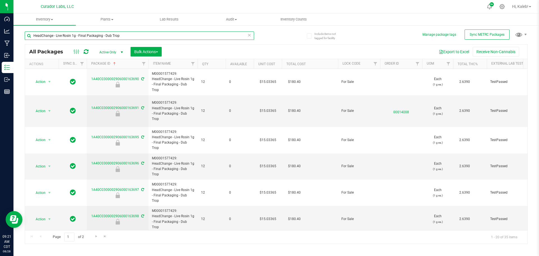
drag, startPoint x: 112, startPoint y: 38, endPoint x: -35, endPoint y: 47, distance: 146.8
click at [0, 47] on html "Dashboard Analytics Manufacturing Inbound Inventory Outbound Reports 09:21 AM C…" at bounding box center [269, 128] width 539 height 256
paste input "3.5"
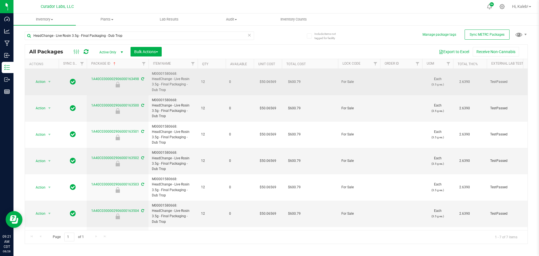
click at [271, 82] on td "$50.06569" at bounding box center [268, 82] width 28 height 26
click at [271, 82] on input "50.06569" at bounding box center [267, 82] width 26 height 8
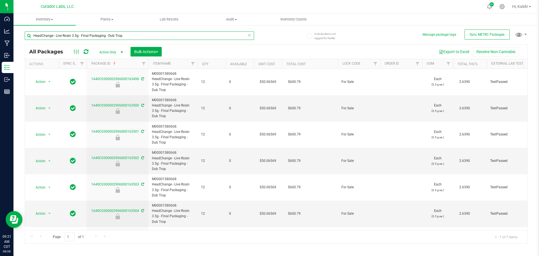
drag, startPoint x: 127, startPoint y: 36, endPoint x: 15, endPoint y: 39, distance: 112.0
click at [15, 39] on div "Include items not tagged for facility Manage package tags Sync METRC Packages H…" at bounding box center [275, 110] width 525 height 171
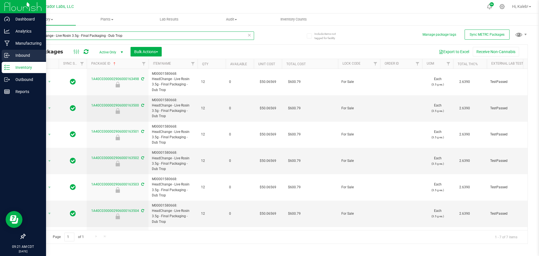
paste input "Cart"
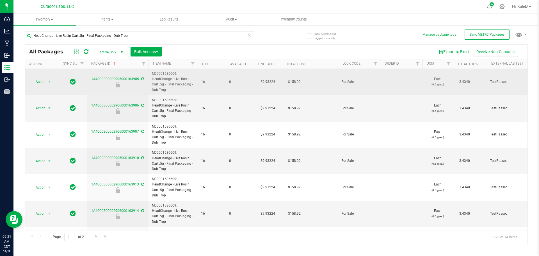
click at [267, 81] on td "$9.93224" at bounding box center [268, 82] width 28 height 26
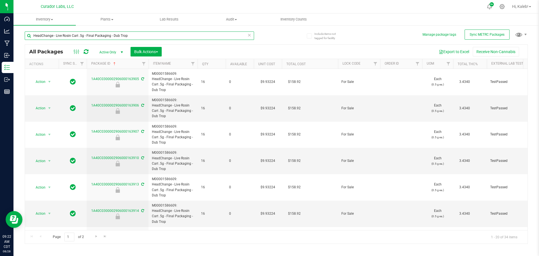
drag, startPoint x: 127, startPoint y: 34, endPoint x: -11, endPoint y: 43, distance: 138.7
click at [0, 43] on html "Dashboard Analytics Manufacturing Inbound Inventory Outbound Reports 09:22 AM C…" at bounding box center [269, 128] width 539 height 256
paste input "Slush 1g - Final Packaging - Gravy Robber"
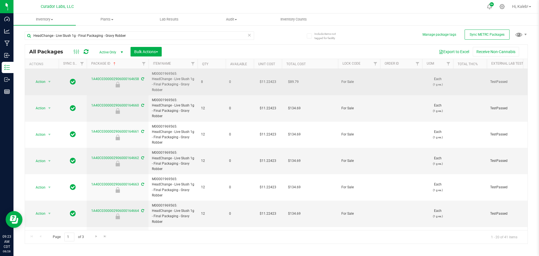
click at [264, 83] on td "$11.22423" at bounding box center [268, 82] width 28 height 26
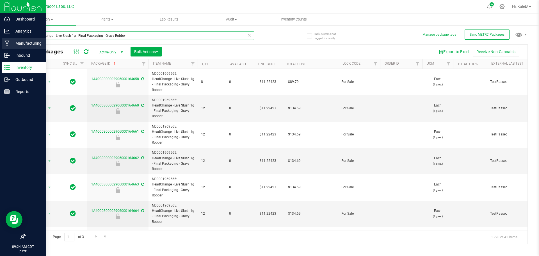
drag, startPoint x: 46, startPoint y: 39, endPoint x: 8, endPoint y: 40, distance: 37.9
click at [8, 40] on div "Dashboard Analytics Manufacturing Inbound Inventory Outbound Reports 09:24 AM C…" at bounding box center [269, 128] width 539 height 256
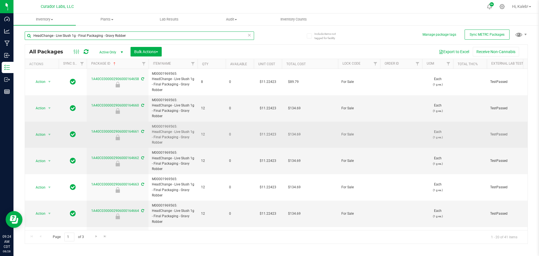
paste input "2"
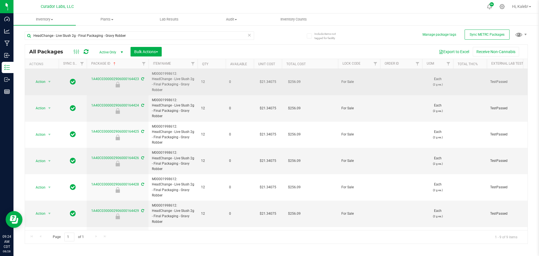
click at [264, 81] on td "$21.34075" at bounding box center [268, 82] width 28 height 26
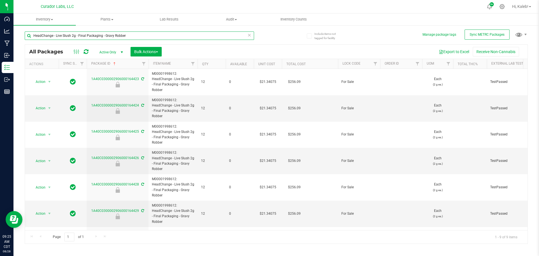
drag, startPoint x: 126, startPoint y: 34, endPoint x: -1, endPoint y: 39, distance: 127.0
click at [0, 39] on html "Dashboard Analytics Manufacturing Inbound Inventory Outbound Reports 09:25 AM C…" at bounding box center [269, 128] width 539 height 256
paste input "M00001969507"
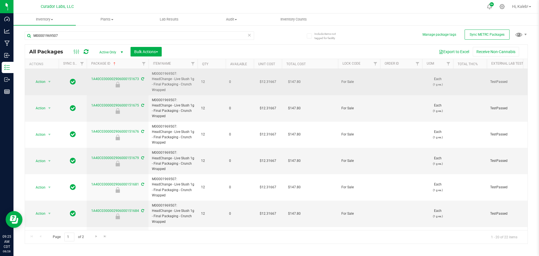
click at [268, 81] on td "$12.31667" at bounding box center [268, 82] width 28 height 26
click at [268, 81] on input "12.31667" at bounding box center [267, 82] width 26 height 8
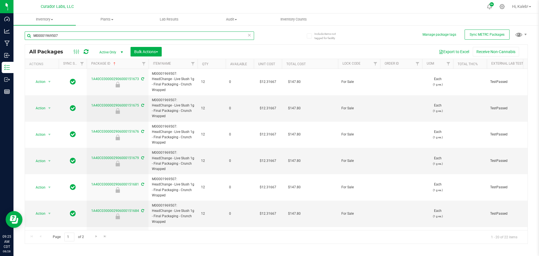
click at [47, 35] on input "M00001969507" at bounding box center [139, 35] width 229 height 8
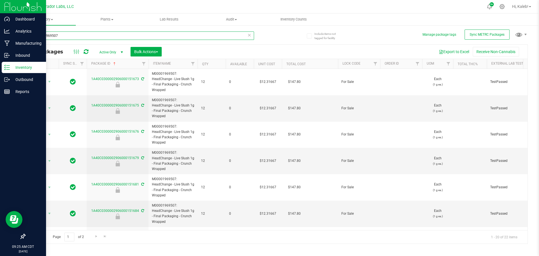
paste input "HeadChange - Live Slush 2g - Final Packaging - Crunch Wrapped"
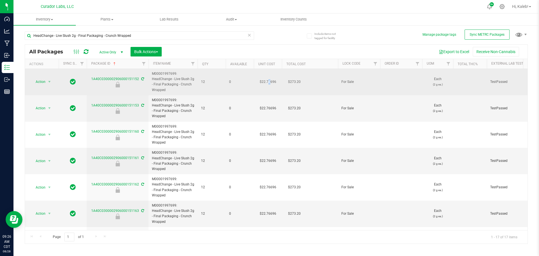
click at [269, 79] on td "$22.76696" at bounding box center [268, 82] width 28 height 26
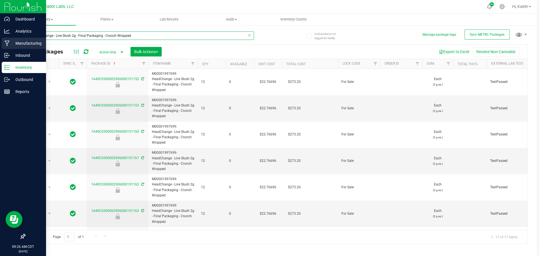
drag, startPoint x: 137, startPoint y: 36, endPoint x: 12, endPoint y: 48, distance: 126.3
click at [12, 48] on div "Dashboard Analytics Manufacturing Inbound Inventory Outbound Reports 09:26 AM C…" at bounding box center [269, 128] width 539 height 256
paste input "ugar 1g - Final Packaging - 314 Pie"
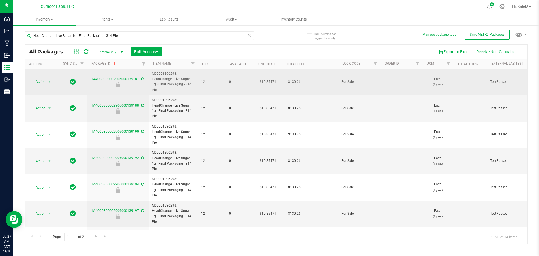
click at [267, 78] on td "$10.85471" at bounding box center [268, 82] width 28 height 26
click at [267, 78] on span "10.85471 10.85471" at bounding box center [266, 81] width 26 height 8
click at [267, 78] on input "10.85471" at bounding box center [267, 82] width 26 height 8
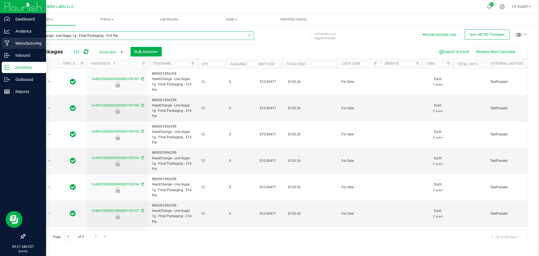
drag, startPoint x: 117, startPoint y: 36, endPoint x: 8, endPoint y: 42, distance: 109.1
click at [8, 42] on div "Dashboard Analytics Manufacturing Inbound Inventory Outbound Reports 09:27 AM C…" at bounding box center [269, 128] width 539 height 256
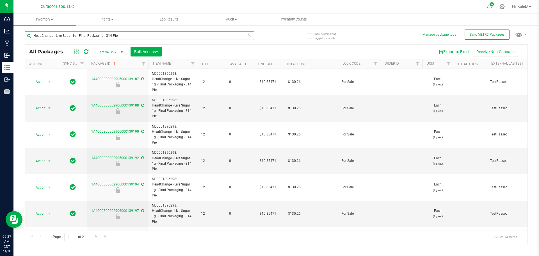
paste input "2"
click at [118, 36] on input "HeadChange - Live Sugar 2g - Final Packaging - 314 Pie" at bounding box center [139, 35] width 229 height 8
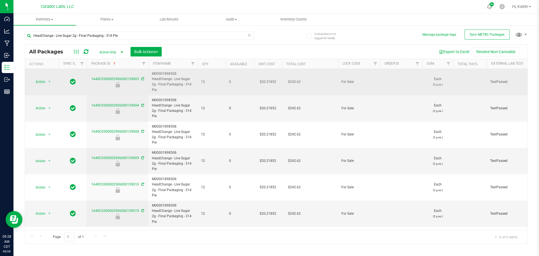
click at [265, 78] on td "$20.21852" at bounding box center [268, 82] width 28 height 26
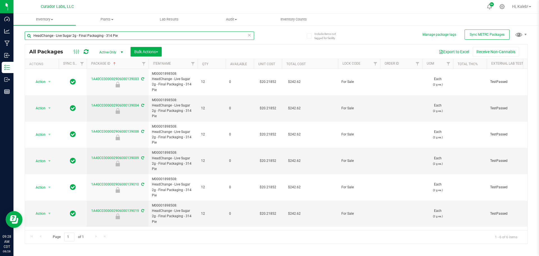
drag, startPoint x: 117, startPoint y: 34, endPoint x: 29, endPoint y: 39, distance: 87.7
click at [29, 39] on input "HeadChange - Live Sugar 2g - Final Packaging - 314 Pie" at bounding box center [139, 35] width 229 height 8
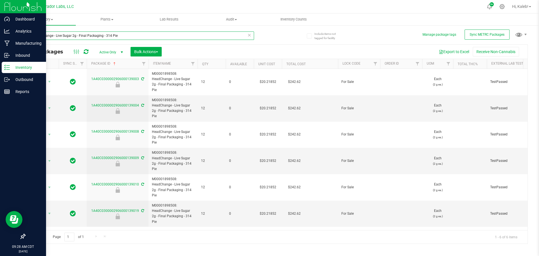
paste input "3.5"
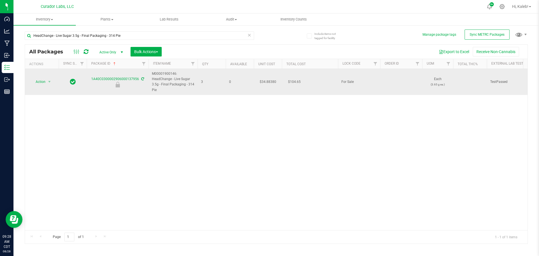
click at [265, 81] on td "$34.88380" at bounding box center [268, 82] width 28 height 26
click at [265, 81] on input "34.8838" at bounding box center [267, 82] width 26 height 8
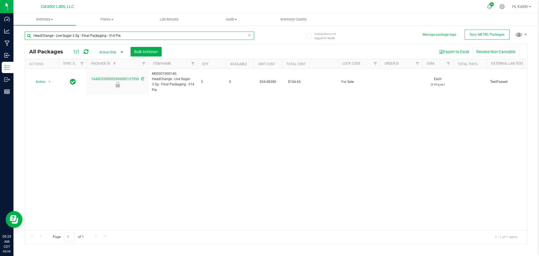
drag, startPoint x: 120, startPoint y: 36, endPoint x: 34, endPoint y: 37, distance: 85.9
click at [34, 37] on input "HeadChange - Live Sugar 3.5g - Final Packaging - 314 Pie" at bounding box center [139, 35] width 229 height 8
paste input "Resin Sauce Cart"
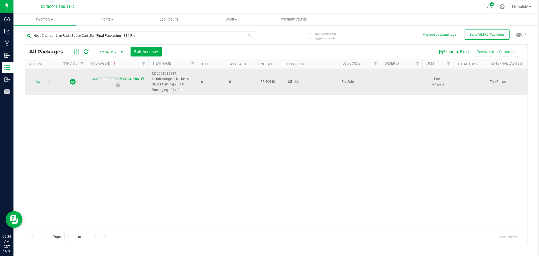
click at [269, 83] on td "$8.60940" at bounding box center [268, 82] width 28 height 26
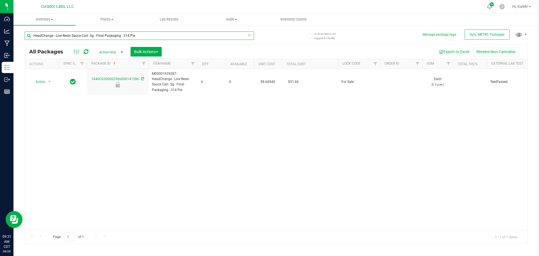
drag, startPoint x: 136, startPoint y: 36, endPoint x: 32, endPoint y: 41, distance: 104.5
click at [32, 41] on div "HeadChange - Live Resin Sauce Cart .5g - Final Packaging - 314 Pie" at bounding box center [139, 37] width 229 height 13
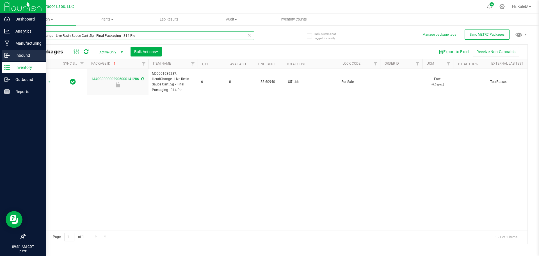
paste input "Sugar 1g - Final Packaging - Ice Cream Paint Job # 710"
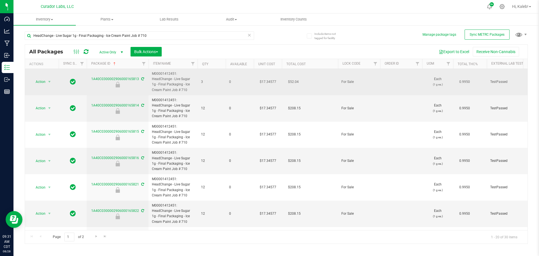
click at [269, 81] on td "$17.34577" at bounding box center [268, 82] width 28 height 26
click at [264, 81] on input "17.34577" at bounding box center [267, 82] width 26 height 8
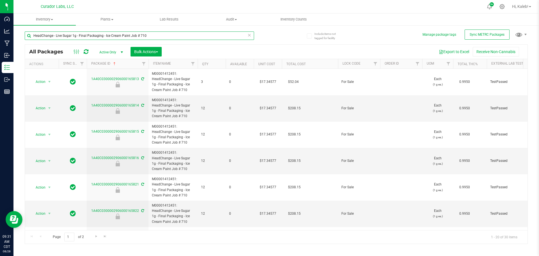
drag, startPoint x: 132, startPoint y: 36, endPoint x: 27, endPoint y: 40, distance: 105.3
click at [27, 40] on div "HeadChange - Live Sugar 1g - Final Packaging - Ice Cream Paint Job # 710" at bounding box center [139, 37] width 229 height 13
paste input "3.5"
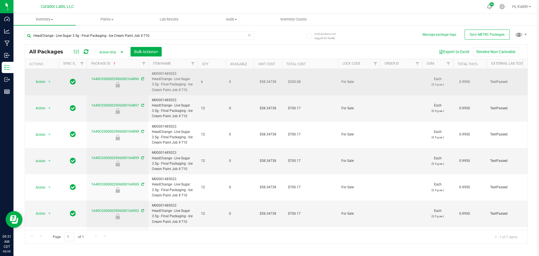
click at [266, 81] on td "$58.34738" at bounding box center [268, 82] width 28 height 26
click at [266, 81] on input "58.34738" at bounding box center [267, 82] width 26 height 8
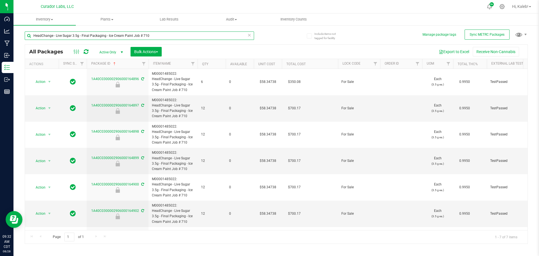
drag, startPoint x: 154, startPoint y: 35, endPoint x: 21, endPoint y: 38, distance: 132.5
click at [21, 38] on div "Include items not tagged for facility Manage package tags Sync METRC Packages H…" at bounding box center [275, 110] width 525 height 171
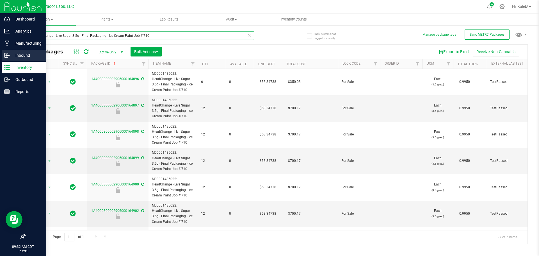
paste input "AIO Live Resin Vape"
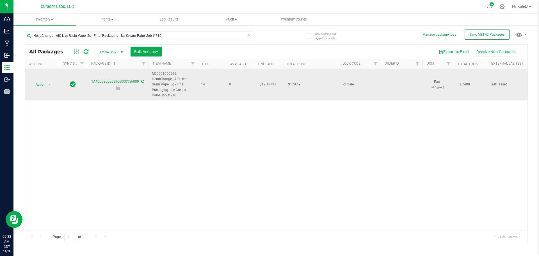
click at [268, 84] on td "$12.17791" at bounding box center [268, 84] width 28 height 31
click at [268, 84] on input "12.17791" at bounding box center [267, 85] width 26 height 8
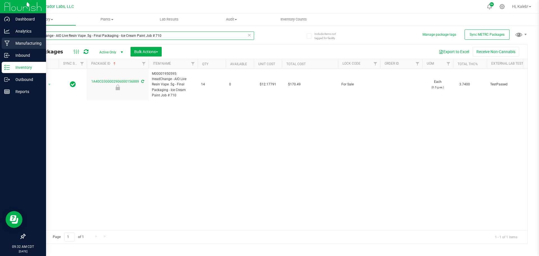
drag, startPoint x: 160, startPoint y: 34, endPoint x: 4, endPoint y: 42, distance: 156.6
click at [4, 42] on div "Dashboard Analytics Manufacturing Inbound Inventory Outbound Reports 09:32 AM C…" at bounding box center [269, 128] width 539 height 256
paste input "Live Sugar 2"
type input "HeadChange - Live Sugar 2g - Final Packaging - Ice Cream Paint Job # 710"
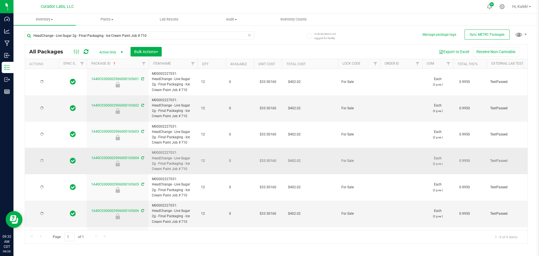
type input "2026-04-15"
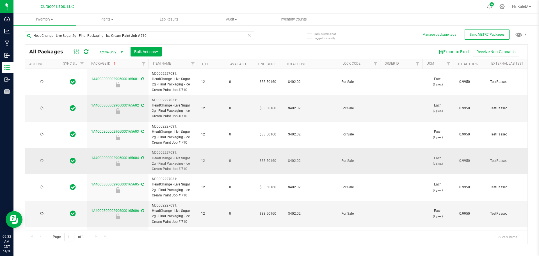
type input "2026-04-15"
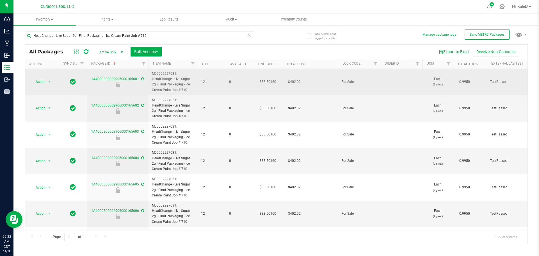
click at [271, 81] on td "$33.50160" at bounding box center [268, 82] width 28 height 26
click at [271, 81] on input "33.5016" at bounding box center [267, 82] width 26 height 8
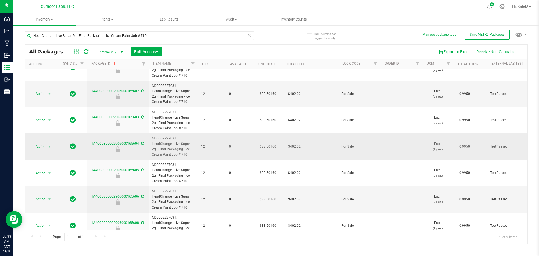
scroll to position [28, 0]
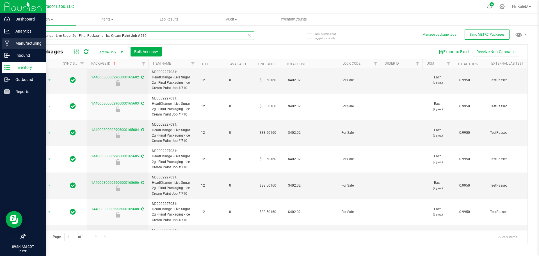
drag, startPoint x: 151, startPoint y: 35, endPoint x: 13, endPoint y: 45, distance: 138.1
click at [13, 45] on div "Dashboard Analytics Manufacturing Inbound Inventory Outbound Reports 09:34 AM C…" at bounding box center [269, 128] width 539 height 256
paste input "3.5g - Final Packaging - KoCo Kisses"
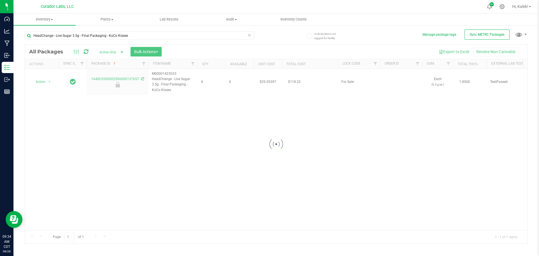
click at [265, 80] on div at bounding box center [276, 144] width 502 height 199
click at [265, 81] on td "$29.55397" at bounding box center [268, 82] width 28 height 26
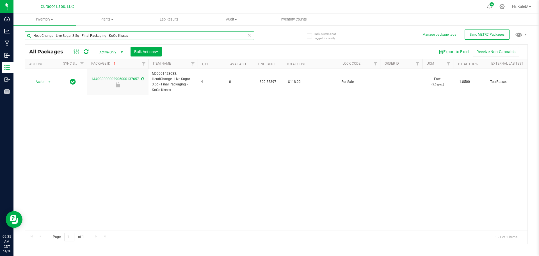
drag, startPoint x: 99, startPoint y: 38, endPoint x: 18, endPoint y: 44, distance: 81.3
click at [18, 44] on div "Include items not tagged for facility Manage package tags Sync METRC Packages H…" at bounding box center [275, 110] width 525 height 171
paste input "1"
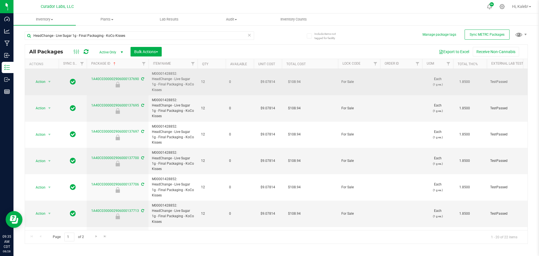
click at [267, 82] on td "$9.07814" at bounding box center [268, 82] width 28 height 26
click at [267, 82] on input "9.07814" at bounding box center [267, 82] width 26 height 8
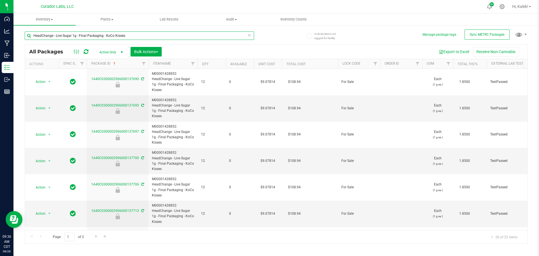
drag, startPoint x: 129, startPoint y: 35, endPoint x: -11, endPoint y: 42, distance: 139.7
click at [0, 42] on html "Dashboard Analytics Manufacturing Inbound Inventory Outbound Reports 09:36 AM C…" at bounding box center [269, 128] width 539 height 256
paste input "Frosted Lemonhead"
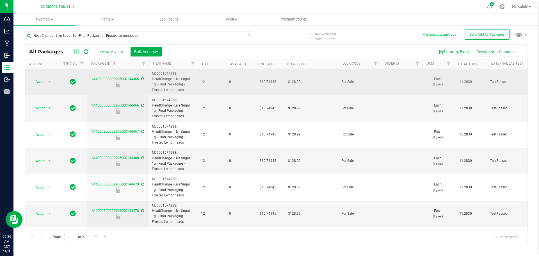
click at [267, 81] on td "$10.74945" at bounding box center [268, 82] width 28 height 26
click at [267, 81] on input "10.74945" at bounding box center [267, 82] width 26 height 8
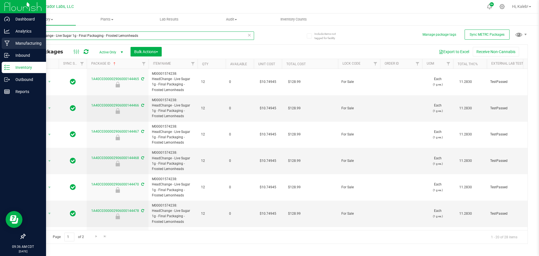
drag, startPoint x: 139, startPoint y: 35, endPoint x: 1, endPoint y: 46, distance: 138.2
click at [19, 37] on div "Include items not tagged for facility Manage package tags Sync METRC Packages H…" at bounding box center [275, 110] width 525 height 171
paste input "Resin Sauce Cart .5"
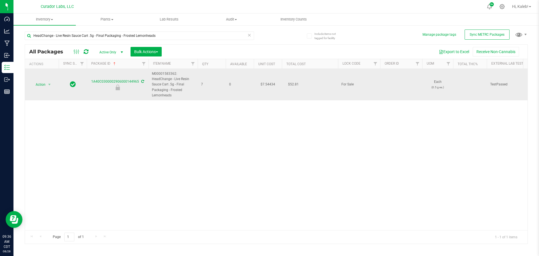
click at [266, 85] on td "$7.54434" at bounding box center [268, 84] width 28 height 31
click at [266, 85] on input "7.54434" at bounding box center [267, 85] width 26 height 8
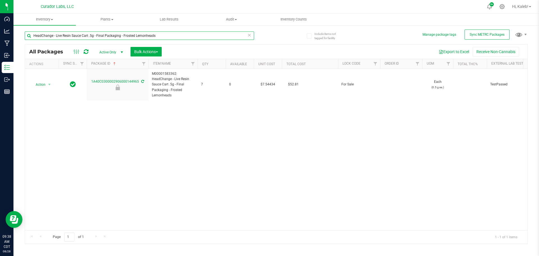
drag, startPoint x: 156, startPoint y: 36, endPoint x: -10, endPoint y: 36, distance: 166.1
click at [0, 36] on html "Dashboard Analytics Manufacturing Inbound Inventory Outbound Reports 09:38 AM C…" at bounding box center [269, 128] width 539 height 256
paste input "HREAMSICLE # 710"
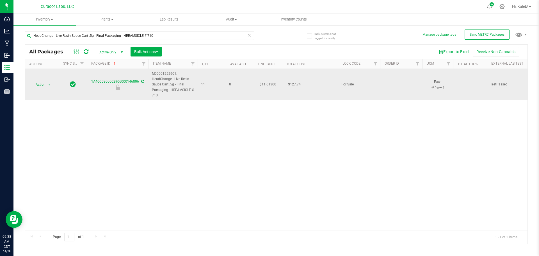
click at [270, 84] on td "$11.61300" at bounding box center [268, 84] width 28 height 31
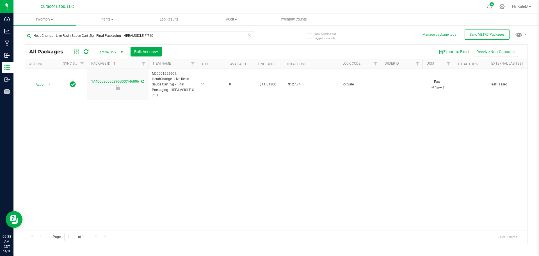
click at [212, 200] on div "Action Action Edit attributes Global inventory Locate package Package audit log…" at bounding box center [276, 149] width 502 height 161
drag, startPoint x: 161, startPoint y: 35, endPoint x: -14, endPoint y: 36, distance: 175.4
click at [0, 36] on html "Dashboard Analytics Manufacturing Inbound Inventory Outbound Reports 09:38 AM C…" at bounding box center [269, 128] width 539 height 256
paste input "Sugar 1"
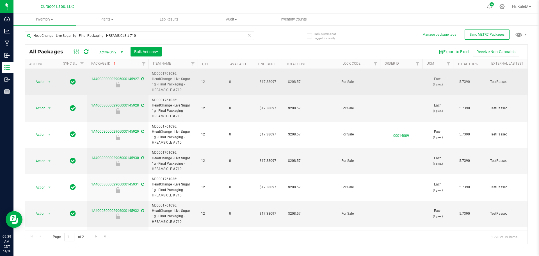
click at [270, 80] on td "$17.38097" at bounding box center [268, 82] width 28 height 26
click at [270, 80] on input "17.38097" at bounding box center [267, 82] width 26 height 8
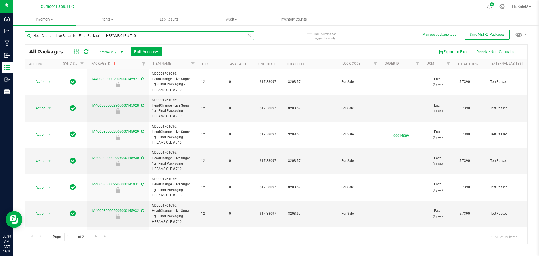
drag, startPoint x: 133, startPoint y: 35, endPoint x: -16, endPoint y: 36, distance: 149.0
click at [0, 36] on html "Dashboard Analytics Manufacturing Inbound Inventory Outbound Reports 09:39 AM C…" at bounding box center [269, 128] width 539 height 256
paste input "Unicorn Farts"
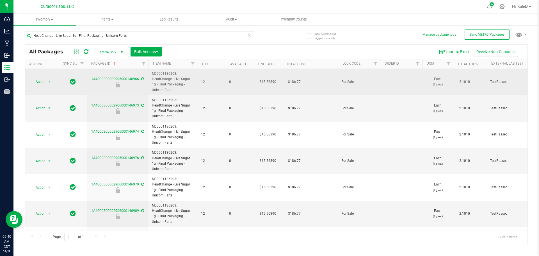
click at [270, 81] on td "$15.56390" at bounding box center [268, 82] width 28 height 26
click at [270, 81] on input "15.5639" at bounding box center [267, 82] width 26 height 8
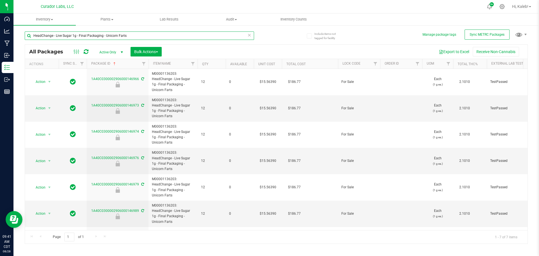
drag, startPoint x: 120, startPoint y: 37, endPoint x: -15, endPoint y: 48, distance: 136.0
click at [0, 48] on html "Dashboard Analytics Manufacturing Inbound Inventory Outbound Reports 09:41 AM C…" at bounding box center [269, 128] width 539 height 256
paste input "Resin Sauce Cart .5g - Final Packaging - STL GMO #4"
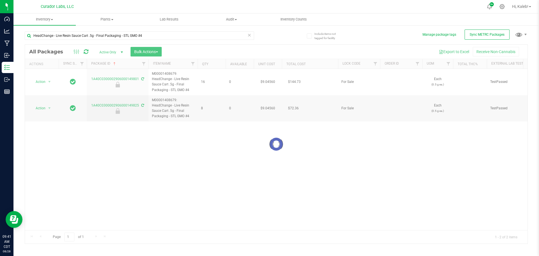
click at [269, 80] on div at bounding box center [276, 144] width 502 height 199
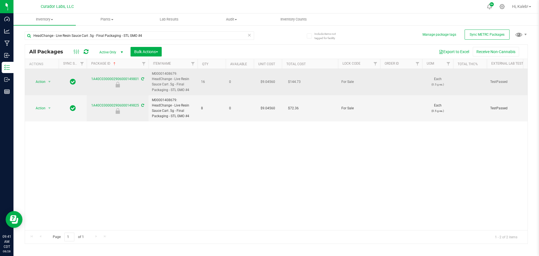
click at [269, 80] on td "$9.04560" at bounding box center [268, 82] width 28 height 26
click at [269, 80] on input "9.0456" at bounding box center [267, 82] width 26 height 8
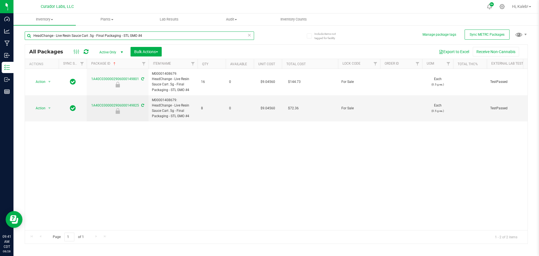
drag, startPoint x: 137, startPoint y: 36, endPoint x: 25, endPoint y: 39, distance: 112.3
click at [25, 39] on input "HeadChange - Live Resin Sauce Cart .5g - Final Packaging - STL GMO #4" at bounding box center [139, 35] width 229 height 8
paste input "M00001412918"
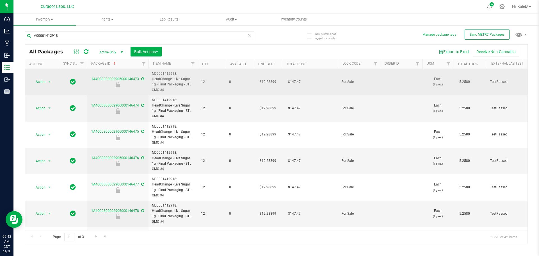
click at [263, 81] on td "$12.28899" at bounding box center [268, 82] width 28 height 26
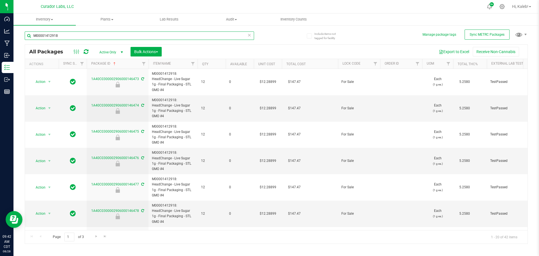
click at [74, 36] on input "M00001412918" at bounding box center [139, 35] width 229 height 8
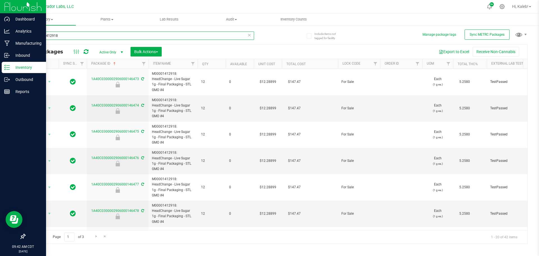
paste input "HeadChange - Live Rosin 1g - Final Packaging - STL GMO #2"
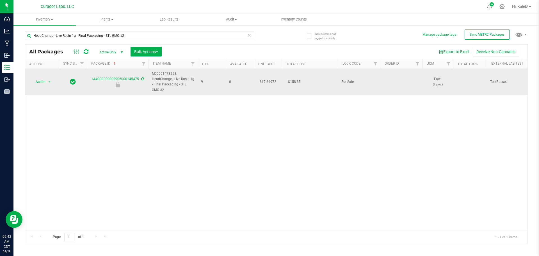
click at [267, 82] on td "$17.64972" at bounding box center [268, 82] width 28 height 26
click at [267, 82] on input "17.64972" at bounding box center [267, 82] width 26 height 8
drag, startPoint x: 134, startPoint y: 76, endPoint x: 121, endPoint y: 78, distance: 13.3
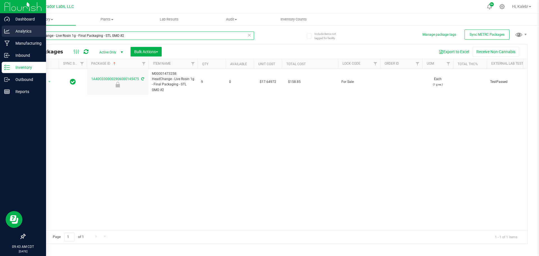
drag, startPoint x: 132, startPoint y: 35, endPoint x: 5, endPoint y: 30, distance: 127.5
click at [0, 41] on html "Dashboard Analytics Manufacturing Inbound Inventory Outbound Reports 09:43 AM C…" at bounding box center [269, 128] width 539 height 256
paste input "Cart .5"
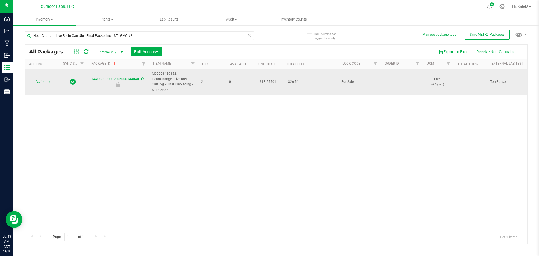
click at [271, 80] on td "$13.25501" at bounding box center [268, 82] width 28 height 26
click at [271, 80] on input "13.25501" at bounding box center [267, 82] width 26 height 8
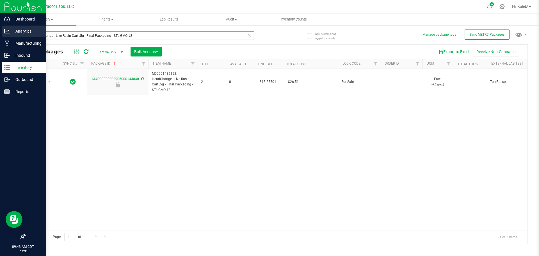
drag, startPoint x: 32, startPoint y: 35, endPoint x: 8, endPoint y: 35, distance: 23.3
click at [8, 35] on div "Dashboard Analytics Manufacturing Inbound Inventory Outbound Reports 09:43 AM C…" at bounding box center [269, 128] width 539 height 256
paste input "M00001790373"
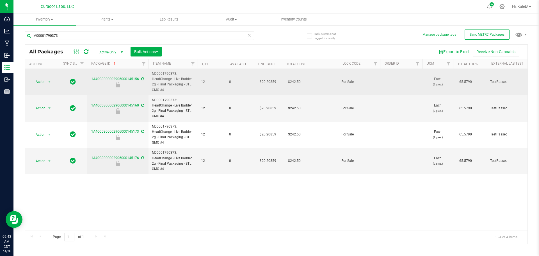
drag, startPoint x: 151, startPoint y: 84, endPoint x: 171, endPoint y: 91, distance: 21.3
click at [171, 91] on td "M00001790373: HeadChange - Live Badder 2g - Final Packaging - STL GMO #4" at bounding box center [172, 82] width 49 height 26
click at [171, 91] on span "M00001790373: HeadChange - Live Badder 2g - Final Packaging - STL GMO #4" at bounding box center [173, 82] width 42 height 22
drag, startPoint x: 152, startPoint y: 85, endPoint x: 159, endPoint y: 88, distance: 8.3
click at [159, 88] on td "M00001790373: HeadChange - Live Badder 2g - Final Packaging - STL GMO #4" at bounding box center [172, 82] width 49 height 26
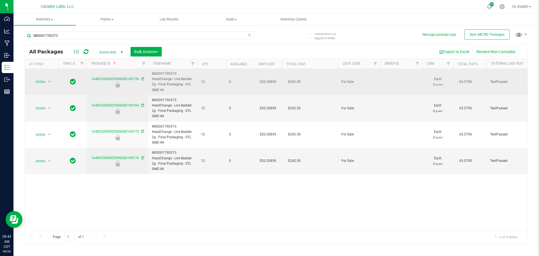
click at [166, 90] on span "M00001790373: HeadChange - Live Badder 2g - Final Packaging - STL GMO #4" at bounding box center [173, 82] width 42 height 22
drag, startPoint x: 164, startPoint y: 90, endPoint x: 152, endPoint y: 86, distance: 12.5
click at [152, 86] on span "M00001790373: HeadChange - Live Badder 2g - Final Packaging - STL GMO #4" at bounding box center [173, 82] width 42 height 22
copy span "2g - Final Packaging - STL GMO #4"
click at [271, 80] on td "$20.20859" at bounding box center [268, 82] width 28 height 26
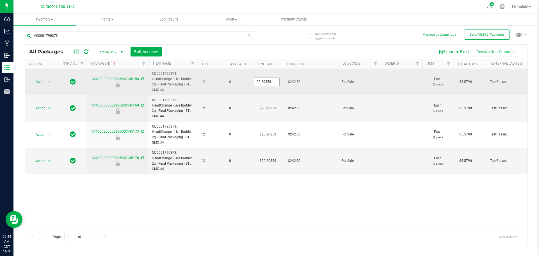
click at [0, 0] on input "20.20859" at bounding box center [0, 0] width 0 height 0
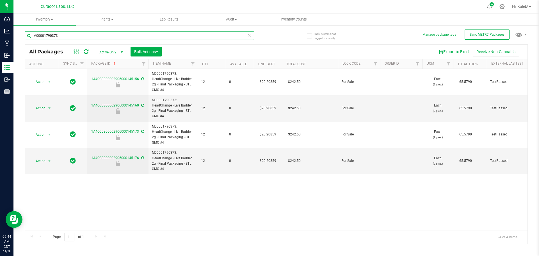
drag, startPoint x: 34, startPoint y: 38, endPoint x: 28, endPoint y: 38, distance: 6.7
click at [28, 38] on input "M00001790373" at bounding box center [139, 35] width 229 height 8
paste input "HeadChange - Live Rosin 2g - Final Packaging - STL GMO #2"
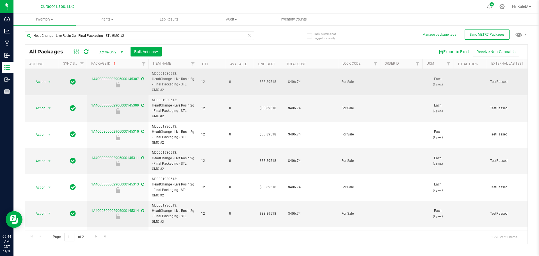
click at [265, 80] on td "$33.89518" at bounding box center [268, 82] width 28 height 26
click at [262, 83] on input "33.89518" at bounding box center [267, 82] width 26 height 8
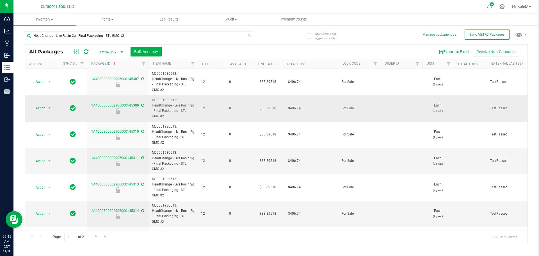
click at [267, 107] on td "$33.89518" at bounding box center [268, 108] width 28 height 26
click at [267, 107] on input "33.89518" at bounding box center [267, 108] width 26 height 8
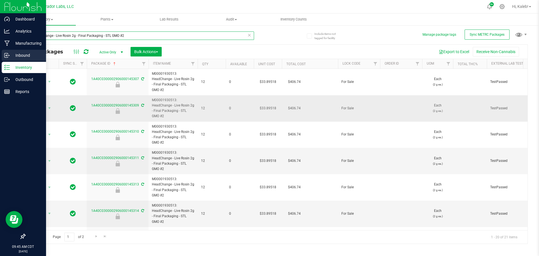
drag, startPoint x: 132, startPoint y: 35, endPoint x: 1, endPoint y: 51, distance: 132.3
click at [5, 44] on div "Dashboard Analytics Manufacturing Inbound Inventory Outbound Reports 09:45 AM C…" at bounding box center [269, 128] width 539 height 256
paste input "Sugar 2g - Final Packaging - STL GMO #4"
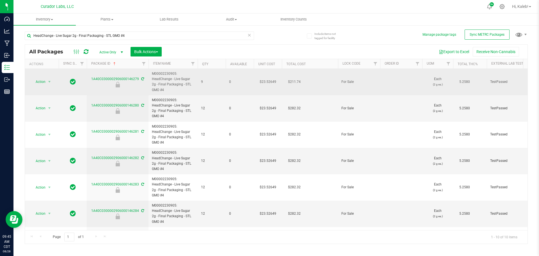
click at [266, 82] on td "$23.52649" at bounding box center [268, 82] width 28 height 26
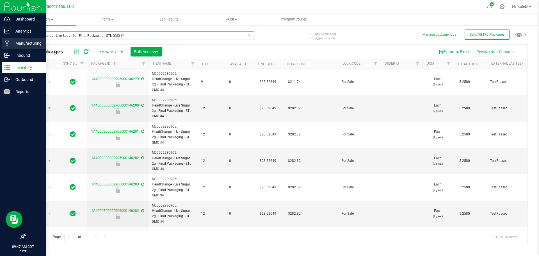
drag, startPoint x: 128, startPoint y: 36, endPoint x: 1, endPoint y: 42, distance: 127.8
click at [1, 42] on div "Dashboard Analytics Manufacturing Inbound Inventory Outbound Reports 09:47 AM C…" at bounding box center [269, 128] width 539 height 256
paste input "1g - Final Packaging - Cranberry Cough"
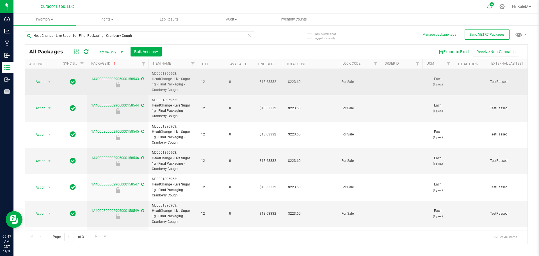
click at [266, 81] on td "$18.63332" at bounding box center [268, 82] width 28 height 26
click at [262, 83] on input "18.63332" at bounding box center [267, 82] width 26 height 8
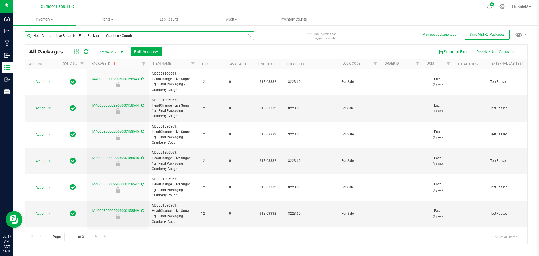
drag, startPoint x: 133, startPoint y: 37, endPoint x: -19, endPoint y: 43, distance: 151.9
click at [0, 43] on html "Dashboard Analytics Manufacturing Inbound Inventory Outbound Reports 09:47 AM C…" at bounding box center [269, 128] width 539 height 256
paste input "AIO Live Resin Vape .5"
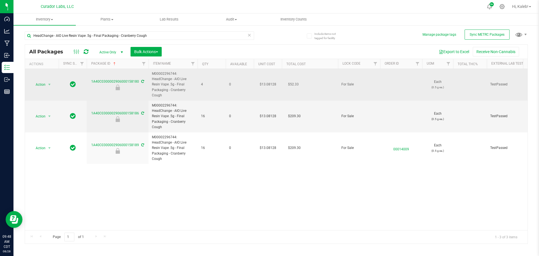
click at [266, 84] on td "$13.08128" at bounding box center [268, 85] width 28 height 32
click at [266, 84] on input "13.08128" at bounding box center [267, 85] width 26 height 8
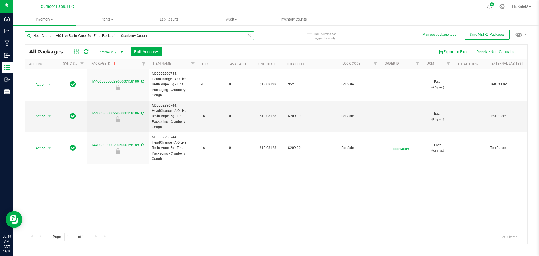
drag, startPoint x: 149, startPoint y: 35, endPoint x: 30, endPoint y: 40, distance: 118.8
click at [31, 40] on div "HeadChange - AIO Live Resin Vape .5g - Final Packaging - Cranberry Cough" at bounding box center [139, 37] width 229 height 13
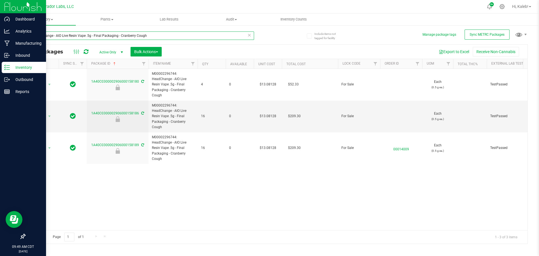
paste input "Live Badder 1"
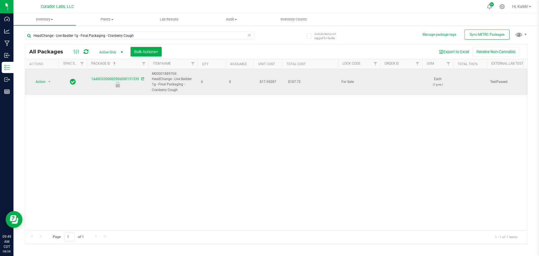
click at [268, 81] on td "$17.95287" at bounding box center [268, 82] width 28 height 26
click at [268, 81] on input "17.95287" at bounding box center [267, 82] width 26 height 8
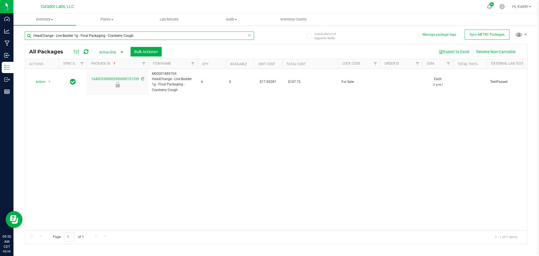
drag, startPoint x: 110, startPoint y: 40, endPoint x: 35, endPoint y: 44, distance: 75.1
click at [35, 44] on div "HeadChange - Live Badder 1g - Final Packaging - Cranberry Cough All Packages Ac…" at bounding box center [276, 135] width 503 height 218
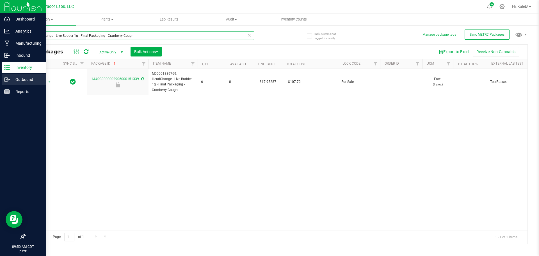
type input "H"
paste input "HeadChange - Live Resin Sauce Cart .5g - Final Packaging - Cabana Bonga"
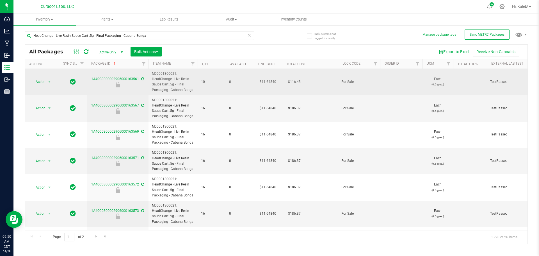
click at [267, 82] on td "$11.64840" at bounding box center [268, 82] width 28 height 26
click at [265, 82] on input "11.6484" at bounding box center [267, 82] width 26 height 8
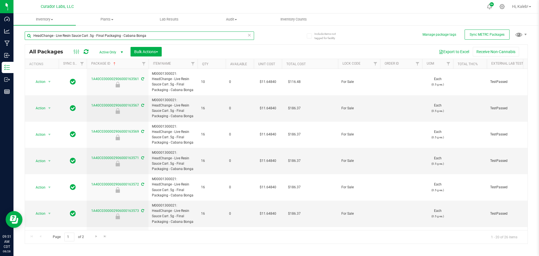
drag, startPoint x: 143, startPoint y: 35, endPoint x: 20, endPoint y: 36, distance: 122.9
click at [20, 36] on div "Include items not tagged for facility Manage package tags Sync METRC Packages H…" at bounding box center [275, 110] width 525 height 171
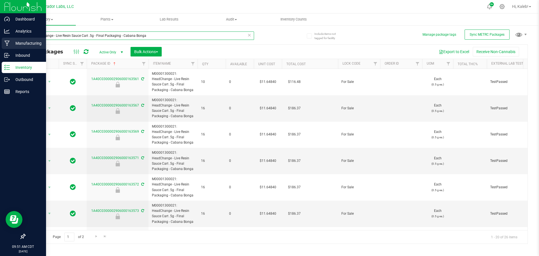
paste input "Badder 2"
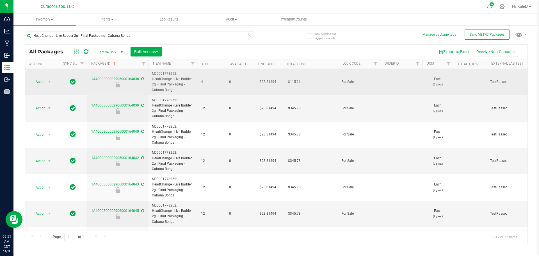
click at [265, 81] on td "$28.81494" at bounding box center [268, 82] width 28 height 26
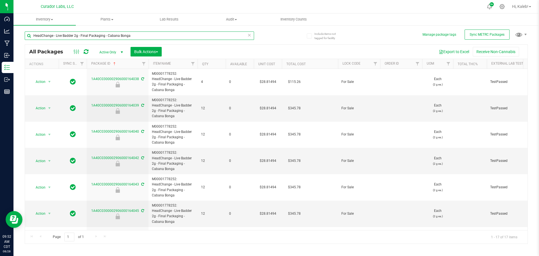
drag, startPoint x: 63, startPoint y: 41, endPoint x: 28, endPoint y: 42, distance: 35.1
click at [28, 42] on div "HeadChange - Live Badder 2g - Final Packaging - Cabana Bonga" at bounding box center [139, 37] width 229 height 13
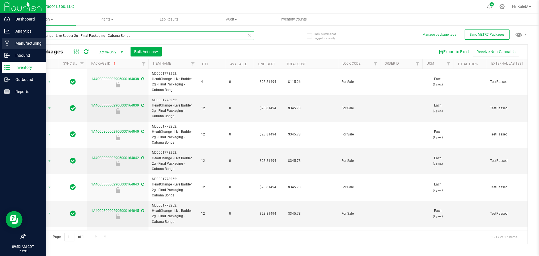
paste input "Rosin Cart .5g - Final Packaging - Ice Z"
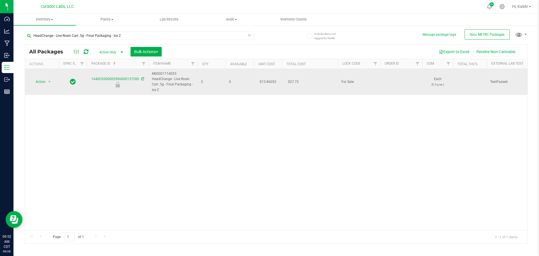
click at [268, 82] on td "$13.86053" at bounding box center [268, 82] width 28 height 26
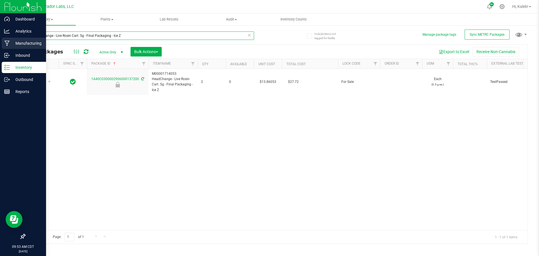
drag, startPoint x: 122, startPoint y: 35, endPoint x: 3, endPoint y: 40, distance: 119.4
click at [3, 40] on div "Dashboard Analytics Manufacturing Inbound Inventory Outbound Reports 09:53 AM C…" at bounding box center [269, 128] width 539 height 256
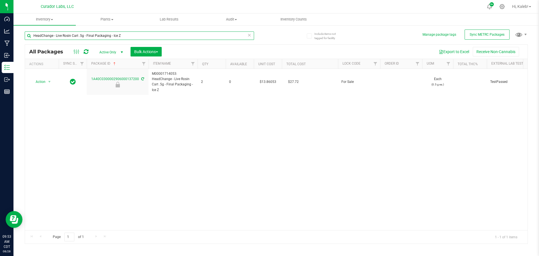
paste input "2"
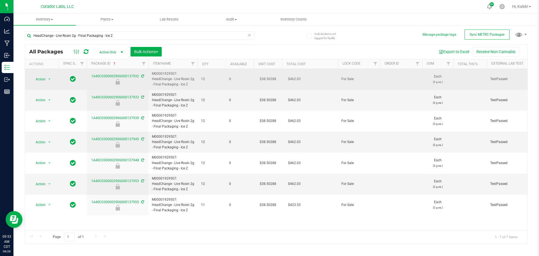
click at [269, 78] on td "$38.50288" at bounding box center [268, 79] width 28 height 21
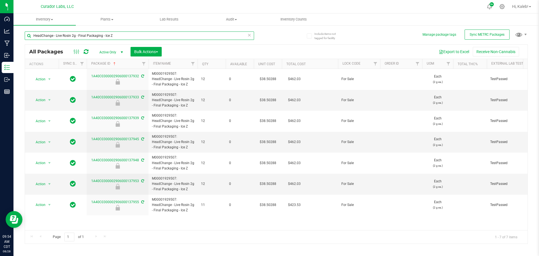
drag, startPoint x: 119, startPoint y: 34, endPoint x: 24, endPoint y: 40, distance: 95.3
click at [24, 40] on div "Include items not tagged for facility Manage package tags Sync METRC Packages H…" at bounding box center [275, 110] width 525 height 171
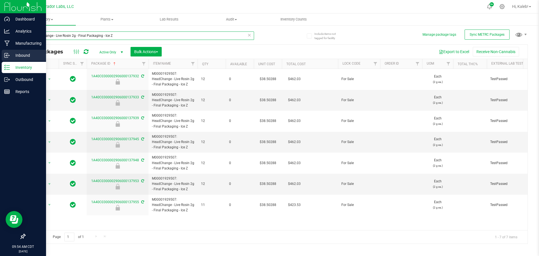
paste input "Super Boof"
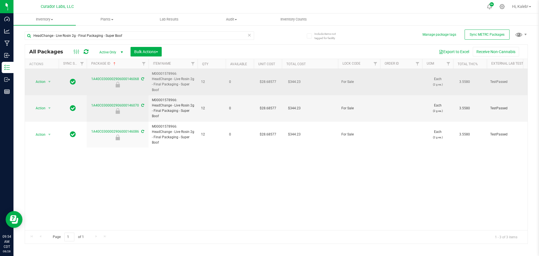
click at [266, 82] on td "$28.68577" at bounding box center [268, 82] width 28 height 26
click at [266, 82] on input "28.68577" at bounding box center [267, 82] width 26 height 8
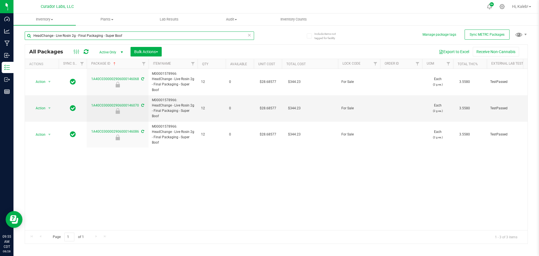
drag, startPoint x: 146, startPoint y: 38, endPoint x: -46, endPoint y: 38, distance: 192.5
click at [0, 38] on html "Dashboard Analytics Manufacturing Inbound Inventory Outbound Reports 09:55 AM C…" at bounding box center [269, 128] width 539 height 256
click at [127, 35] on input "HeadChange - Live Rosin 2g - Final Packaging - Super Boof" at bounding box center [139, 35] width 229 height 8
drag, startPoint x: 127, startPoint y: 36, endPoint x: 17, endPoint y: 39, distance: 110.6
click at [17, 39] on div "Include items not tagged for facility Manage package tags Sync METRC Packages H…" at bounding box center [275, 110] width 525 height 171
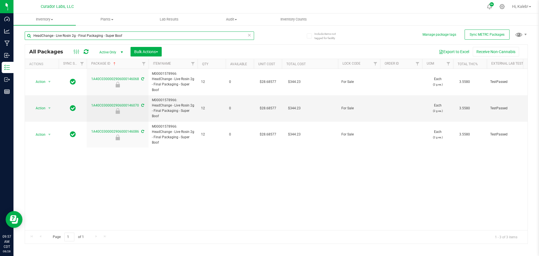
paste input "Guavalution"
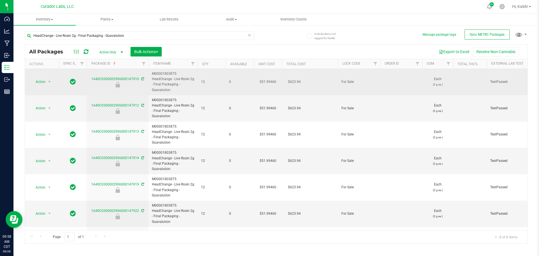
click at [266, 80] on td "$51.99460" at bounding box center [268, 82] width 28 height 26
click at [265, 81] on input "51.9946" at bounding box center [267, 82] width 26 height 8
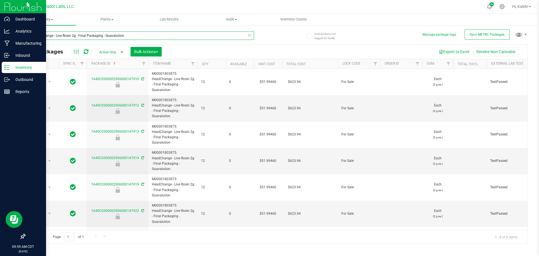
drag, startPoint x: 34, startPoint y: 37, endPoint x: 3, endPoint y: 72, distance: 47.3
click at [20, 38] on div "Include items not tagged for facility Manage package tags Sync METRC Packages H…" at bounding box center [275, 110] width 525 height 171
paste input "Cart .5g - Final Packaging - Enforcer"
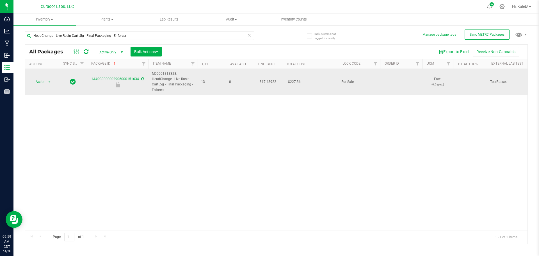
click at [263, 82] on td "$17.48922" at bounding box center [268, 82] width 28 height 26
click at [266, 82] on span "17.48922 17.48922" at bounding box center [266, 81] width 26 height 8
click at [266, 82] on input "17.48922" at bounding box center [267, 82] width 26 height 8
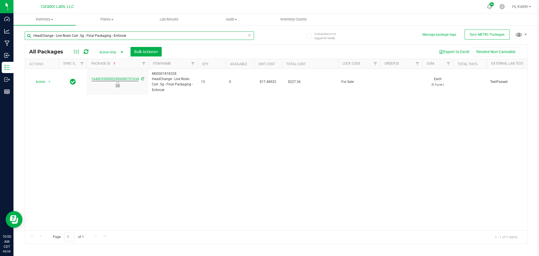
drag, startPoint x: 127, startPoint y: 35, endPoint x: 26, endPoint y: 35, distance: 100.8
click at [26, 35] on input "HeadChange - Live Rosin Cart .5g - Final Packaging - Enforcer" at bounding box center [139, 35] width 229 height 8
paste input "2"
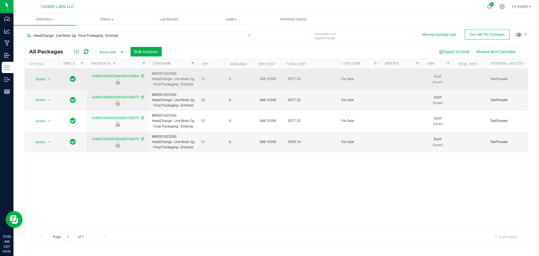
click at [268, 80] on td "$48.10390" at bounding box center [268, 79] width 28 height 21
drag, startPoint x: 121, startPoint y: 76, endPoint x: 135, endPoint y: 86, distance: 16.8
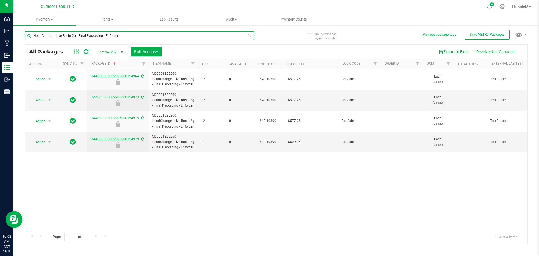
drag, startPoint x: 118, startPoint y: 35, endPoint x: -5, endPoint y: 39, distance: 123.0
click at [0, 39] on html "Dashboard Analytics Manufacturing Inbound Inventory Outbound Reports 10:02 AM C…" at bounding box center [269, 128] width 539 height 256
paste input "Crystal Vision"
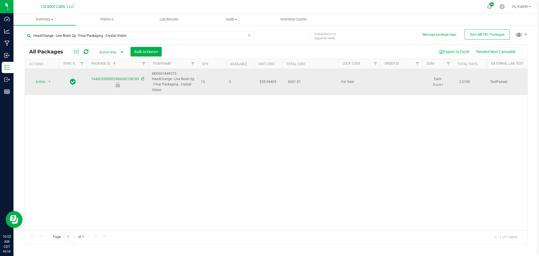
click at [265, 82] on td "$35.96405" at bounding box center [268, 82] width 28 height 26
click at [265, 82] on input "35.96405" at bounding box center [267, 82] width 26 height 8
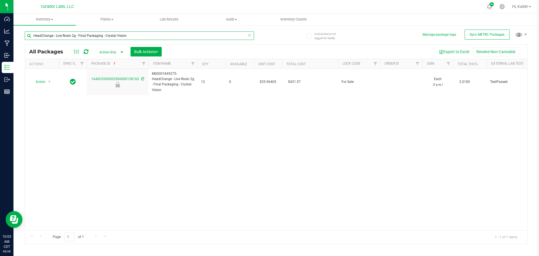
drag, startPoint x: 130, startPoint y: 35, endPoint x: -9, endPoint y: 35, distance: 138.6
click at [0, 35] on html "Dashboard Analytics Manufacturing Inbound Inventory Outbound Reports 10:03 AM C…" at bounding box center [269, 128] width 539 height 256
paste input "Cart .5g - Final Packaging - Fee Fi Fo"
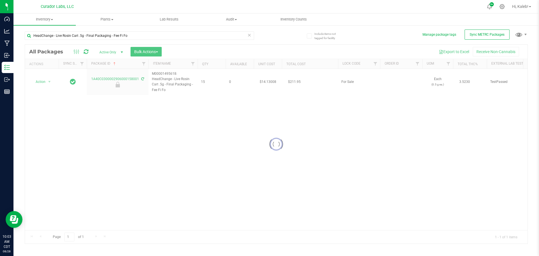
click at [269, 82] on div at bounding box center [276, 144] width 502 height 199
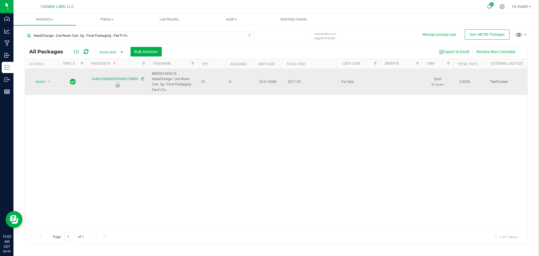
click at [268, 81] on td "$14.13008" at bounding box center [268, 82] width 28 height 26
click at [268, 81] on input "14.13008" at bounding box center [267, 82] width 26 height 8
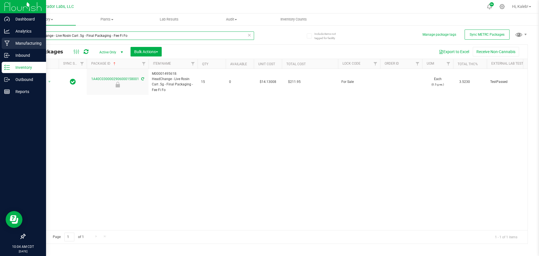
drag, startPoint x: 136, startPoint y: 37, endPoint x: 11, endPoint y: 38, distance: 125.2
click at [11, 38] on div "Dashboard Analytics Manufacturing Inbound Inventory Outbound Reports 10:04 AM C…" at bounding box center [269, 128] width 539 height 256
paste input "2"
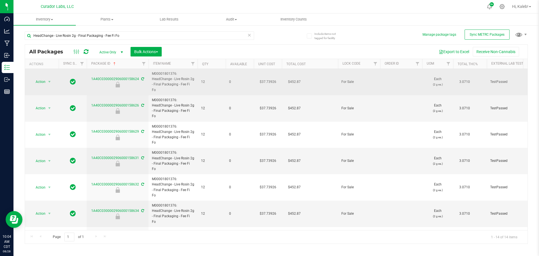
click at [266, 79] on td "$37.73926" at bounding box center [268, 82] width 28 height 26
click at [266, 79] on span "37.73926 37.73926" at bounding box center [266, 81] width 26 height 8
click at [266, 79] on input "37.73926" at bounding box center [267, 82] width 26 height 8
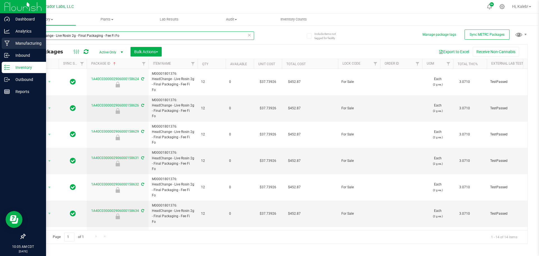
drag, startPoint x: 140, startPoint y: 35, endPoint x: 3, endPoint y: 42, distance: 137.4
click at [3, 42] on div "Dashboard Analytics Manufacturing Inbound Inventory Outbound Reports 10:05 AM C…" at bounding box center [269, 128] width 539 height 256
paste input "Troplelation"
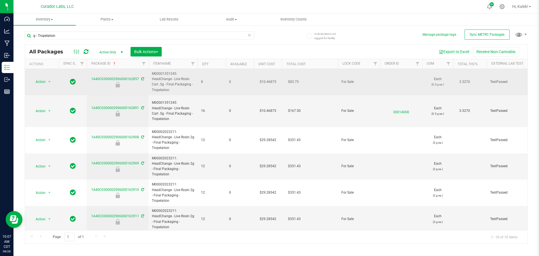
drag, startPoint x: 166, startPoint y: 84, endPoint x: 172, endPoint y: 89, distance: 7.6
click at [172, 89] on span "M00001351245: HeadChange - Live Rosin Cart .5g - Final Packaging - Tropelation" at bounding box center [173, 82] width 42 height 22
click at [163, 90] on span "M00001351245: HeadChange - Live Rosin Cart .5g - Final Packaging - Tropelation" at bounding box center [173, 82] width 42 height 22
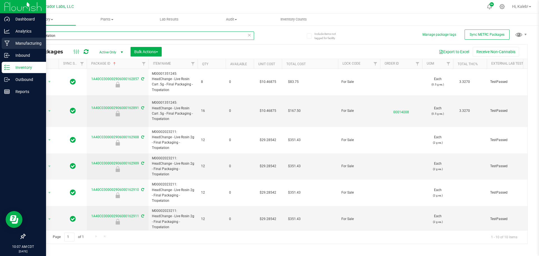
drag, startPoint x: 92, startPoint y: 37, endPoint x: 6, endPoint y: 44, distance: 86.7
click at [6, 44] on div "Dashboard Analytics Manufacturing Inbound Inventory Outbound Reports 10:07 AM C…" at bounding box center [269, 128] width 539 height 256
paste input "HeadChange - Live Rosin 1g - Final Packagin"
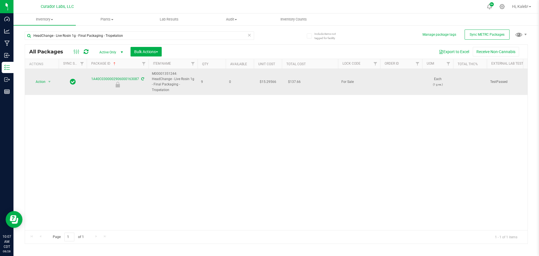
click at [269, 81] on td "$15.29566" at bounding box center [268, 82] width 28 height 26
click at [269, 81] on input "15.29566" at bounding box center [267, 82] width 26 height 8
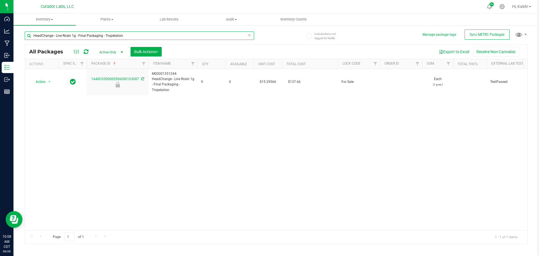
drag, startPoint x: 26, startPoint y: 37, endPoint x: 15, endPoint y: 38, distance: 11.6
click at [15, 38] on div "Include items not tagged for facility Manage package tags Sync METRC Packages H…" at bounding box center [275, 110] width 525 height 171
paste input "Cart .5"
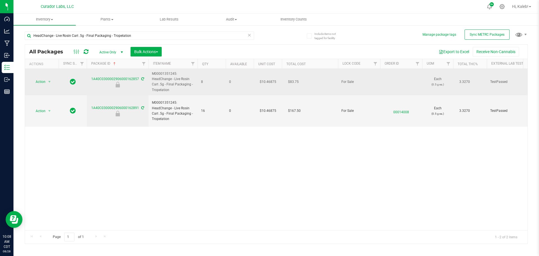
click at [267, 82] on td "$10.46875" at bounding box center [268, 82] width 28 height 26
click at [267, 82] on input "10.46875" at bounding box center [267, 82] width 26 height 8
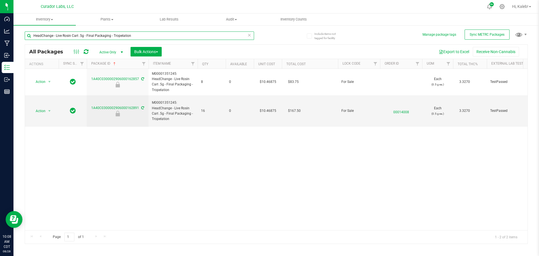
drag, startPoint x: 82, startPoint y: 35, endPoint x: 19, endPoint y: 36, distance: 63.2
click at [19, 36] on div "Include items not tagged for facility Manage package tags Sync METRC Packages H…" at bounding box center [275, 110] width 525 height 171
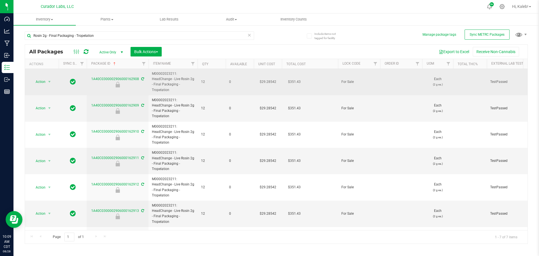
click at [265, 81] on td "$29.28542" at bounding box center [268, 82] width 28 height 26
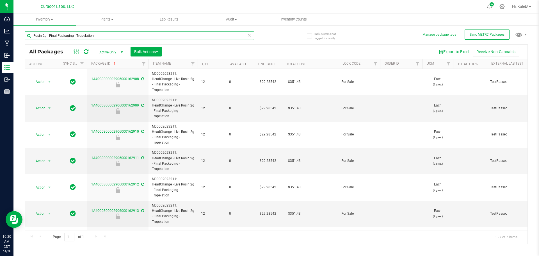
click at [114, 35] on input "Rosin 2g - Final Packaging - Tropelation" at bounding box center [139, 35] width 229 height 8
drag, startPoint x: 72, startPoint y: 38, endPoint x: 27, endPoint y: 38, distance: 44.3
click at [27, 38] on input "Rosin 2g - Final Packaging - Tropelation" at bounding box center [139, 35] width 229 height 8
paste input "HeadChange - Live Rosin Cart .5g - Final Packaging - Galaxy Gush"
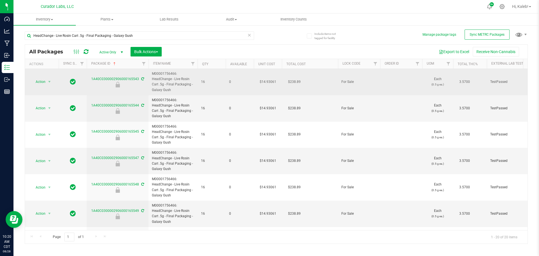
click at [268, 83] on td "$14.93061" at bounding box center [268, 82] width 28 height 26
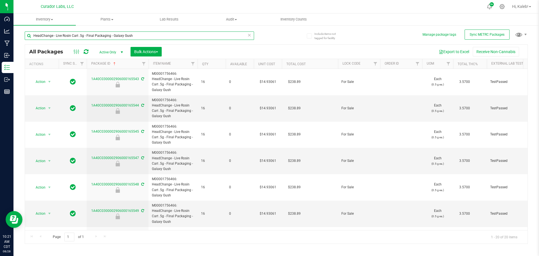
drag, startPoint x: 134, startPoint y: 36, endPoint x: -19, endPoint y: 43, distance: 153.1
click at [0, 43] on html "Dashboard Analytics Manufacturing Inbound Inventory Outbound Reports 10:21 AM C…" at bounding box center [269, 128] width 539 height 256
paste input "3"
type input "HeadChange - Live Rosin 3.5g - Final Packaging - Galaxy Gush"
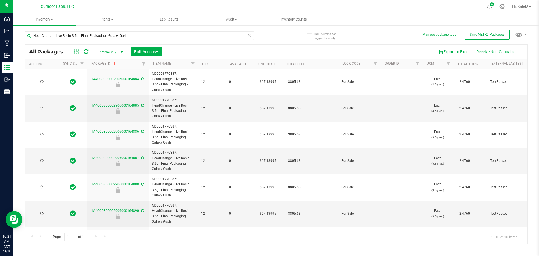
type input "2026-07-15"
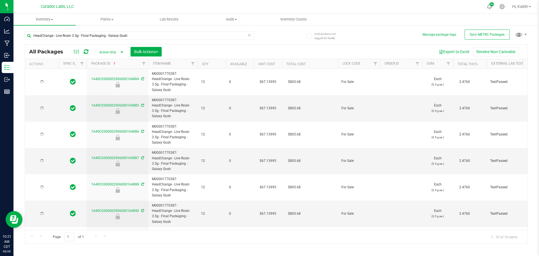
type input "2026-07-15"
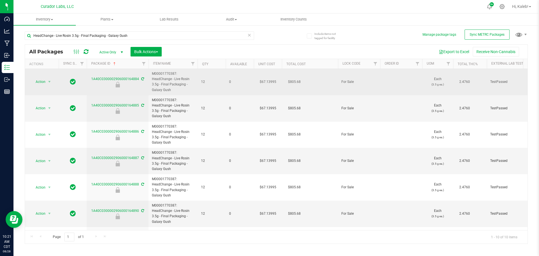
drag, startPoint x: 275, startPoint y: 81, endPoint x: 265, endPoint y: 81, distance: 9.8
click at [265, 81] on td "$67.13995" at bounding box center [268, 82] width 28 height 26
click at [265, 81] on input "67.13995" at bounding box center [267, 82] width 26 height 8
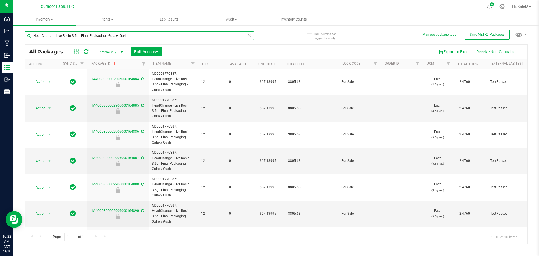
drag, startPoint x: 127, startPoint y: 35, endPoint x: -28, endPoint y: 38, distance: 155.2
click at [0, 38] on html "Dashboard Analytics Manufacturing Inbound Inventory Outbound Reports 10:22 AM C…" at bounding box center [269, 128] width 539 height 256
paste input "Cart .5g - Final Packaging - Fresh Produce #26"
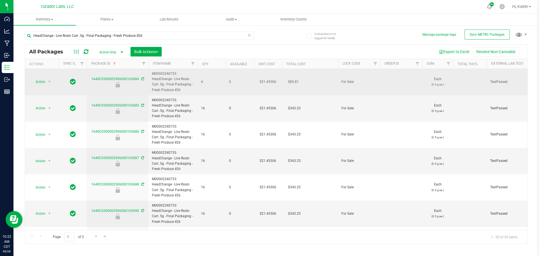
click at [269, 81] on td "$21.45306" at bounding box center [268, 82] width 28 height 26
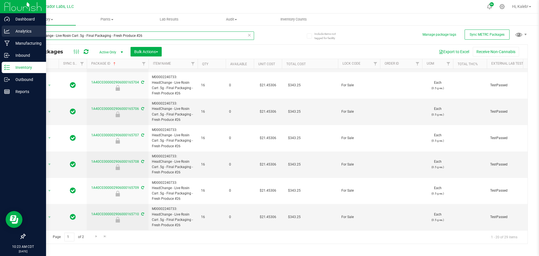
drag, startPoint x: 32, startPoint y: 37, endPoint x: 5, endPoint y: 37, distance: 26.7
click at [5, 37] on div "Dashboard Analytics Manufacturing Inbound Inventory Outbound Reports 10:23 AM C…" at bounding box center [269, 128] width 539 height 256
paste input "Nebula Nectar"
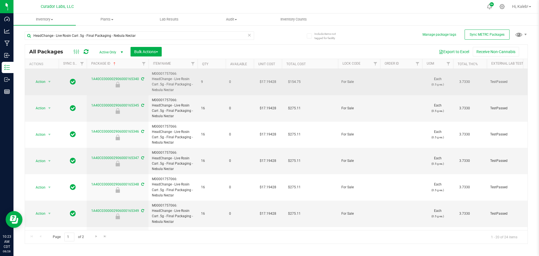
click at [266, 81] on td "$17.19428" at bounding box center [268, 82] width 28 height 26
click at [266, 81] on input "17.19428" at bounding box center [267, 82] width 26 height 8
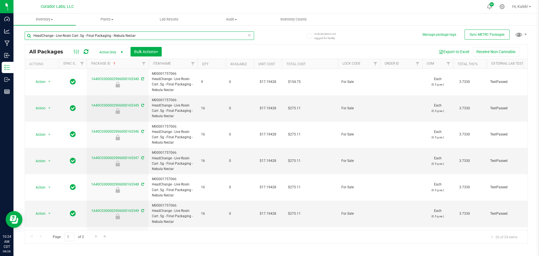
paste input "eadChange - Live Rosin 3"
drag, startPoint x: 138, startPoint y: 34, endPoint x: -1, endPoint y: 38, distance: 138.7
click at [0, 38] on html "Dashboard Analytics Manufacturing Inbound Inventory Outbound Reports 10:24 AM C…" at bounding box center [269, 128] width 539 height 256
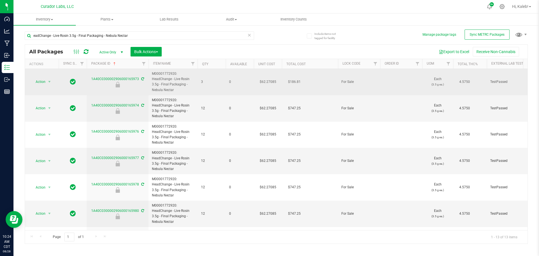
click at [267, 81] on td "$62.27085" at bounding box center [268, 82] width 28 height 26
click at [267, 81] on input "62.27085" at bounding box center [267, 82] width 26 height 8
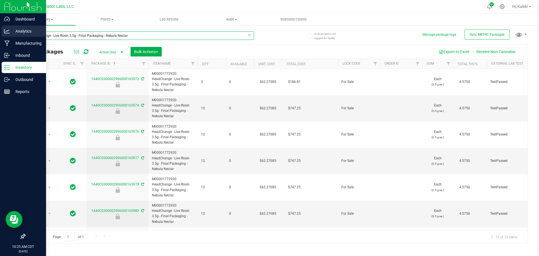
drag, startPoint x: 130, startPoint y: 36, endPoint x: 4, endPoint y: 36, distance: 125.4
click at [4, 36] on div "Dashboard Analytics Manufacturing Inbound Inventory Outbound Reports 10:25 AM C…" at bounding box center [269, 128] width 539 height 256
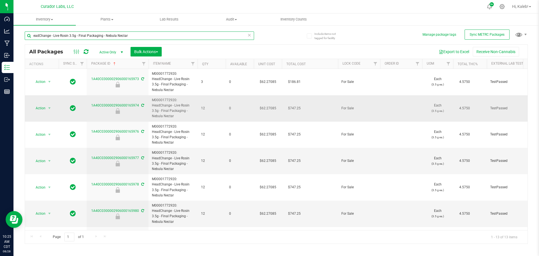
paste input "HeadChange - Live Rosin Cart"
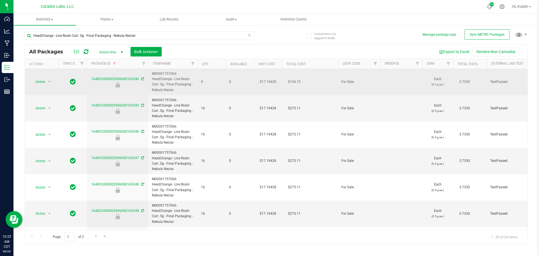
click at [264, 81] on td "$17.19428" at bounding box center [268, 82] width 28 height 26
click at [264, 81] on input "17.19428" at bounding box center [267, 82] width 26 height 8
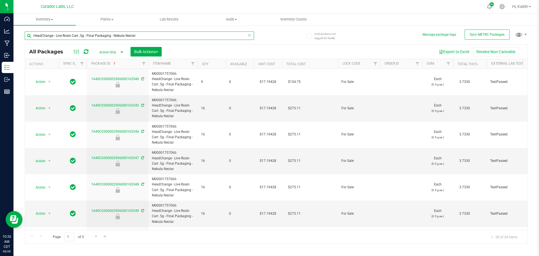
drag, startPoint x: 26, startPoint y: 38, endPoint x: 17, endPoint y: 38, distance: 9.0
click at [17, 38] on div "Include items not tagged for facility Manage package tags Sync METRC Packages H…" at bounding box center [275, 110] width 525 height 171
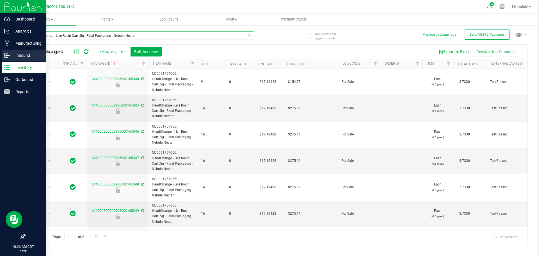
paste input "3"
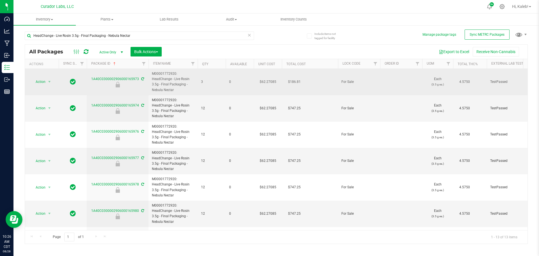
click at [266, 83] on td "$62.27085" at bounding box center [268, 82] width 28 height 26
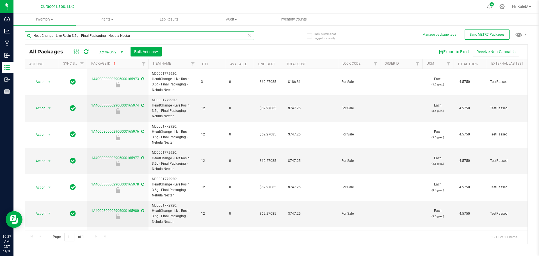
drag, startPoint x: 127, startPoint y: 36, endPoint x: -43, endPoint y: 42, distance: 169.6
click at [0, 42] on html "Dashboard Analytics Manufacturing Inbound Inventory Outbound Reports 10:27 AM C…" at bounding box center [269, 128] width 539 height 256
paste input "Cart .5g - Final Packaging - Funkenstein"
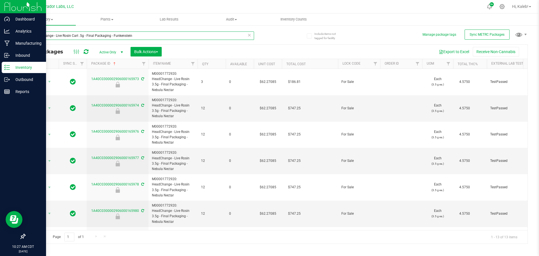
type input "HeadChange - Live Rosin Cart .5g - Final Packaging - Funkenstein"
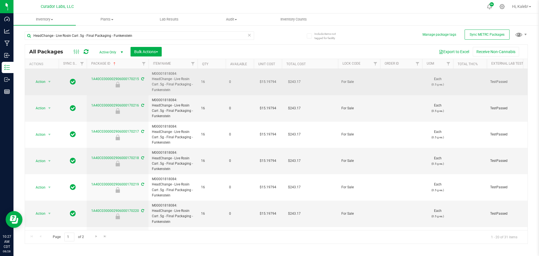
drag, startPoint x: 261, startPoint y: 81, endPoint x: 265, endPoint y: 81, distance: 4.2
click at [265, 81] on td "$15.19794" at bounding box center [268, 82] width 28 height 26
click at [265, 81] on span "15.19794 15.19794" at bounding box center [266, 81] width 26 height 8
click at [265, 81] on input "15.19794" at bounding box center [267, 82] width 26 height 8
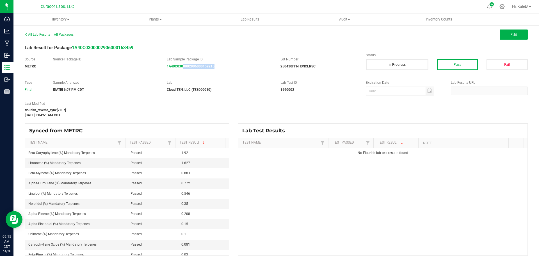
drag, startPoint x: 234, startPoint y: 65, endPoint x: 182, endPoint y: 71, distance: 52.1
click at [182, 71] on div "Source METRC Source Package ID - Lab Sample Package ID 1A40C0300002906000159215…" at bounding box center [275, 66] width 511 height 18
copy strong "0002906000159215"
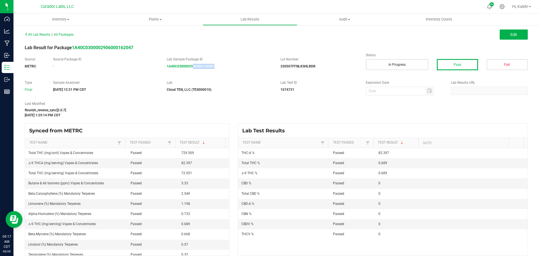
drag, startPoint x: 212, startPoint y: 72, endPoint x: 192, endPoint y: 72, distance: 19.4
click at [192, 72] on div "Source METRC Source Package ID - Lab Sample Package ID 1A40C0300002906000142881…" at bounding box center [275, 66] width 511 height 18
copy strong "06000142881"
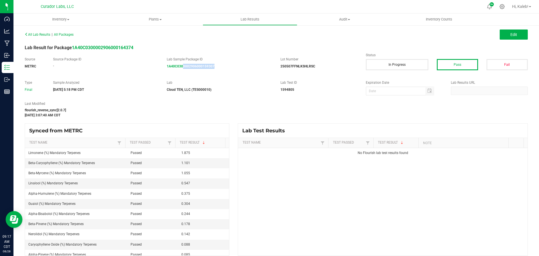
drag, startPoint x: 219, startPoint y: 72, endPoint x: 182, endPoint y: 72, distance: 37.9
click at [182, 72] on div "Source METRC Source Package ID - Lab Sample Package ID 1A40C0300002906000159307…" at bounding box center [275, 66] width 511 height 18
copy strong "0002906000159307"
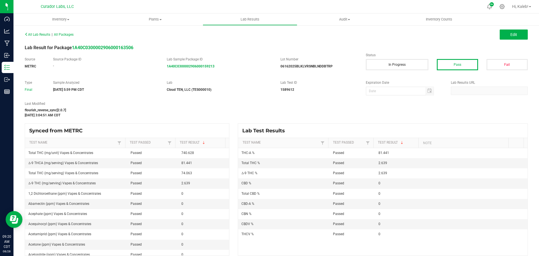
drag, startPoint x: 218, startPoint y: 75, endPoint x: 189, endPoint y: 72, distance: 28.5
click at [189, 72] on div "All Lab Results | All Packages Edit Lab Result for Package 1A40C030000290600016…" at bounding box center [276, 142] width 503 height 225
click at [210, 74] on div "Source METRC Source Package ID - Lab Sample Package ID 1A40C0300002906000159213…" at bounding box center [275, 66] width 511 height 18
drag, startPoint x: 209, startPoint y: 69, endPoint x: 187, endPoint y: 69, distance: 22.7
click at [187, 69] on div "Source METRC Source Package ID - Lab Sample Package ID 1A40C0300002906000159213…" at bounding box center [275, 66] width 511 height 18
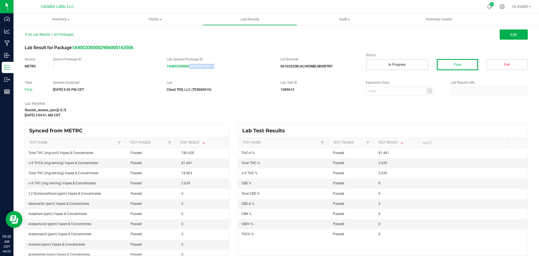
copy strong "2906000159213"
drag, startPoint x: 218, startPoint y: 68, endPoint x: 193, endPoint y: 68, distance: 24.1
click at [193, 68] on div "1A40C0300002906000159213" at bounding box center [219, 66] width 105 height 5
copy strong "6000159213"
drag, startPoint x: 219, startPoint y: 70, endPoint x: 191, endPoint y: 72, distance: 27.6
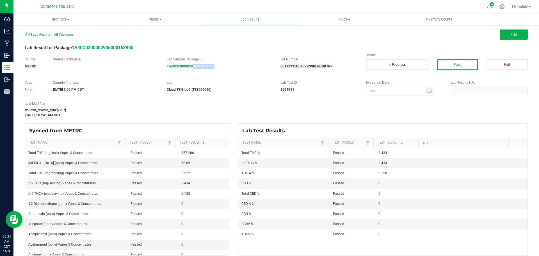
click at [191, 72] on div "Source METRC Source Package ID - Lab Sample Package ID 1A40C0300002906000159330…" at bounding box center [275, 66] width 511 height 18
copy strong "06000159330"
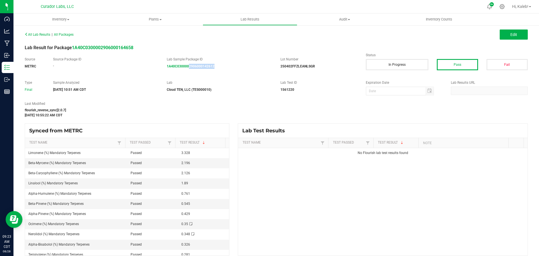
drag, startPoint x: 207, startPoint y: 70, endPoint x: 187, endPoint y: 71, distance: 19.4
click at [187, 71] on div "Source METRC Source Package ID - Lab Sample Package ID 1A40C0300002906000142612…" at bounding box center [275, 66] width 511 height 18
copy strong "2906000142612"
drag, startPoint x: 224, startPoint y: 67, endPoint x: 187, endPoint y: 73, distance: 37.3
click at [187, 73] on div "Source METRC Source Package ID - Lab Sample Package ID 1A40C0300002906000142332…" at bounding box center [275, 66] width 511 height 18
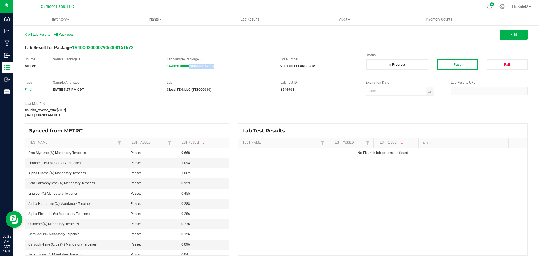
copy strong "2906000142332"
drag, startPoint x: 221, startPoint y: 67, endPoint x: 187, endPoint y: 73, distance: 33.8
click at [187, 73] on div "Source METRC Source Package ID - Lab Sample Package ID 1A40C0300002906000142332…" at bounding box center [275, 66] width 511 height 18
copy strong "2906000142332"
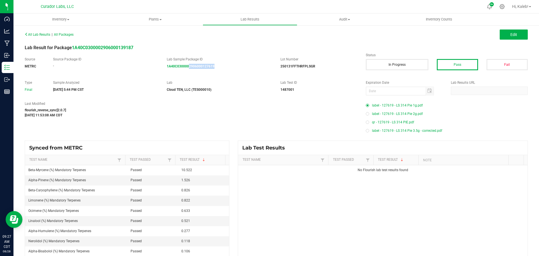
drag, startPoint x: 226, startPoint y: 70, endPoint x: 187, endPoint y: 73, distance: 38.3
click at [187, 73] on div "Source METRC Source Package ID - Lab Sample Package ID 1A40C0300002906000127619…" at bounding box center [275, 66] width 511 height 18
copy strong "2906000127619"
drag, startPoint x: 215, startPoint y: 69, endPoint x: 183, endPoint y: 72, distance: 31.6
click at [183, 72] on div "Source METRC Source Package ID - Lab Sample Package ID 1A40C0300002906000127619…" at bounding box center [275, 66] width 511 height 18
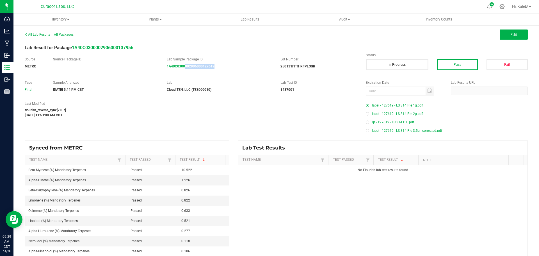
copy strong "002906000127619"
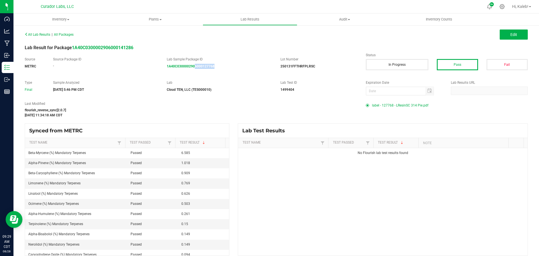
drag, startPoint x: 202, startPoint y: 73, endPoint x: 194, endPoint y: 74, distance: 7.9
click at [194, 74] on div "Source METRC Source Package ID - Lab Sample Package ID 1A40C0300002906000127768…" at bounding box center [275, 66] width 511 height 18
copy strong "6000127768"
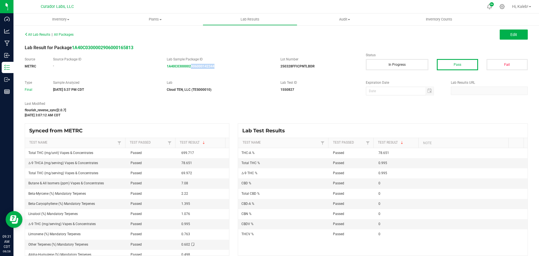
drag, startPoint x: 218, startPoint y: 66, endPoint x: 189, endPoint y: 69, distance: 28.5
click at [189, 69] on div "Source METRC Source Package ID - Lab Sample Package ID 1A40C0300002906000142344…" at bounding box center [275, 66] width 511 height 18
copy strong "906000142344"
drag, startPoint x: 223, startPoint y: 71, endPoint x: 187, endPoint y: 73, distance: 36.0
click at [187, 73] on div "Source METRC Source Package ID - Lab Sample Package ID 1A40C0300002906000142344…" at bounding box center [275, 66] width 511 height 18
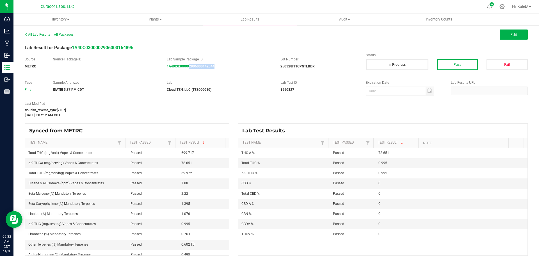
copy strong "2906000142344"
drag, startPoint x: 223, startPoint y: 71, endPoint x: 194, endPoint y: 72, distance: 28.4
click at [194, 72] on div "Source METRC Source Package ID - Lab Sample Package ID 1A40C0300002906000142691…" at bounding box center [275, 66] width 511 height 18
copy strong "000142691"
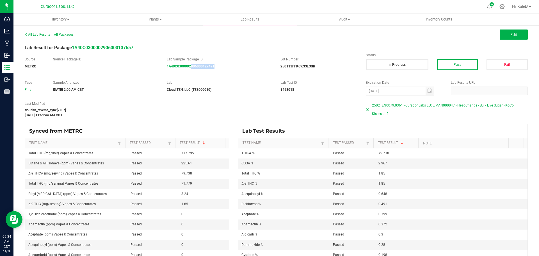
drag, startPoint x: 189, startPoint y: 73, endPoint x: 194, endPoint y: 61, distance: 12.6
click at [189, 73] on div "Source METRC Source Package ID - Lab Sample Package ID 1A40C0300002906000127491…" at bounding box center [275, 66] width 511 height 18
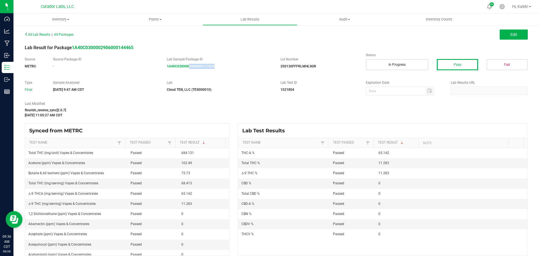
drag, startPoint x: 213, startPoint y: 71, endPoint x: 188, endPoint y: 72, distance: 24.7
click at [188, 72] on div "Source METRC Source Package ID - Lab Sample Package ID 1A40C0300002906000127876…" at bounding box center [275, 66] width 511 height 18
copy strong "2906000127876"
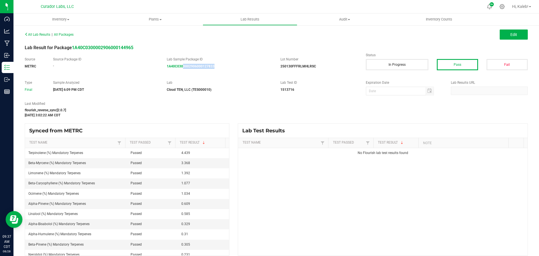
drag, startPoint x: 218, startPoint y: 70, endPoint x: 210, endPoint y: 3, distance: 66.6
click at [182, 73] on div "Source METRC Source Package ID - Lab Sample Package ID 1A40C0300002906000127833…" at bounding box center [275, 66] width 511 height 18
copy strong "0002906000127833"
drag, startPoint x: 224, startPoint y: 64, endPoint x: 198, endPoint y: 70, distance: 26.9
click at [198, 70] on div "Source METRC Source Package ID - Lab Sample Package ID 1A40C0300002906000142162…" at bounding box center [275, 66] width 511 height 18
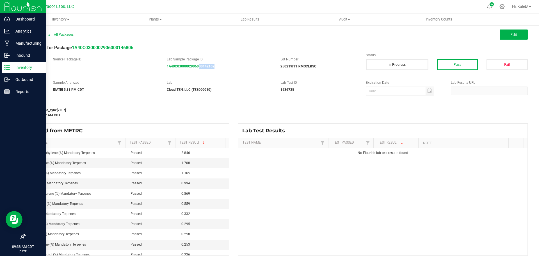
copy strong "00142162"
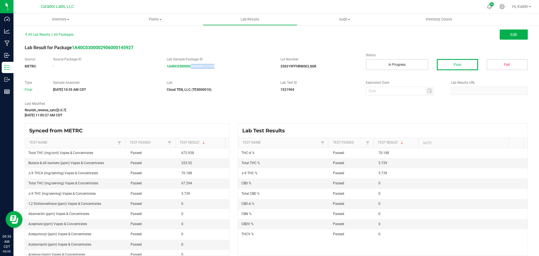
drag, startPoint x: 222, startPoint y: 69, endPoint x: 189, endPoint y: 71, distance: 32.3
click at [189, 71] on div "Source METRC Source Package ID - Lab Sample Package ID 1A40C0300002906000127933…" at bounding box center [275, 66] width 511 height 18
copy strong "906000127933"
drag, startPoint x: 228, startPoint y: 69, endPoint x: 193, endPoint y: 71, distance: 35.4
click at [193, 71] on div "Source METRC Source Package ID - Lab Sample Package ID 1A40C0300002906000142105…" at bounding box center [275, 66] width 511 height 18
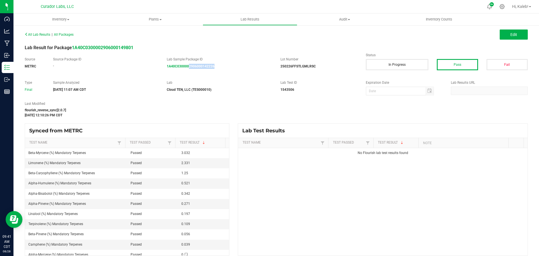
drag, startPoint x: 203, startPoint y: 68, endPoint x: 188, endPoint y: 68, distance: 15.4
click at [188, 68] on div "1A40C0300002906000142226" at bounding box center [219, 66] width 105 height 5
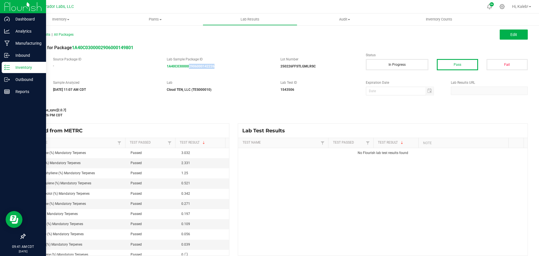
copy strong "2906000142226"
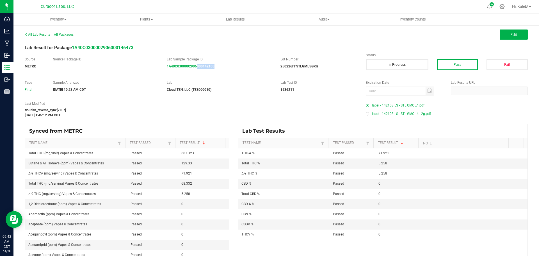
drag, startPoint x: 204, startPoint y: 73, endPoint x: 196, endPoint y: 73, distance: 8.1
click at [196, 73] on div "Source METRC Source Package ID - Lab Sample Package ID 1A40C0300002906000142103…" at bounding box center [275, 66] width 511 height 18
copy strong "000142103"
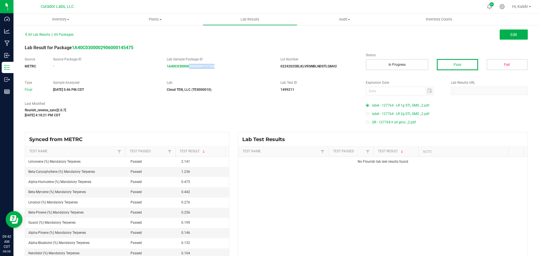
drag, startPoint x: 218, startPoint y: 68, endPoint x: 187, endPoint y: 70, distance: 30.6
click at [187, 70] on div "Source METRC Source Package ID - Lab Sample Package ID 1A40C0300002906000127764…" at bounding box center [275, 66] width 511 height 18
copy strong "2906000127764"
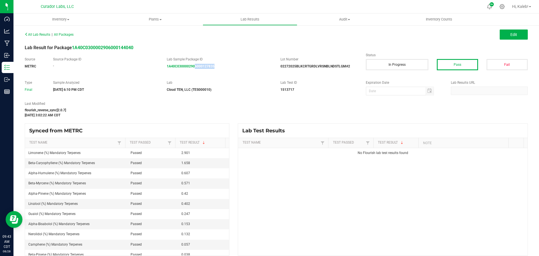
drag, startPoint x: 210, startPoint y: 68, endPoint x: 193, endPoint y: 70, distance: 17.2
click at [193, 70] on div "Source METRC Source Package ID - Lab Sample Package ID 1A40C0300002906000127835…" at bounding box center [275, 66] width 511 height 18
copy strong "6000127835"
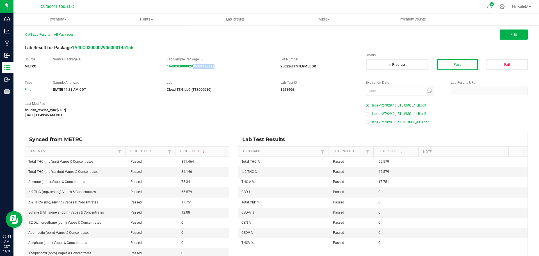
drag, startPoint x: 224, startPoint y: 71, endPoint x: 191, endPoint y: 74, distance: 32.7
click at [191, 74] on div "Source METRC Source Package ID - Lab Sample Package ID 1A40C0300002906000127929…" at bounding box center [275, 66] width 511 height 18
copy strong "06000127929"
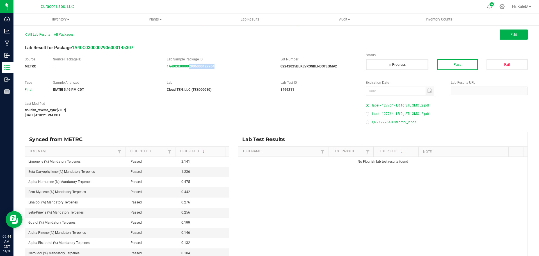
drag, startPoint x: 223, startPoint y: 69, endPoint x: 188, endPoint y: 72, distance: 34.9
click at [188, 72] on div "Source METRC Source Package ID - Lab Sample Package ID 1A40C0300002906000127764…" at bounding box center [275, 66] width 511 height 18
copy strong "2906000127764"
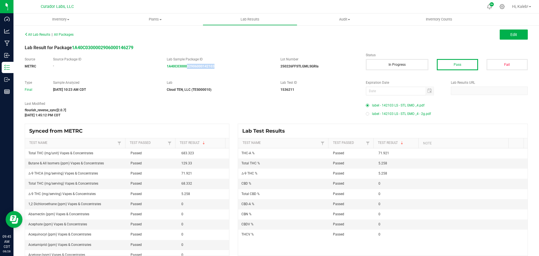
drag, startPoint x: 225, startPoint y: 64, endPoint x: 185, endPoint y: 71, distance: 41.1
click at [185, 71] on div "Source METRC Source Package ID - Lab Sample Package ID 1A40C0300002906000142103…" at bounding box center [275, 66] width 511 height 18
copy strong "02906000142103"
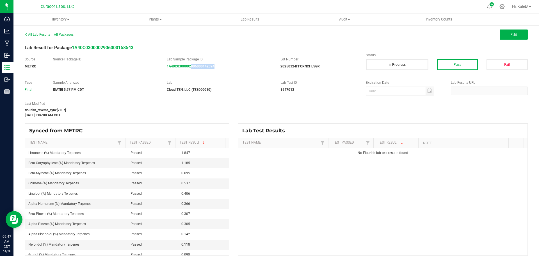
drag, startPoint x: 219, startPoint y: 69, endPoint x: 190, endPoint y: 72, distance: 29.6
click at [190, 72] on div "Source METRC Source Package ID - Lab Sample Package ID 1A40C0300002906000142324…" at bounding box center [275, 66] width 511 height 18
copy strong "906000142324"
drag, startPoint x: 220, startPoint y: 67, endPoint x: 188, endPoint y: 52, distance: 35.2
click at [179, 72] on div "Source METRC Source Package ID - Lab Sample Package ID 1A40C0300002906000142561…" at bounding box center [275, 66] width 511 height 18
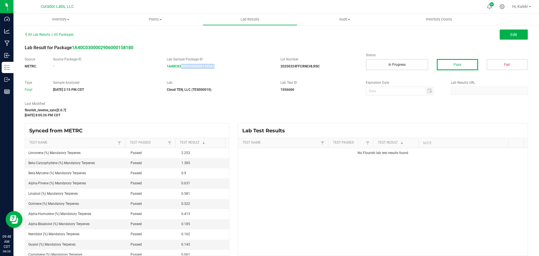
copy strong "00002906000142561"
drag, startPoint x: 217, startPoint y: 68, endPoint x: 173, endPoint y: 73, distance: 44.1
click at [173, 73] on div "Source METRC Source Package ID - Lab Sample Package ID 1A40C0300002906000142328…" at bounding box center [275, 66] width 511 height 18
copy strong "C0300002906000142328"
drag, startPoint x: 219, startPoint y: 68, endPoint x: 188, endPoint y: 70, distance: 30.9
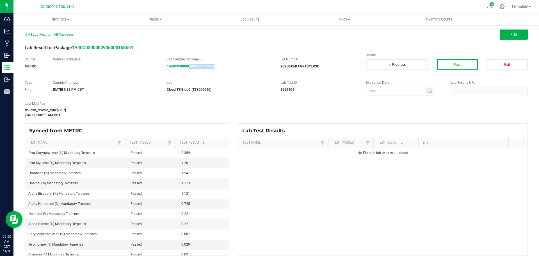
click at [188, 70] on div "Source METRC Source Package ID - Lab Sample Package ID 1A40C0300002906000159194…" at bounding box center [275, 66] width 511 height 18
copy strong "2906000159194"
drag, startPoint x: 246, startPoint y: 74, endPoint x: 190, endPoint y: 68, distance: 55.8
click at [190, 68] on div "Source METRC Source Package ID - Lab Sample Package ID 1A40C0300002906000159309…" at bounding box center [275, 66] width 511 height 18
copy strong "906000159309"
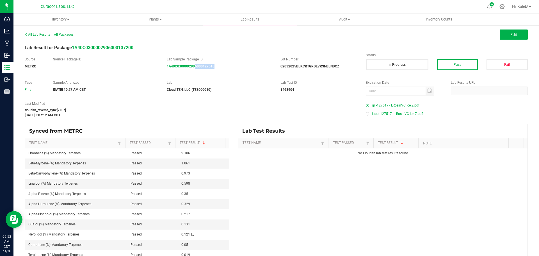
drag, startPoint x: 224, startPoint y: 71, endPoint x: 193, endPoint y: 72, distance: 31.2
click at [193, 72] on div "Source METRC Source Package ID - Lab Sample Package ID 1A40C0300002906000127518…" at bounding box center [275, 66] width 511 height 18
copy strong "6000127518"
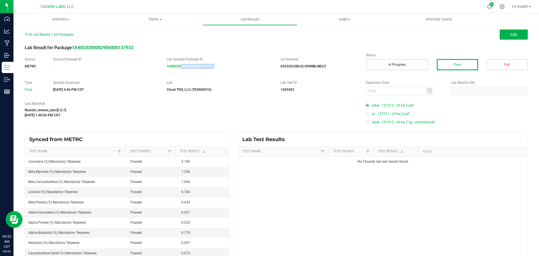
drag, startPoint x: 192, startPoint y: 70, endPoint x: 180, endPoint y: 70, distance: 12.3
click at [180, 70] on div "Source METRC Source Package ID - Lab Sample Package ID 1A40C0300002906000127512…" at bounding box center [275, 66] width 511 height 18
copy strong "00002906000127512"
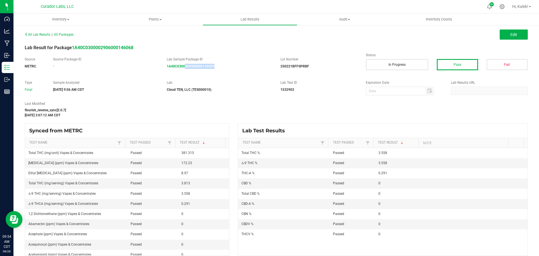
drag, startPoint x: 218, startPoint y: 70, endPoint x: 183, endPoint y: 73, distance: 35.3
click at [183, 73] on div "Source METRC Source Package ID - Lab Sample Package ID 1A40C0300002906000142059…" at bounding box center [275, 66] width 511 height 18
copy strong "002906000142059"
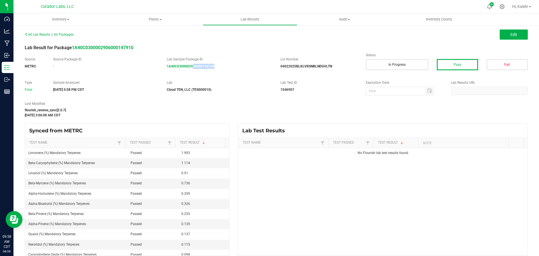
drag, startPoint x: 219, startPoint y: 72, endPoint x: 192, endPoint y: 60, distance: 29.4
click at [190, 71] on div "Source METRC Source Package ID - Lab Sample Package ID 1A40C0300002906000142330…" at bounding box center [275, 66] width 511 height 18
copy strong "906000142330"
drag, startPoint x: 213, startPoint y: 70, endPoint x: 188, endPoint y: 70, distance: 25.0
click at [188, 70] on div "Source METRC Source Package ID - Lab Sample Package ID 1A40C0300002906000142532…" at bounding box center [275, 66] width 511 height 18
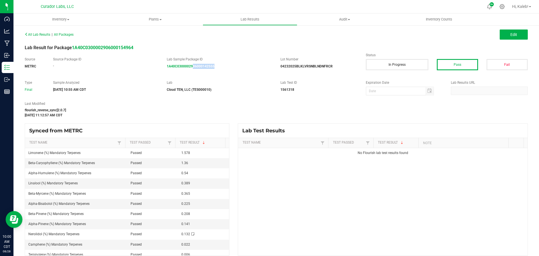
drag, startPoint x: 224, startPoint y: 66, endPoint x: 192, endPoint y: 70, distance: 32.8
click at [192, 70] on div "Source METRC Source Package ID - Lab Sample Package ID 1A40C0300002906000142555…" at bounding box center [275, 66] width 511 height 18
copy strong "06000142555"
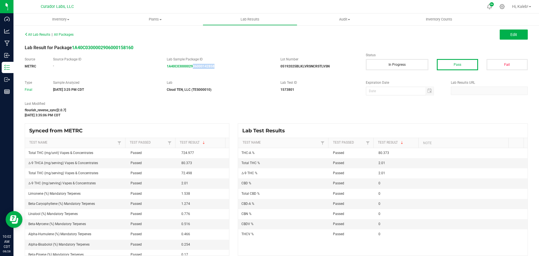
drag, startPoint x: 230, startPoint y: 64, endPoint x: 190, endPoint y: 72, distance: 41.2
click at [190, 72] on div "Source METRC Source Package ID - Lab Sample Package ID 1A40C0300002906000142858…" at bounding box center [275, 66] width 511 height 18
copy strong "906000142858"
drag, startPoint x: 214, startPoint y: 70, endPoint x: 182, endPoint y: 71, distance: 32.6
click at [182, 71] on div "Source METRC Source Package ID - Lab Sample Package ID 1A40C0300002906000142844…" at bounding box center [275, 66] width 511 height 18
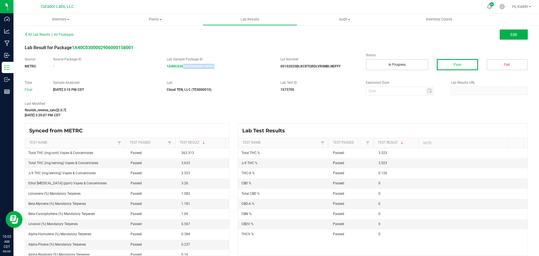
copy strong "0002906000142844"
drag, startPoint x: 221, startPoint y: 66, endPoint x: 223, endPoint y: 14, distance: 52.2
click at [190, 72] on div "Source METRC Source Package ID - Lab Sample Package ID 1A40C0300002906000142860…" at bounding box center [275, 66] width 511 height 18
copy strong "906000142860"
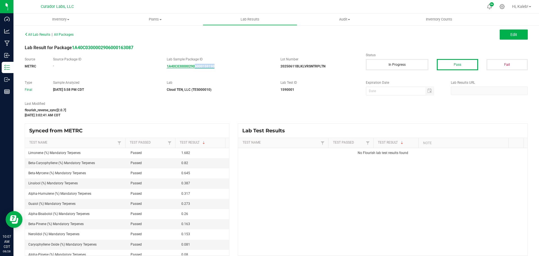
drag, startPoint x: 229, startPoint y: 63, endPoint x: 197, endPoint y: 67, distance: 32.6
click at [193, 73] on div "Source METRC Source Package ID - Lab Sample Package ID 1A40C0300002906000159190…" at bounding box center [275, 66] width 511 height 18
copy strong "6000159190"
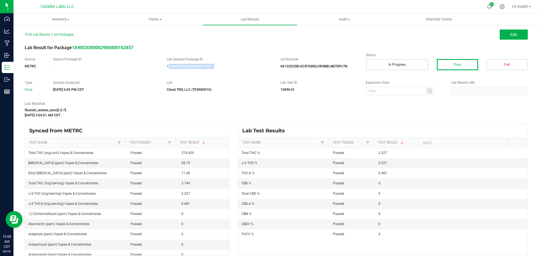
drag, startPoint x: 213, startPoint y: 72, endPoint x: 168, endPoint y: 72, distance: 45.2
click at [168, 72] on div "Source METRC Source Package ID - Lab Sample Package ID 1A40C0300002906000159217…" at bounding box center [275, 66] width 511 height 18
drag, startPoint x: 234, startPoint y: 55, endPoint x: 237, endPoint y: 64, distance: 9.0
click at [234, 55] on div "All Lab Results | All Packages Edit Lab Result for Package 1A40C030000290600016…" at bounding box center [276, 142] width 503 height 225
drag, startPoint x: 227, startPoint y: 69, endPoint x: 190, endPoint y: 66, distance: 36.6
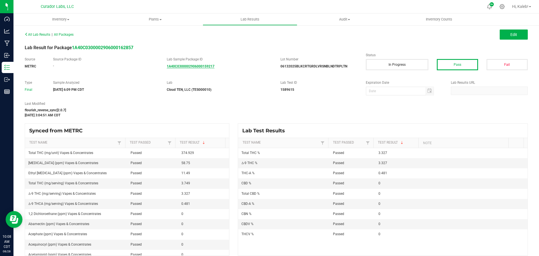
click at [187, 75] on div "All Lab Results | All Packages Edit Lab Result for Package 1A40C030000290600016…" at bounding box center [276, 142] width 503 height 225
click at [222, 75] on div "All Lab Results | All Packages Edit Lab Result for Package 1A40C030000290600016…" at bounding box center [276, 142] width 503 height 225
drag, startPoint x: 201, startPoint y: 70, endPoint x: 183, endPoint y: 70, distance: 18.0
click at [183, 70] on div "Source METRC Source Package ID - Lab Sample Package ID 1A40C0300002906000159217…" at bounding box center [275, 66] width 511 height 18
copy strong "002906000159217"
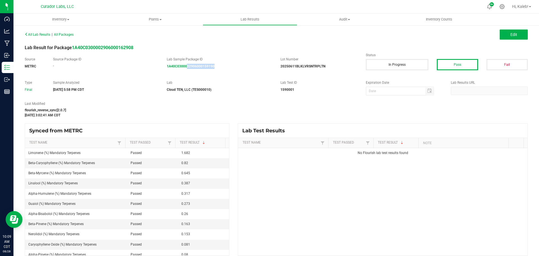
drag, startPoint x: 216, startPoint y: 68, endPoint x: 185, endPoint y: 68, distance: 31.2
click at [185, 68] on div "1A40C0300002906000159190" at bounding box center [219, 66] width 105 height 5
copy strong "02906000159190"
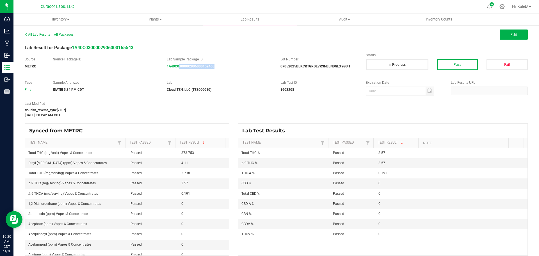
click at [178, 71] on div "Source METRC Source Package ID - Lab Sample Package ID 1A40C0300002906000159463…" at bounding box center [275, 66] width 511 height 18
drag, startPoint x: 221, startPoint y: 68, endPoint x: 194, endPoint y: 70, distance: 27.0
click at [194, 70] on div "Source METRC Source Package ID - Lab Sample Package ID 1A40C0300002906000159461…" at bounding box center [275, 66] width 511 height 18
copy strong "6000159461"
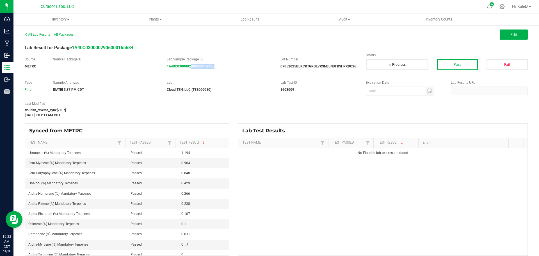
drag, startPoint x: 219, startPoint y: 74, endPoint x: 190, endPoint y: 74, distance: 28.9
click at [190, 74] on div "Source METRC Source Package ID - Lab Sample Package ID 1A40C0300002906000159465…" at bounding box center [275, 66] width 511 height 18
copy strong "906000159465"
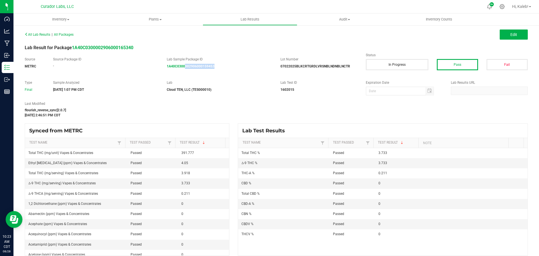
drag, startPoint x: 228, startPoint y: 70, endPoint x: 184, endPoint y: 68, distance: 44.4
click at [184, 68] on div "Source METRC Source Package ID - Lab Sample Package ID 1A40C0300002906000159453…" at bounding box center [275, 66] width 511 height 18
copy strong "002906000159453"
drag, startPoint x: 194, startPoint y: 70, endPoint x: 187, endPoint y: 70, distance: 7.0
click at [187, 70] on div "Source METRC Source Package ID - Lab Sample Package ID 1A40C0300002906000159449…" at bounding box center [275, 66] width 511 height 18
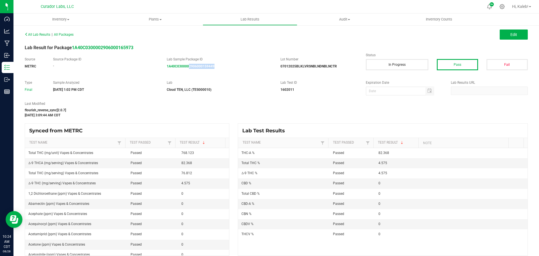
copy strong "2906000159449"
drag, startPoint x: 215, startPoint y: 66, endPoint x: 192, endPoint y: 68, distance: 23.1
click at [192, 68] on div "1A40C0300002906000159453" at bounding box center [219, 66] width 105 height 5
copy strong "06000159453"
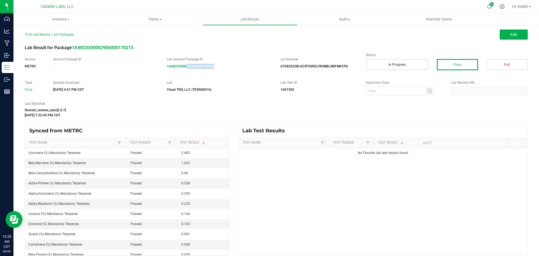
drag, startPoint x: 191, startPoint y: 71, endPoint x: 186, endPoint y: 72, distance: 4.5
click at [186, 72] on div "Source METRC Source Package ID - Lab Sample Package ID 1A40C0300002906000159538…" at bounding box center [275, 66] width 511 height 18
